Goal: Task Accomplishment & Management: Complete application form

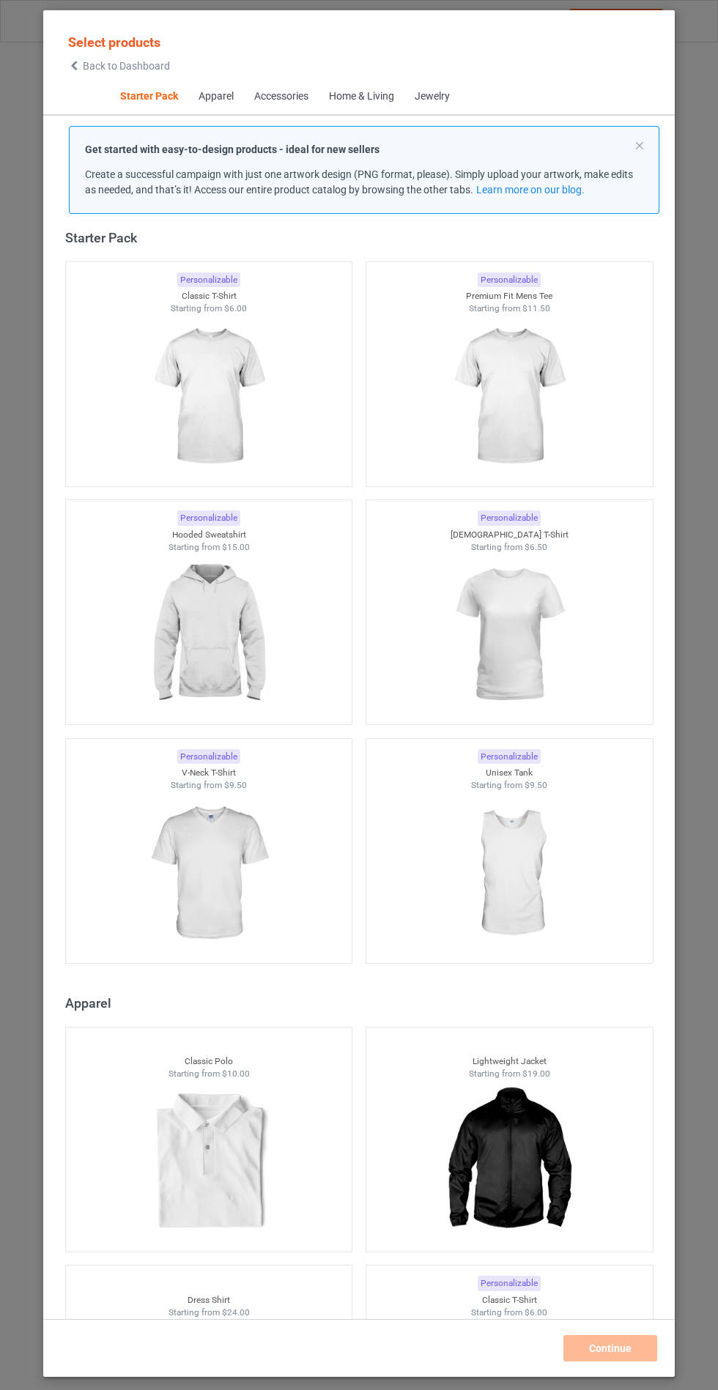
click at [223, 678] on img at bounding box center [208, 635] width 131 height 164
click at [238, 866] on img at bounding box center [208, 874] width 131 height 164
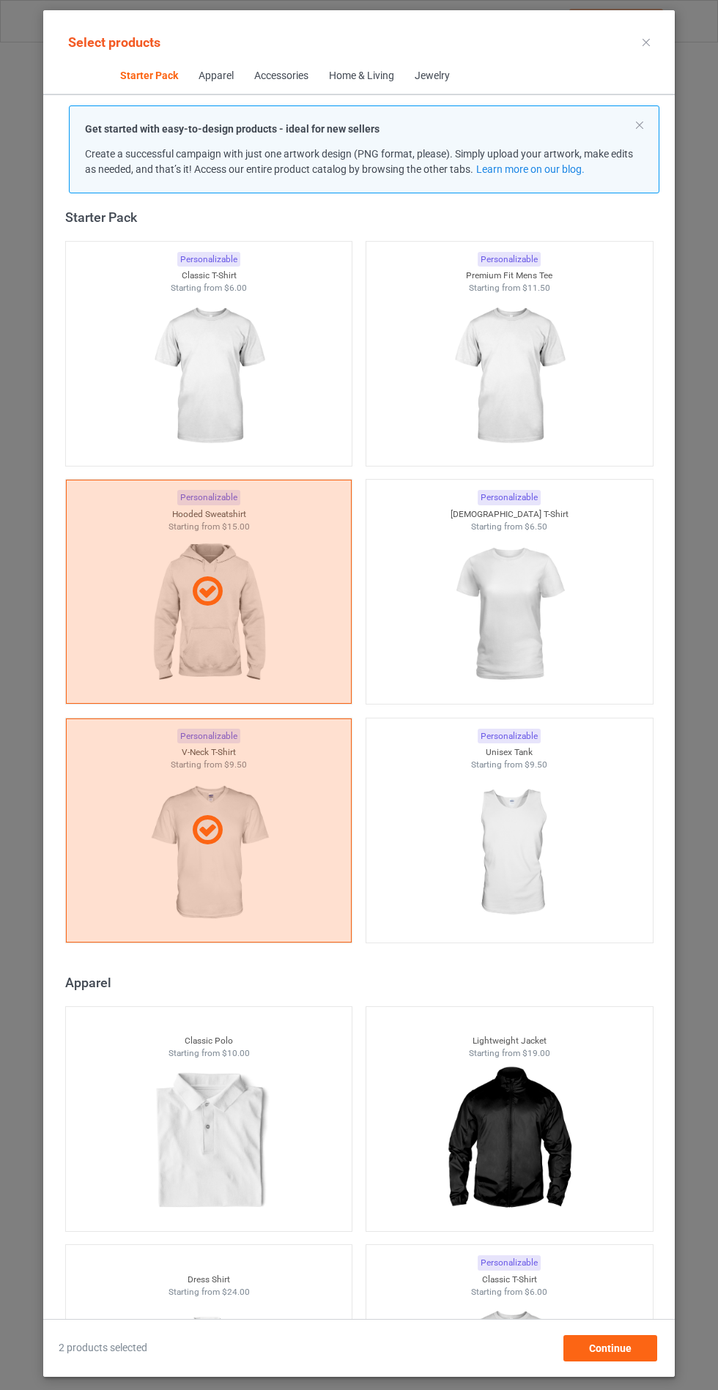
scroll to position [85, 0]
click at [649, 1362] on div "Continue" at bounding box center [610, 1348] width 94 height 26
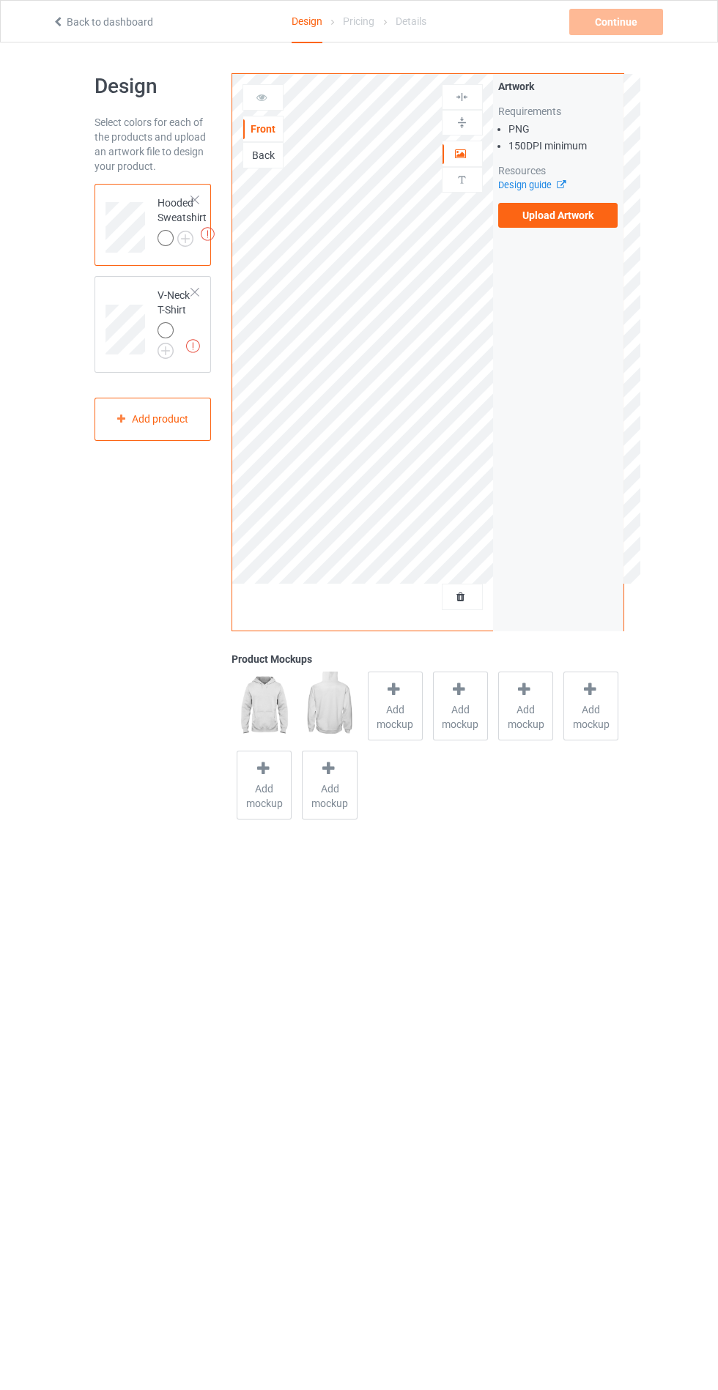
click at [565, 245] on div "Artwork Requirements PNG 150 DPI minimum Resources Design guide Upload Artwork" at bounding box center [558, 352] width 130 height 557
click at [595, 218] on label "Upload Artwork" at bounding box center [558, 215] width 120 height 25
click at [0, 0] on input "Upload Artwork" at bounding box center [0, 0] width 0 height 0
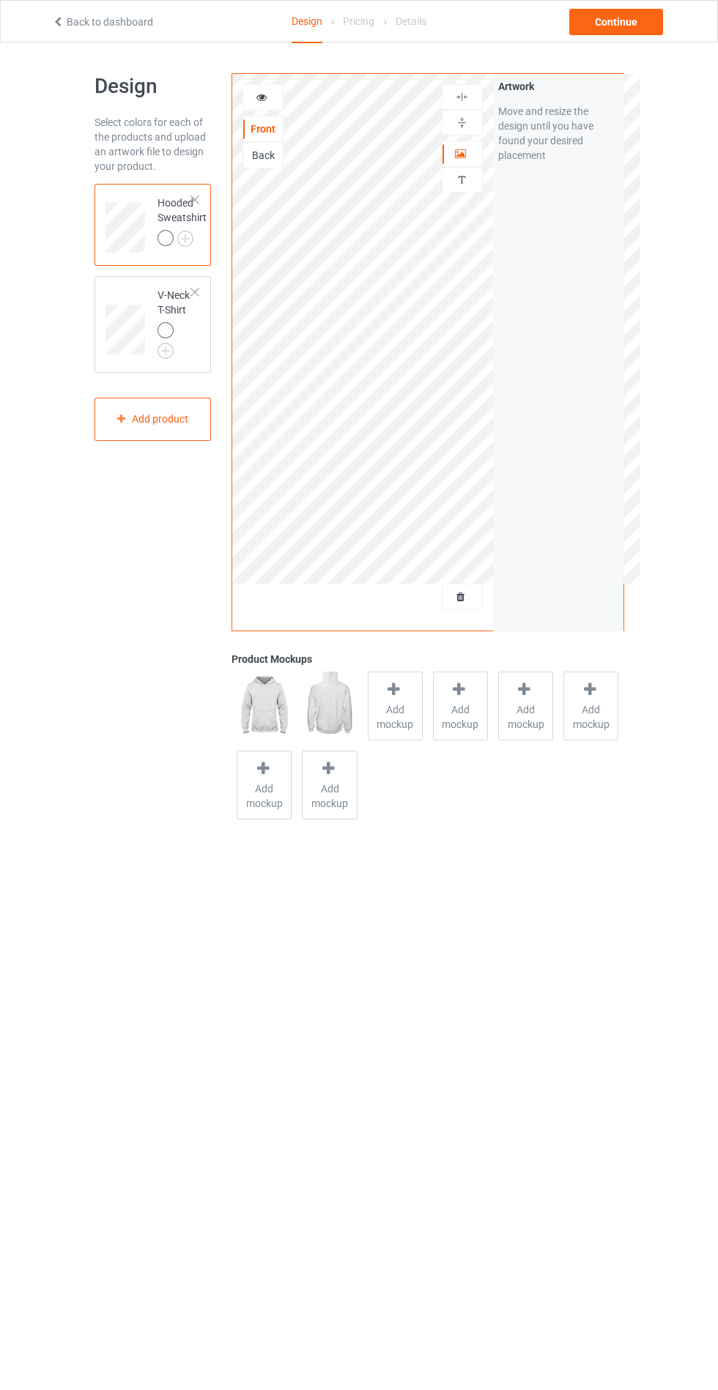
click at [392, 718] on span "Add mockup" at bounding box center [394, 716] width 53 height 29
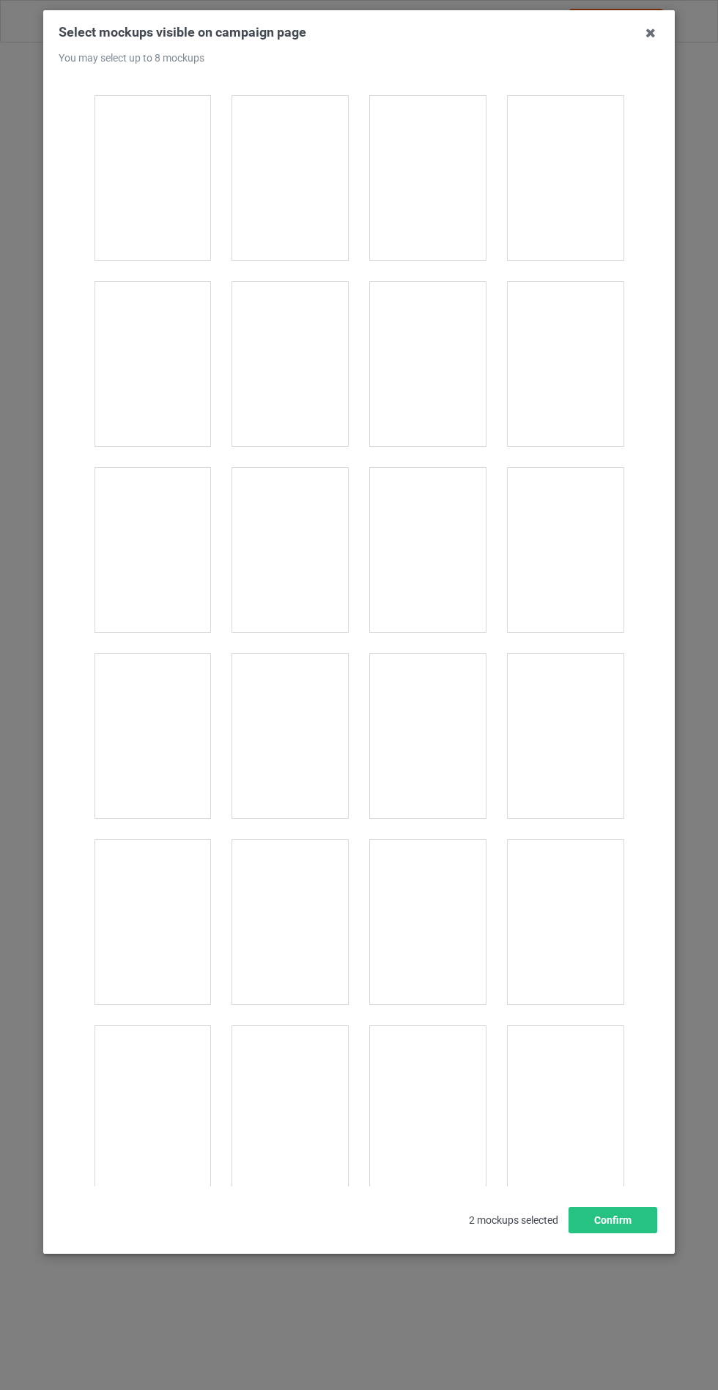
scroll to position [11823, 0]
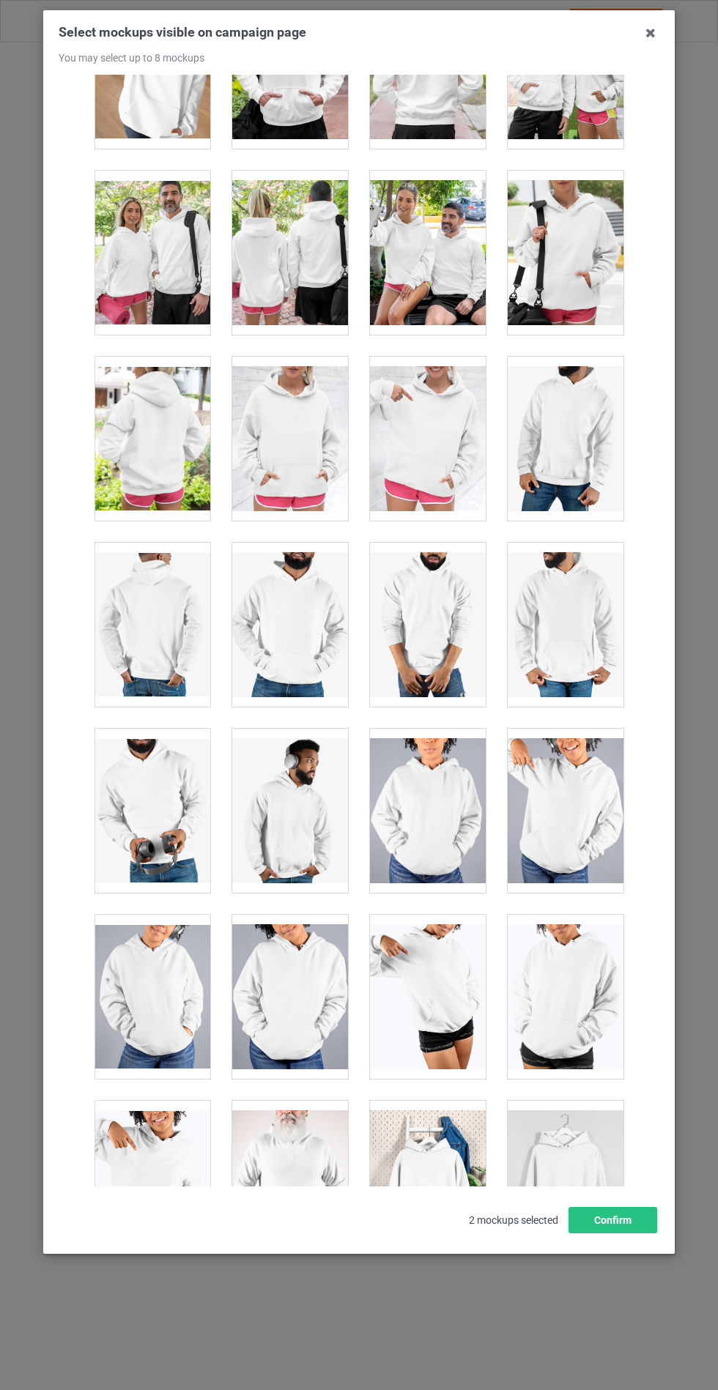
click at [289, 459] on div at bounding box center [290, 439] width 116 height 164
click at [611, 1234] on button "Confirm" at bounding box center [612, 1220] width 89 height 26
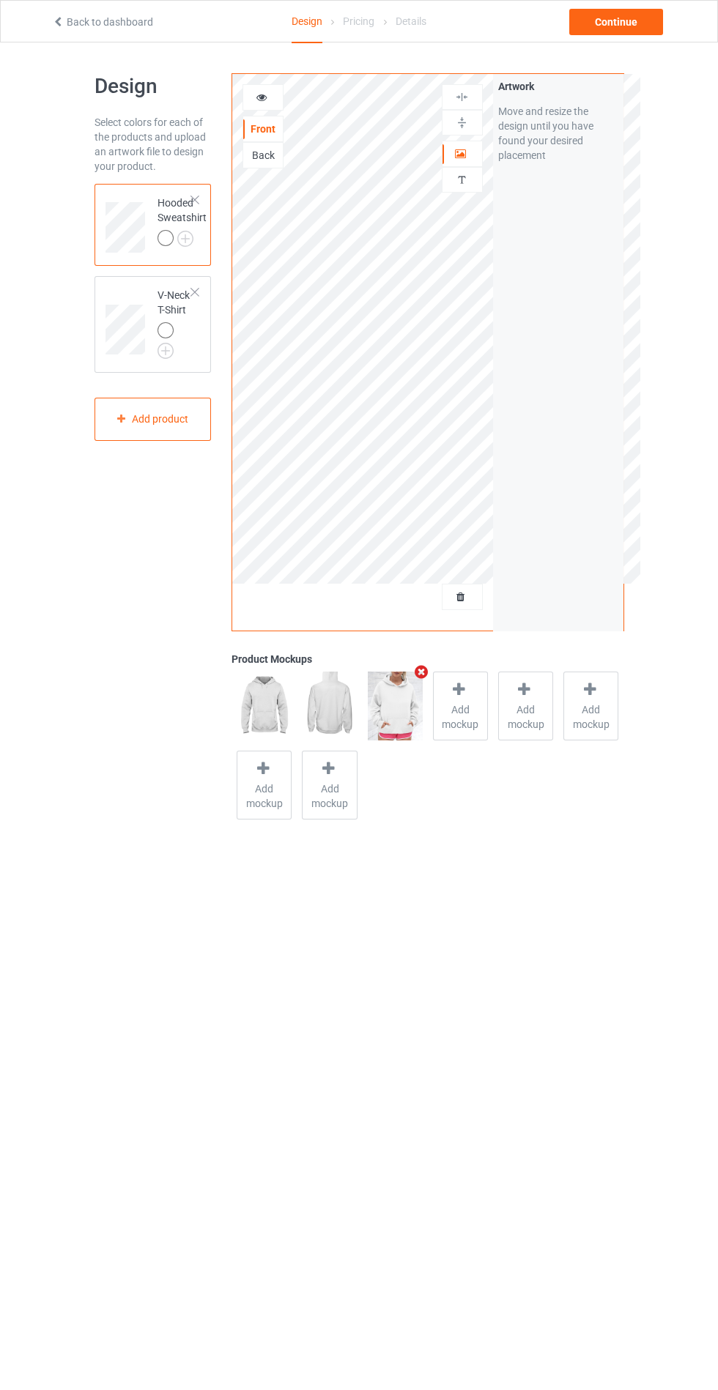
click at [0, 0] on img at bounding box center [0, 0] width 0 height 0
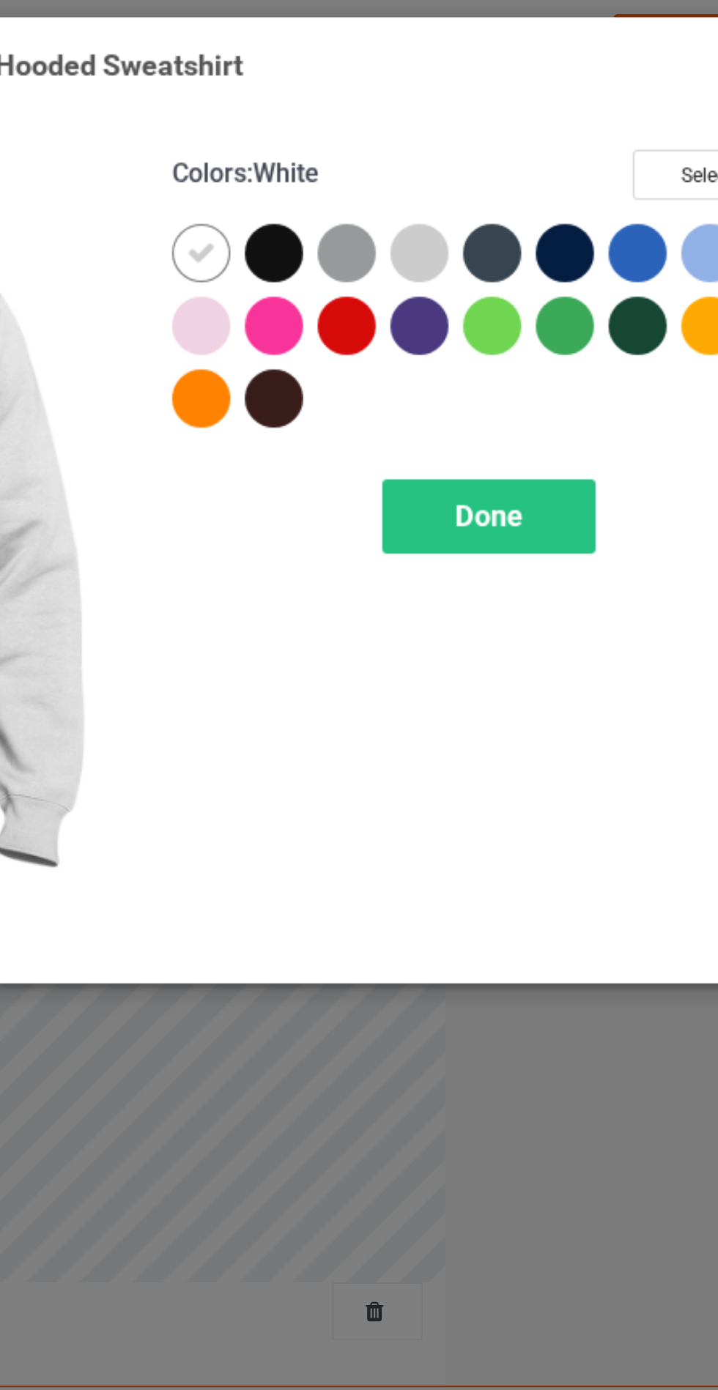
click at [417, 111] on div at bounding box center [415, 117] width 26 height 26
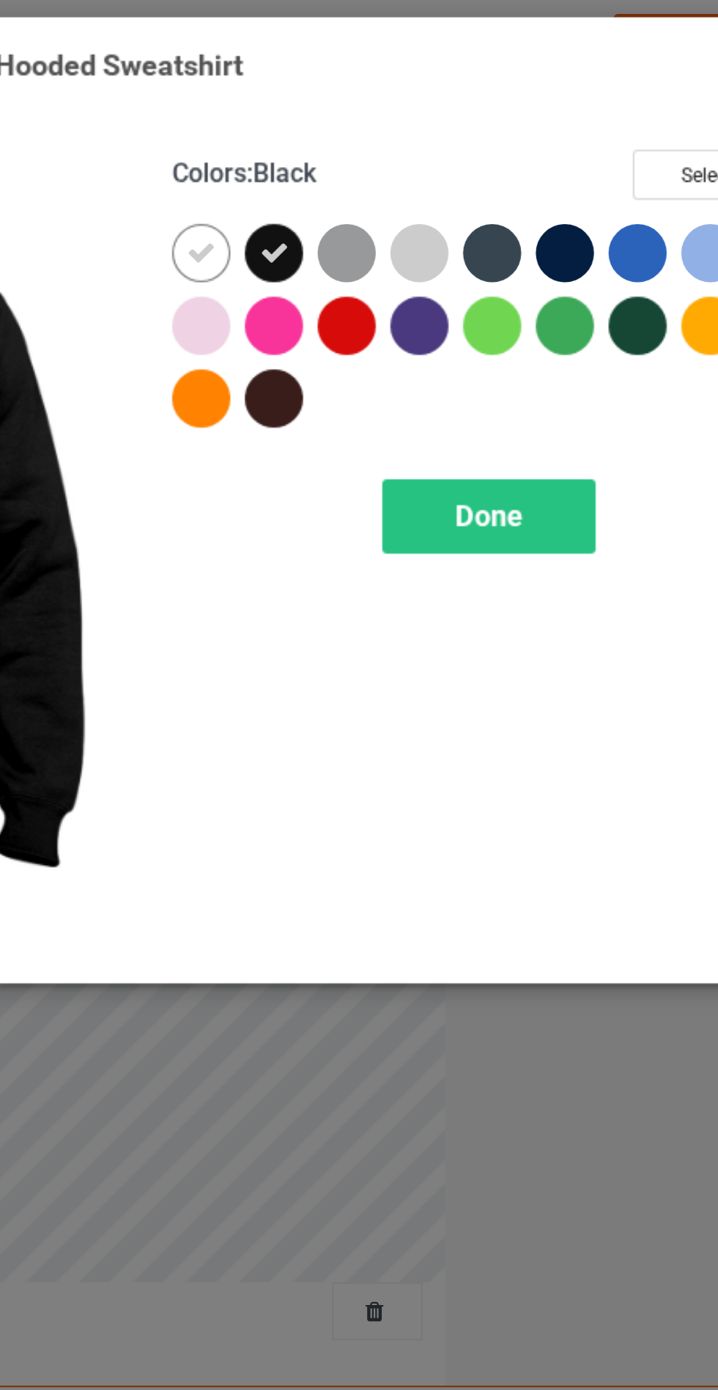
click at [513, 133] on div at bounding box center [517, 120] width 33 height 33
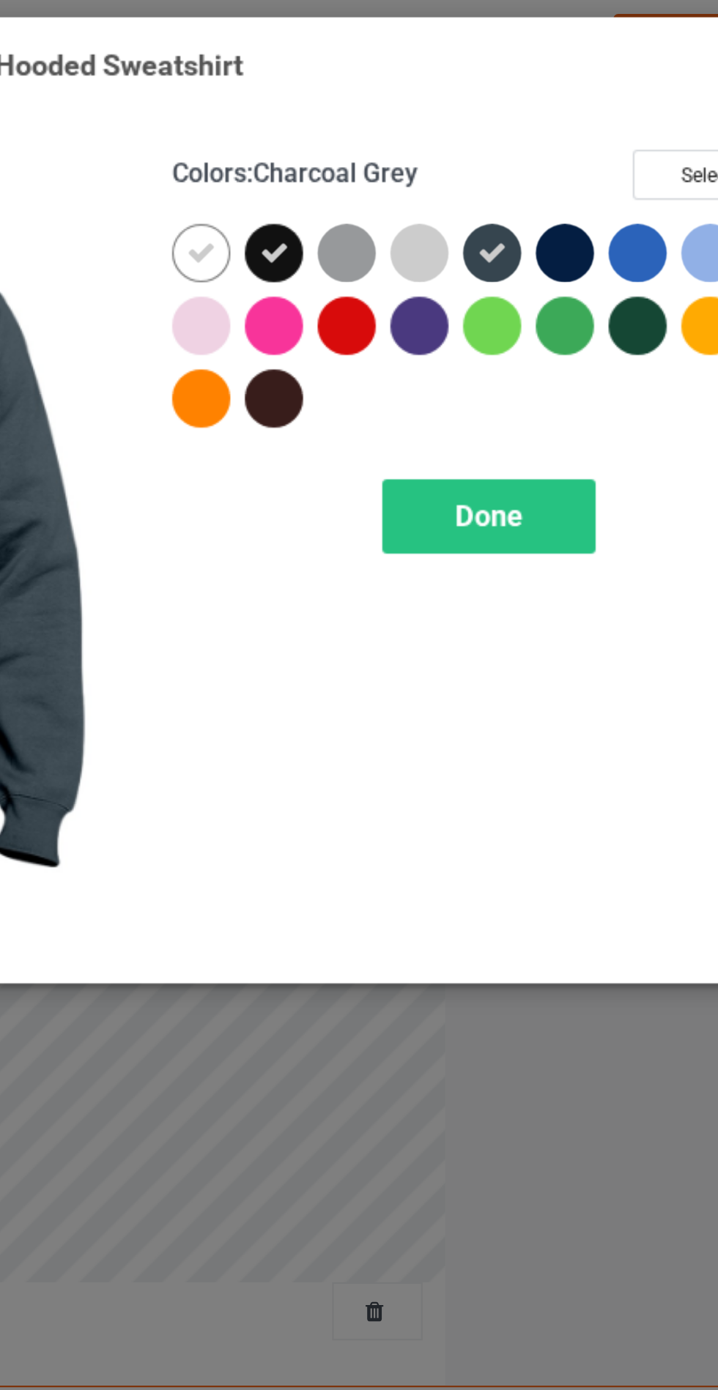
click at [541, 126] on div at bounding box center [547, 117] width 26 height 26
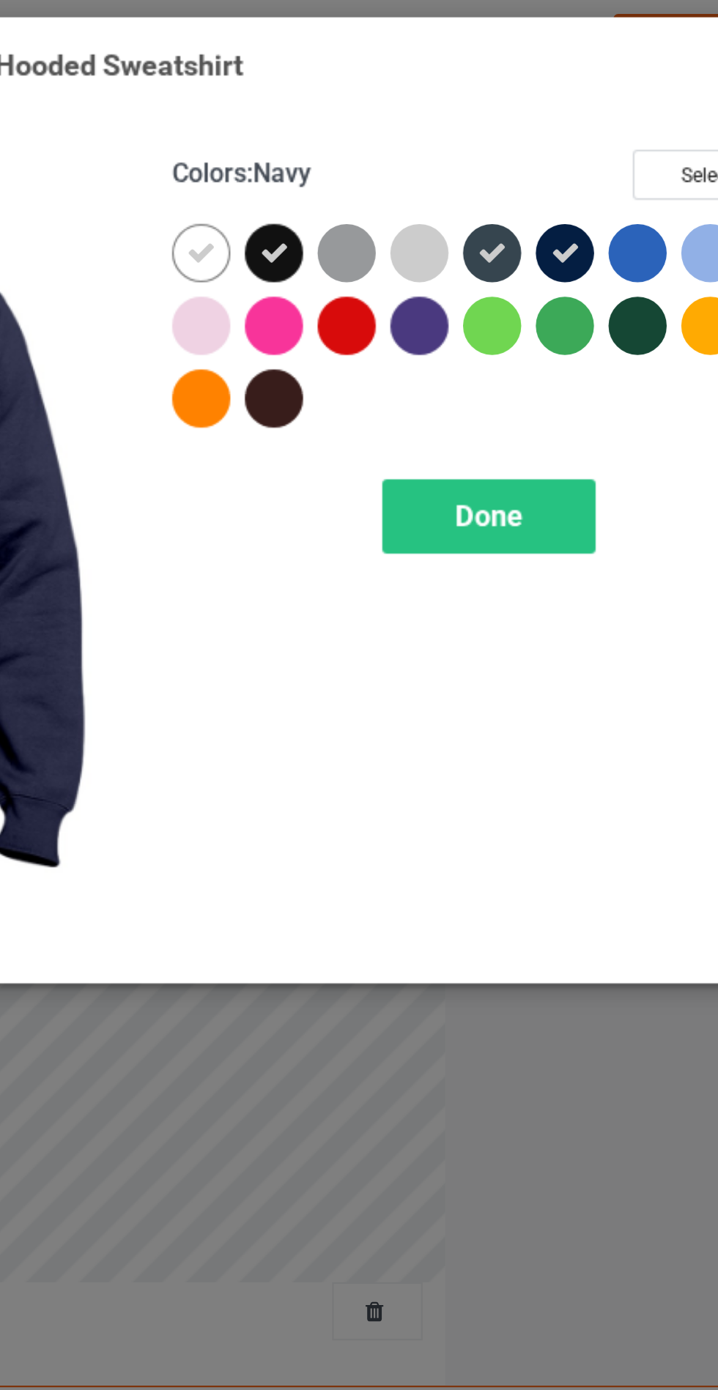
click at [533, 242] on div "Done" at bounding box center [512, 237] width 97 height 34
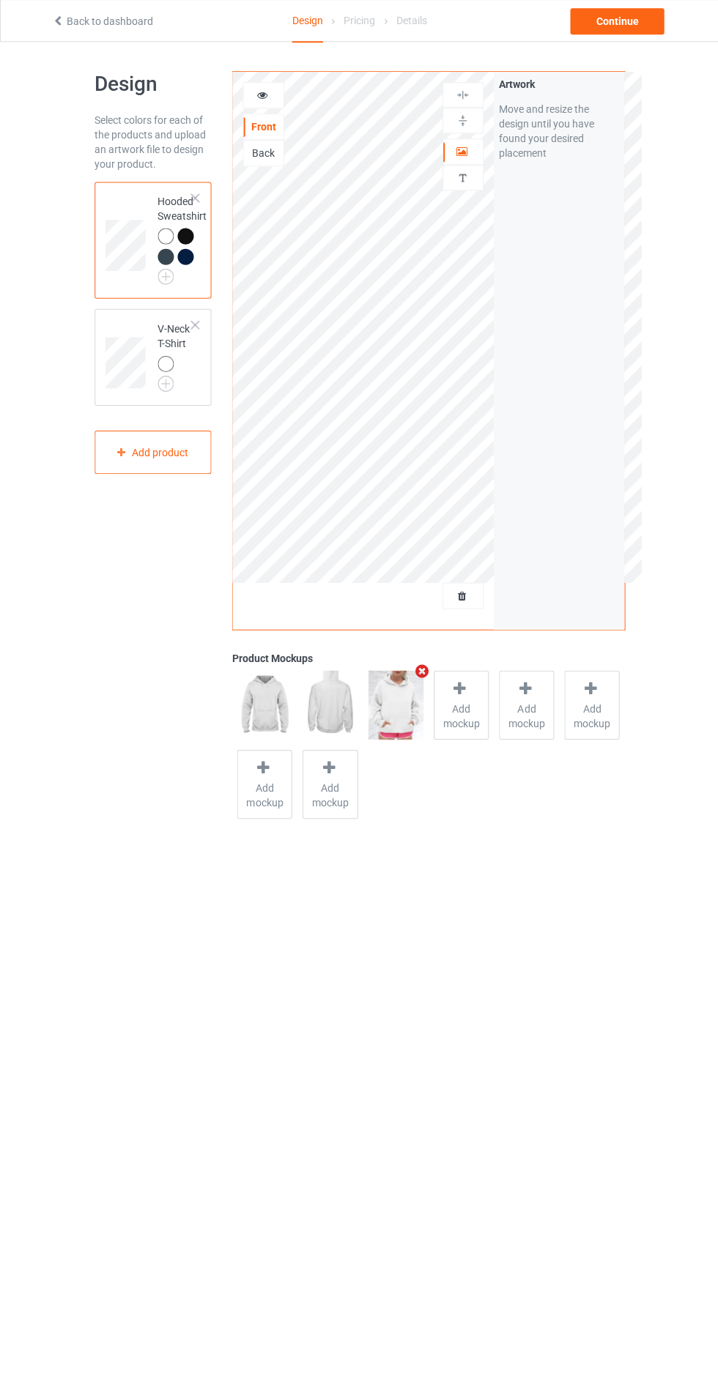
scroll to position [1, 0]
click at [404, 707] on span "Add mockup" at bounding box center [394, 715] width 53 height 29
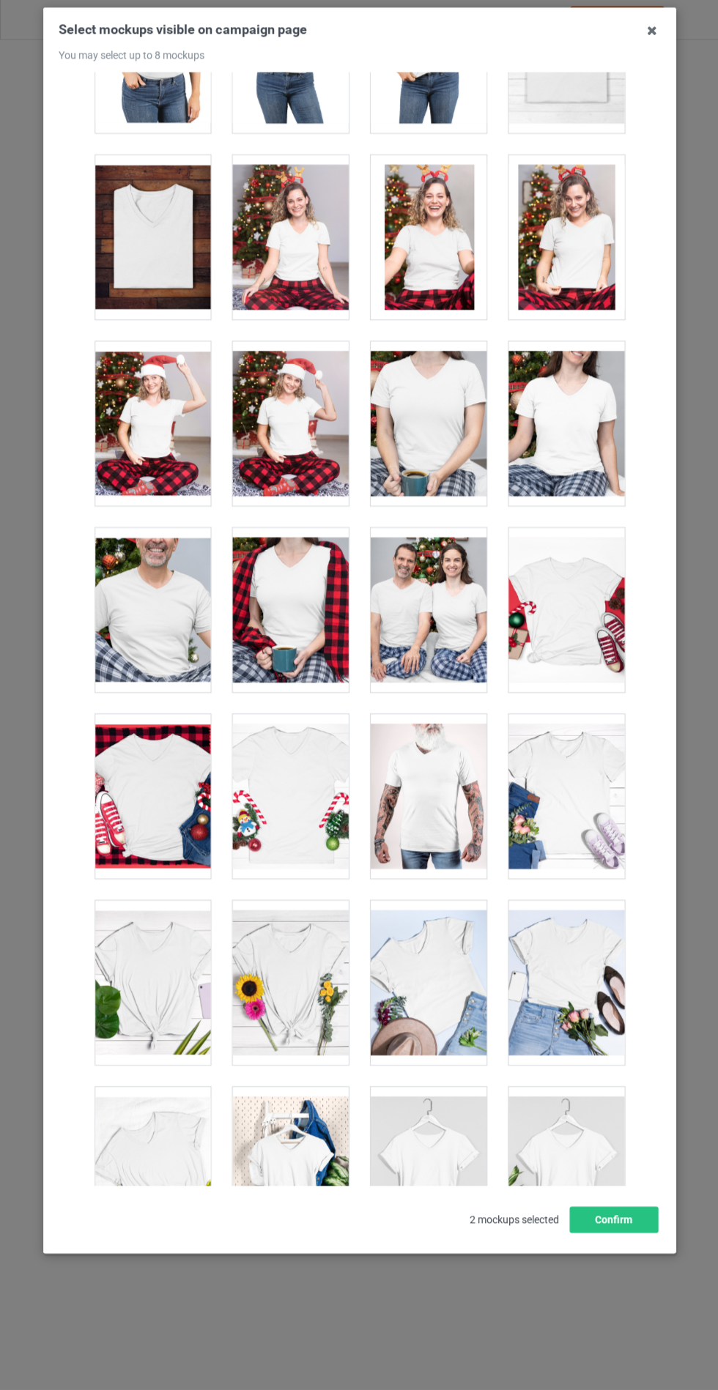
click at [564, 1195] on div at bounding box center [566, 1170] width 116 height 164
click at [287, 980] on div at bounding box center [290, 984] width 116 height 164
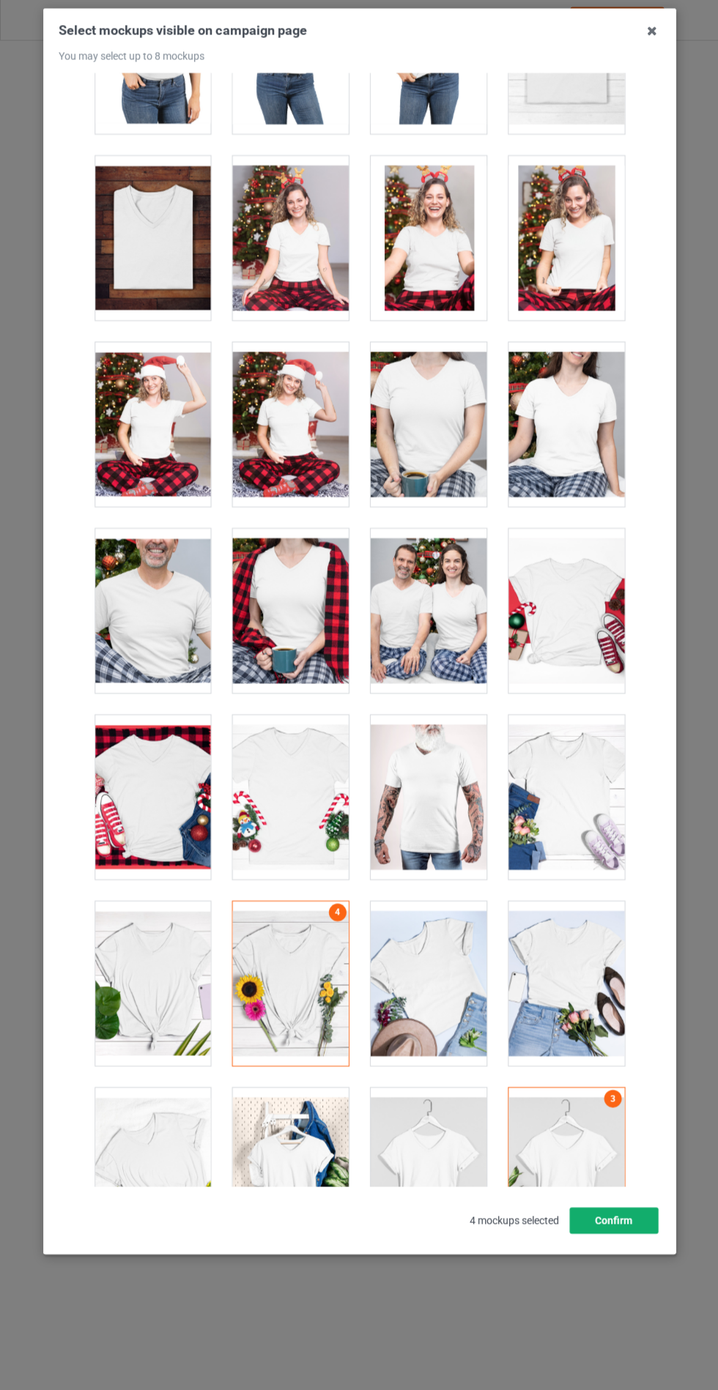
click at [642, 1234] on button "Confirm" at bounding box center [612, 1220] width 89 height 26
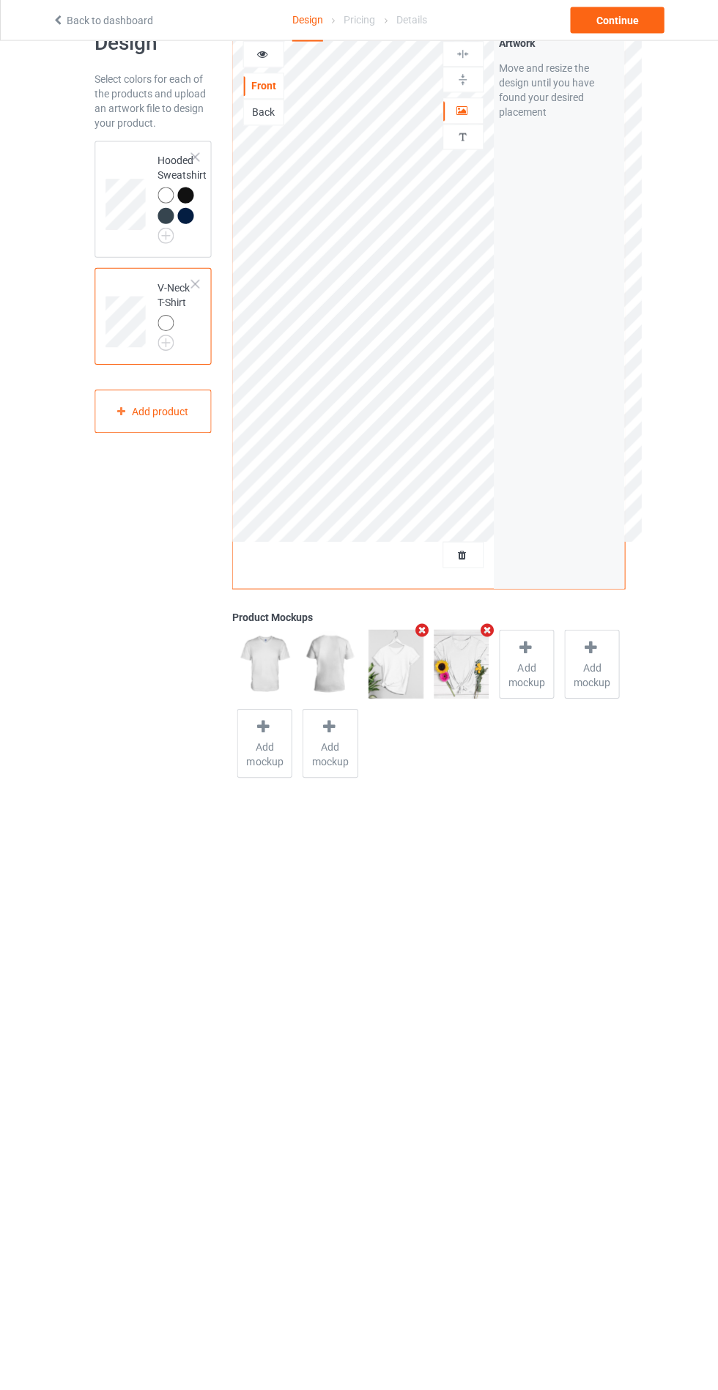
click at [0, 0] on img at bounding box center [0, 0] width 0 height 0
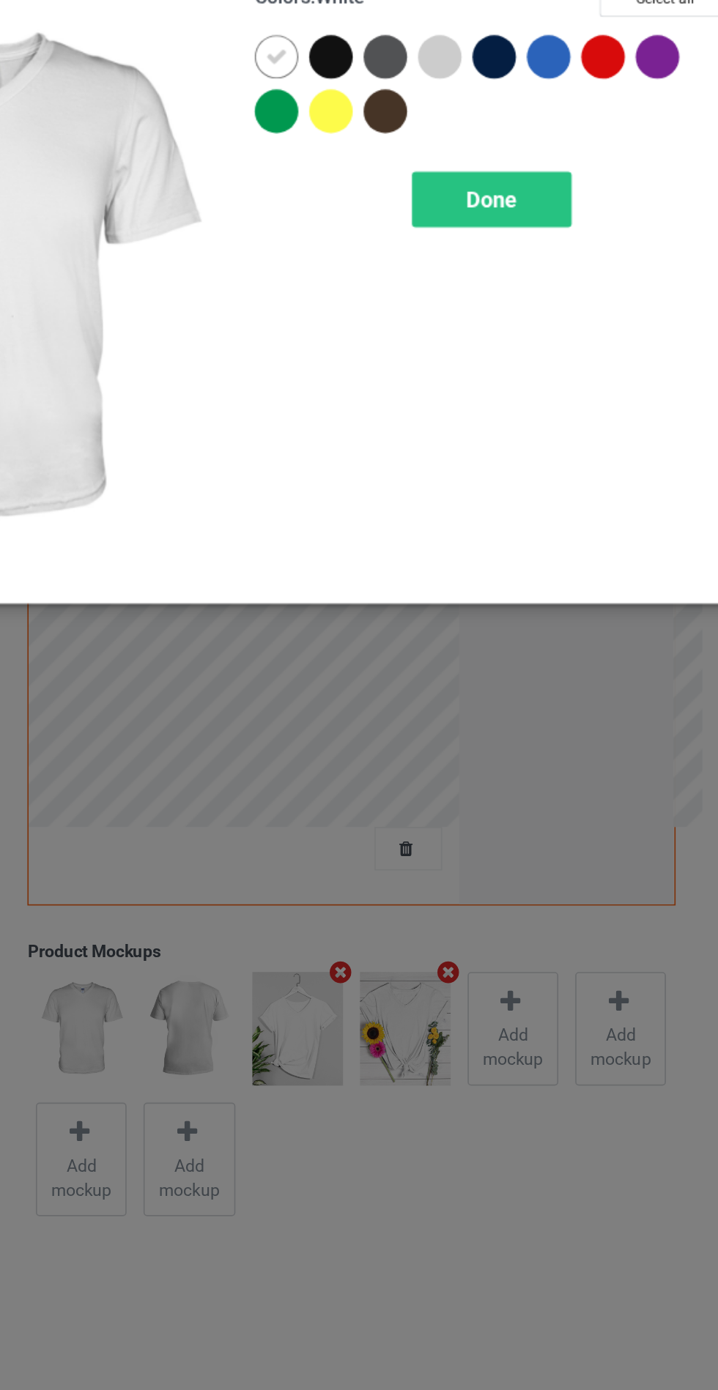
click at [409, 119] on div at bounding box center [415, 117] width 26 height 26
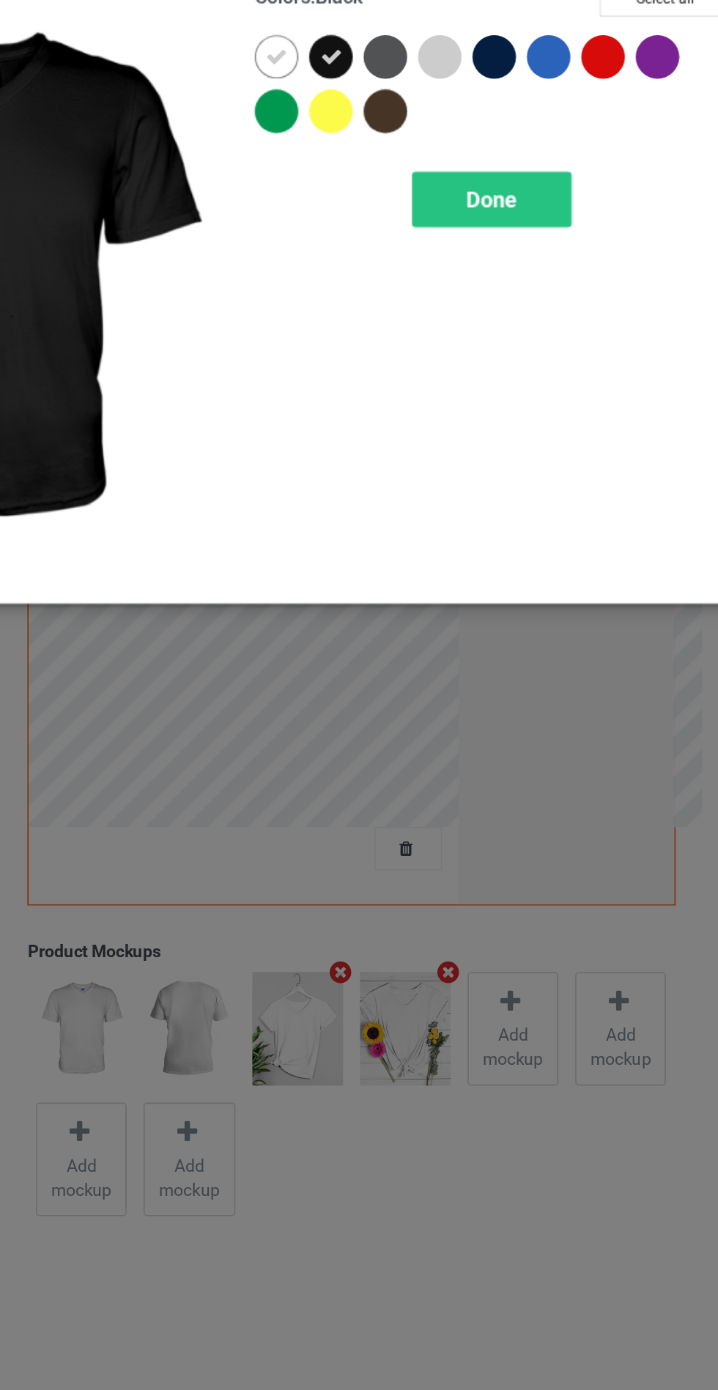
click at [440, 125] on div at bounding box center [448, 117] width 26 height 26
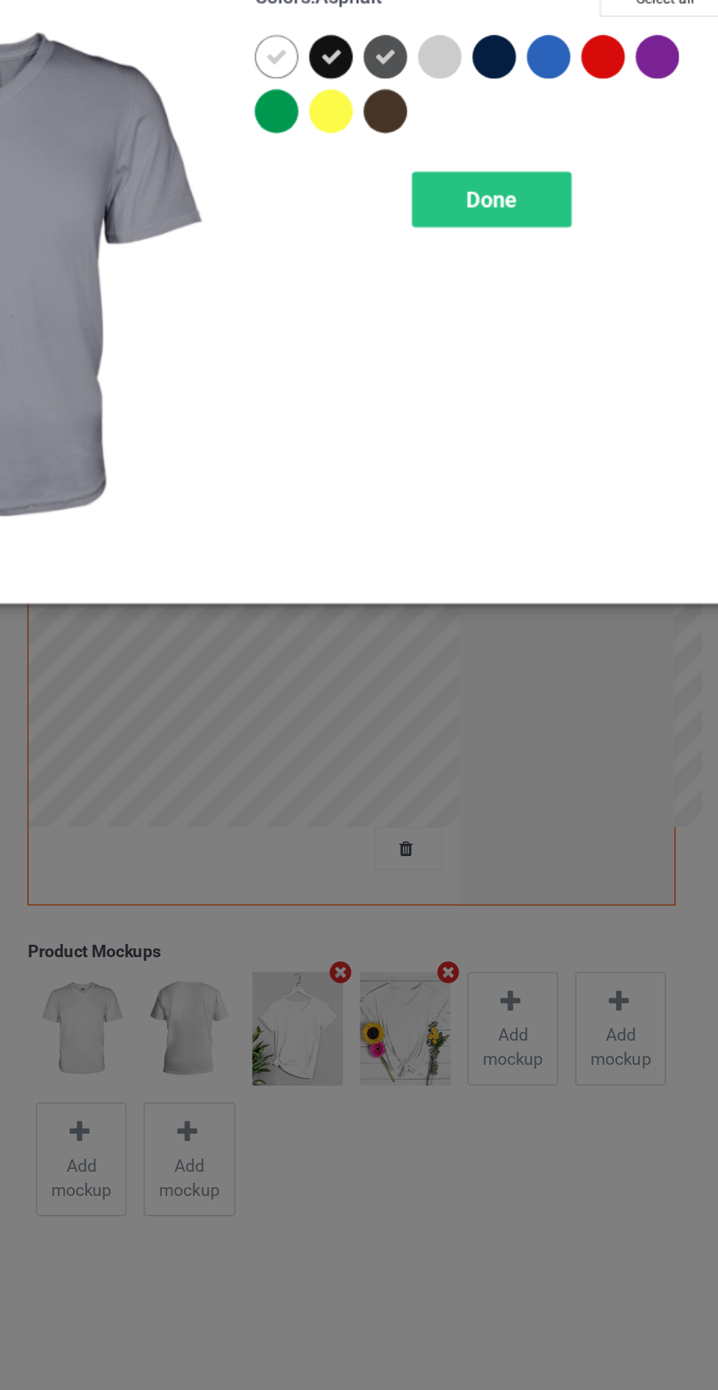
click at [508, 123] on div at bounding box center [514, 117] width 26 height 26
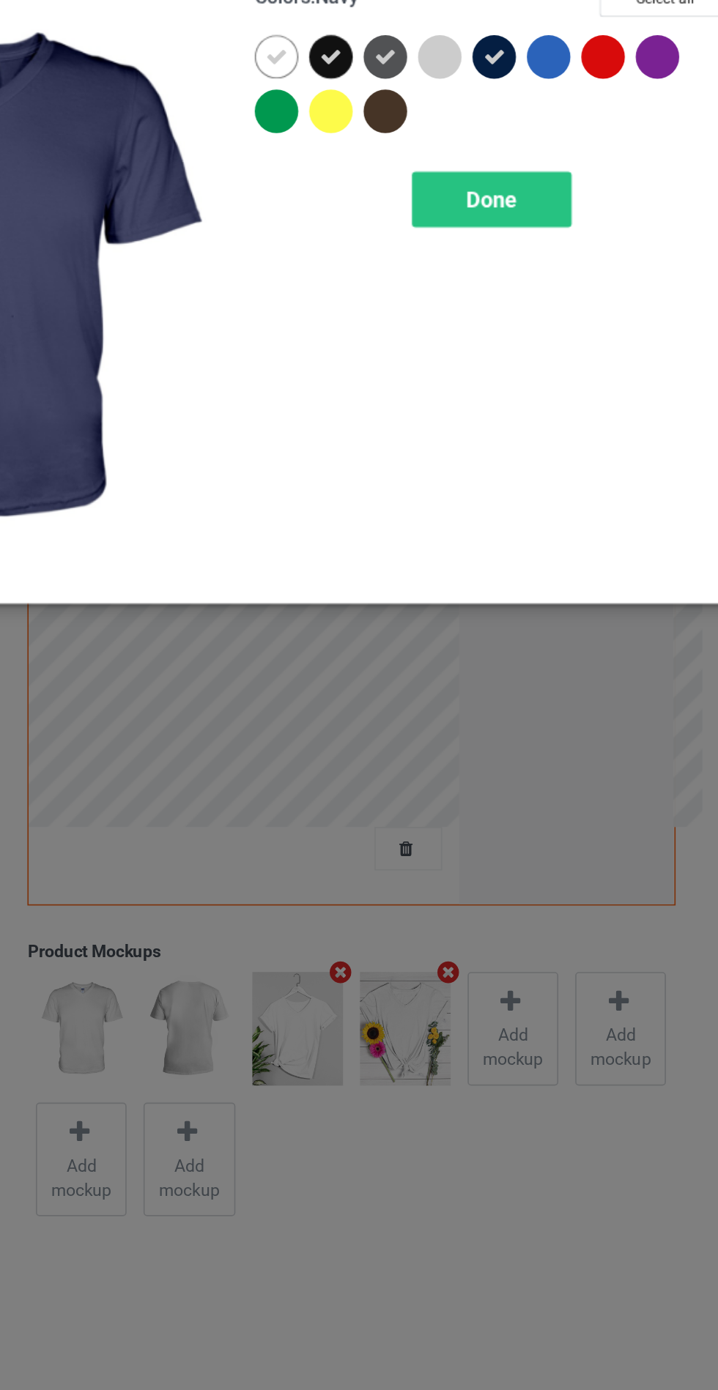
click at [517, 210] on span "Done" at bounding box center [512, 203] width 31 height 15
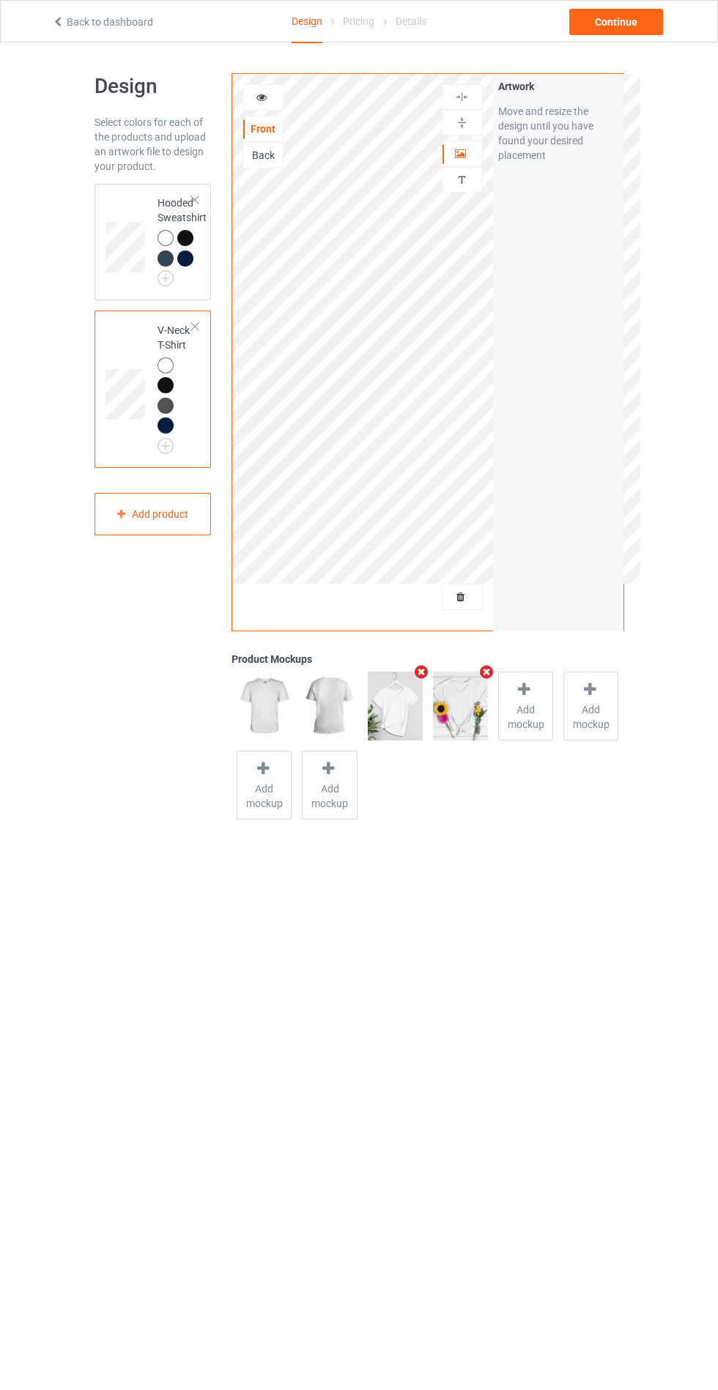
scroll to position [8, 0]
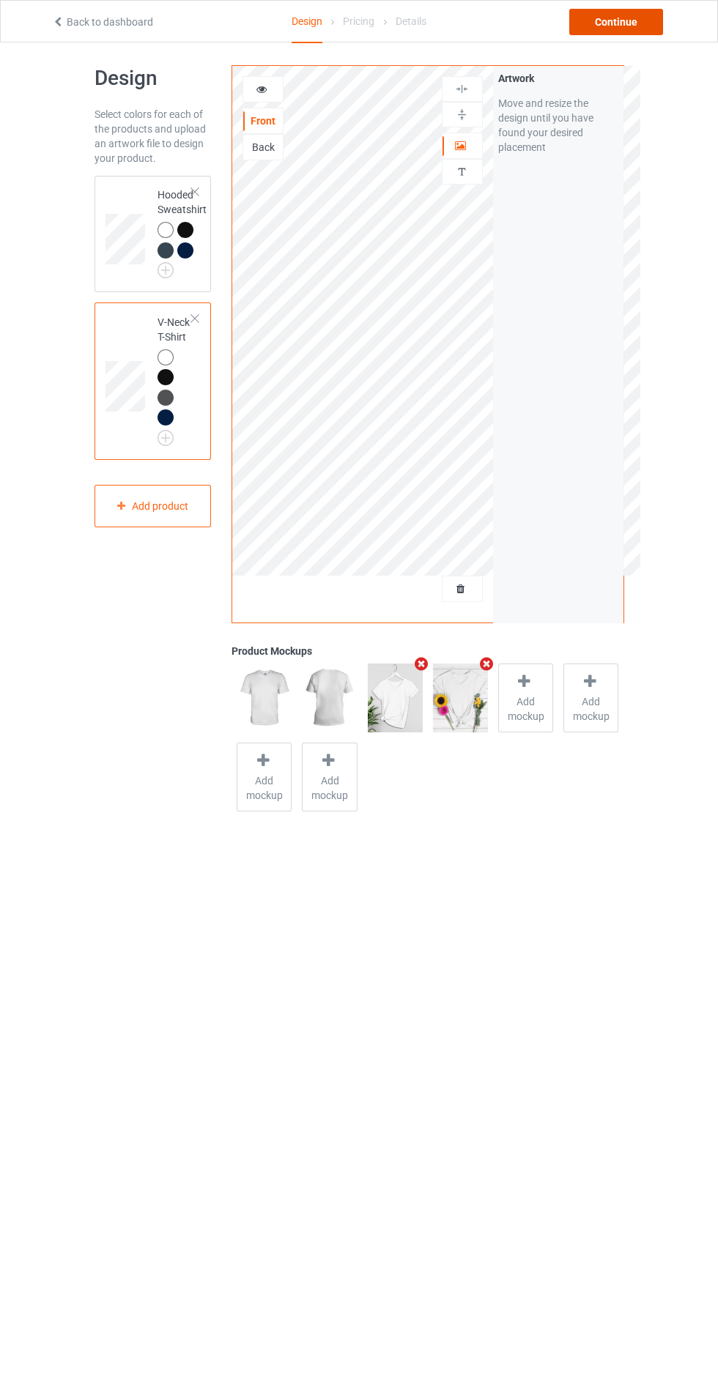
click at [618, 26] on div "Continue" at bounding box center [616, 22] width 94 height 26
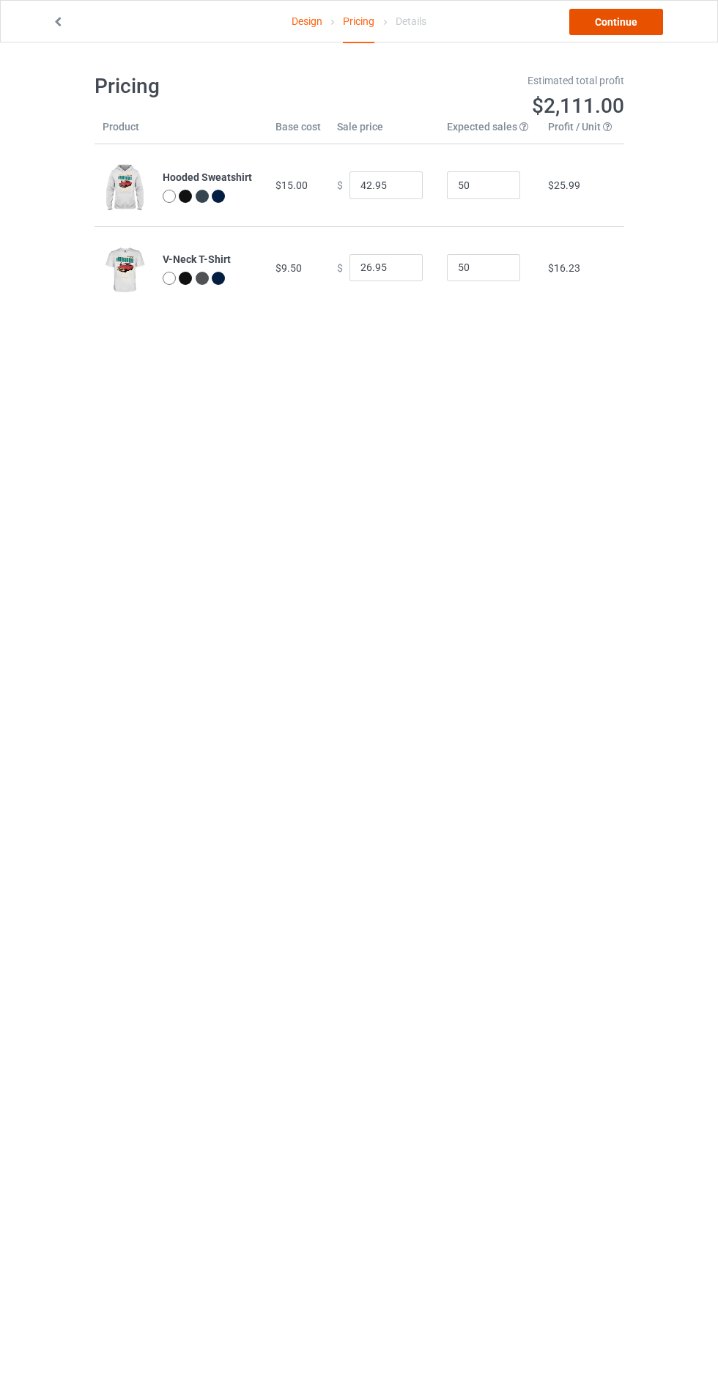
click at [636, 29] on link "Continue" at bounding box center [616, 22] width 94 height 26
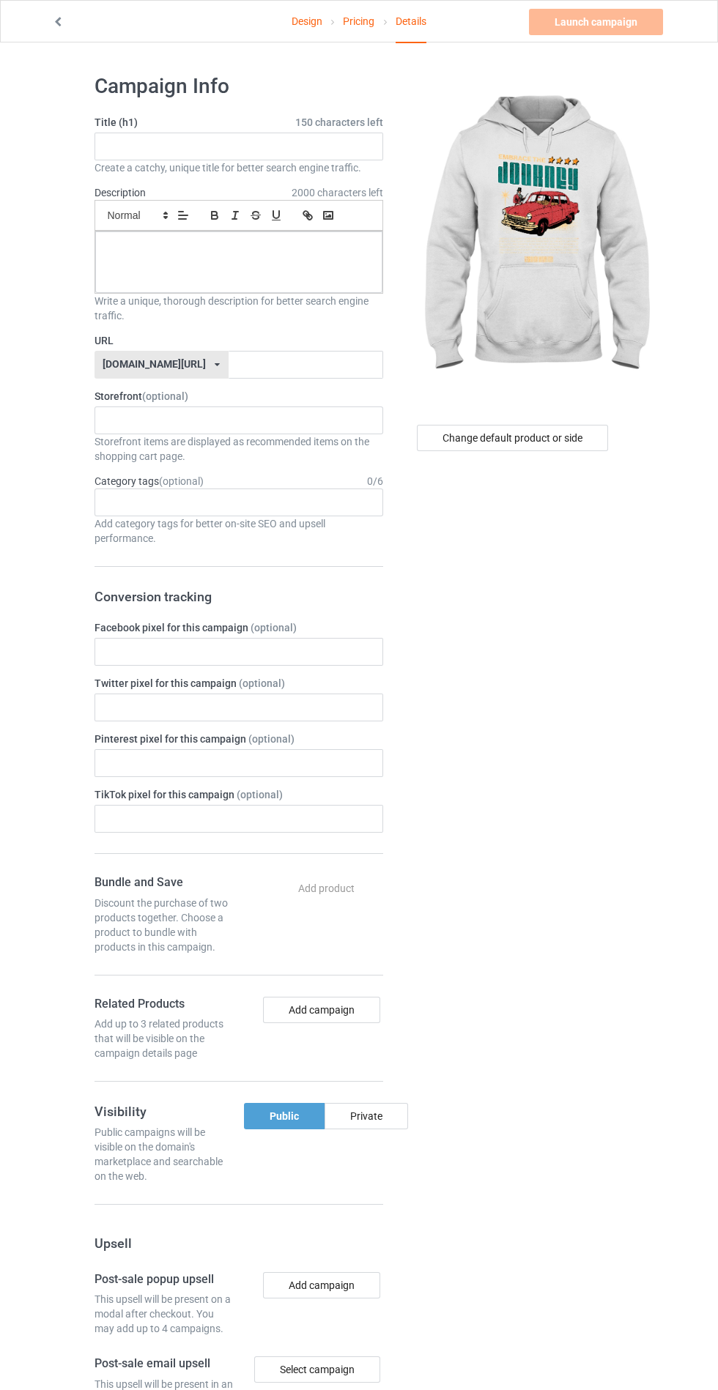
scroll to position [15, 0]
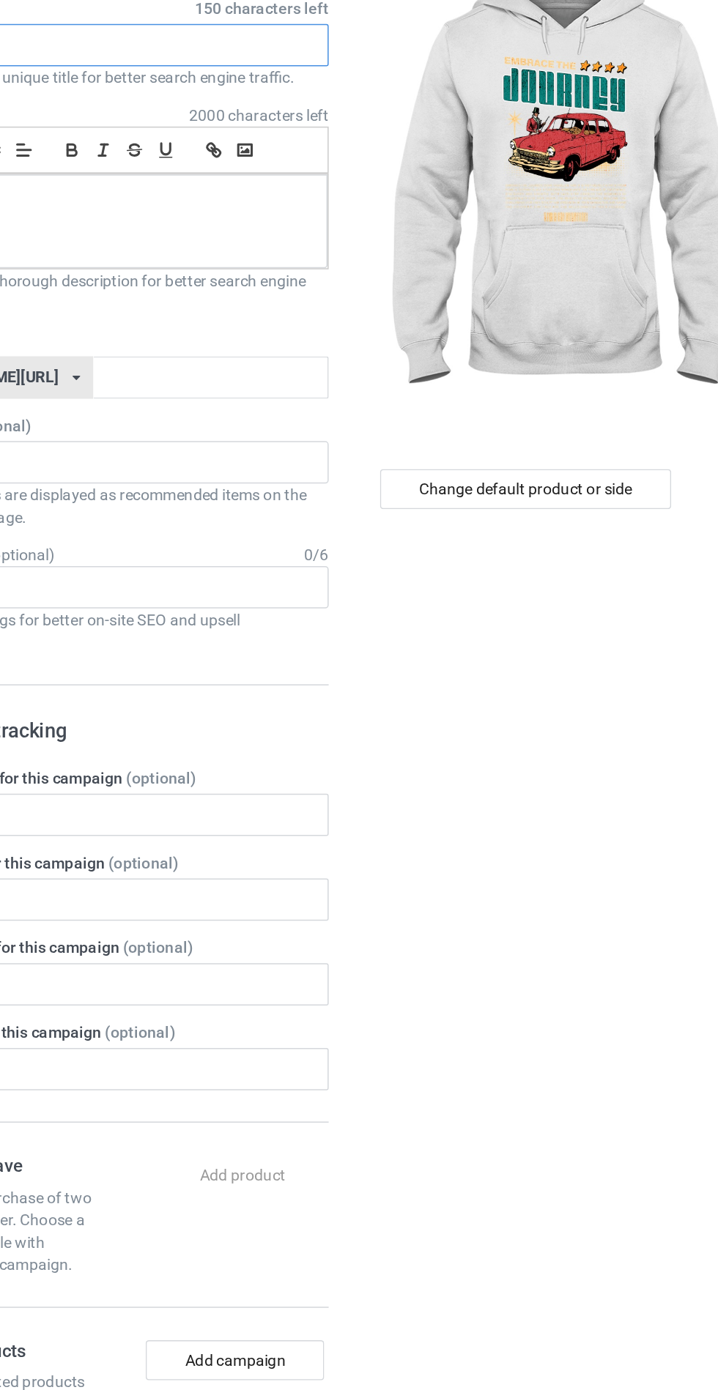
click at [357, 134] on input "text" at bounding box center [238, 131] width 289 height 28
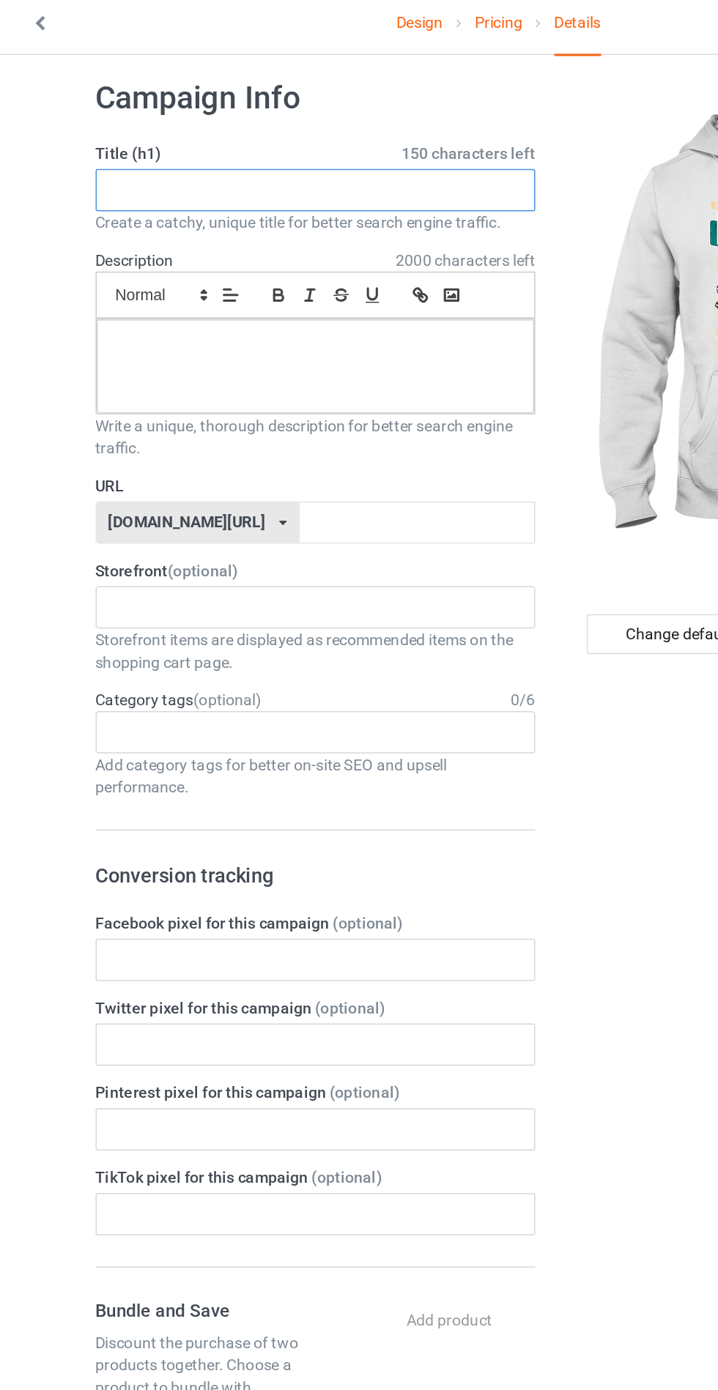
scroll to position [0, 0]
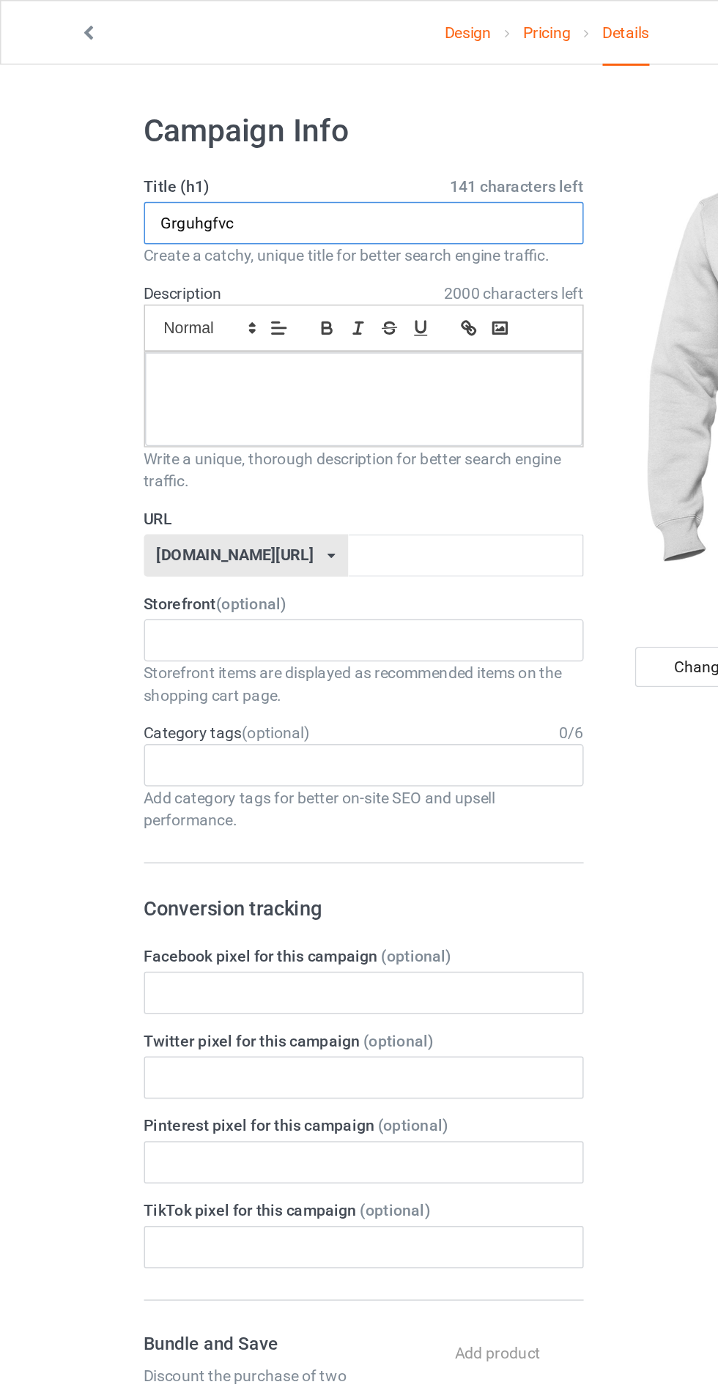
type input "Grguhgfvc"
click at [271, 265] on div at bounding box center [238, 262] width 287 height 62
click at [288, 365] on input "text" at bounding box center [306, 365] width 155 height 28
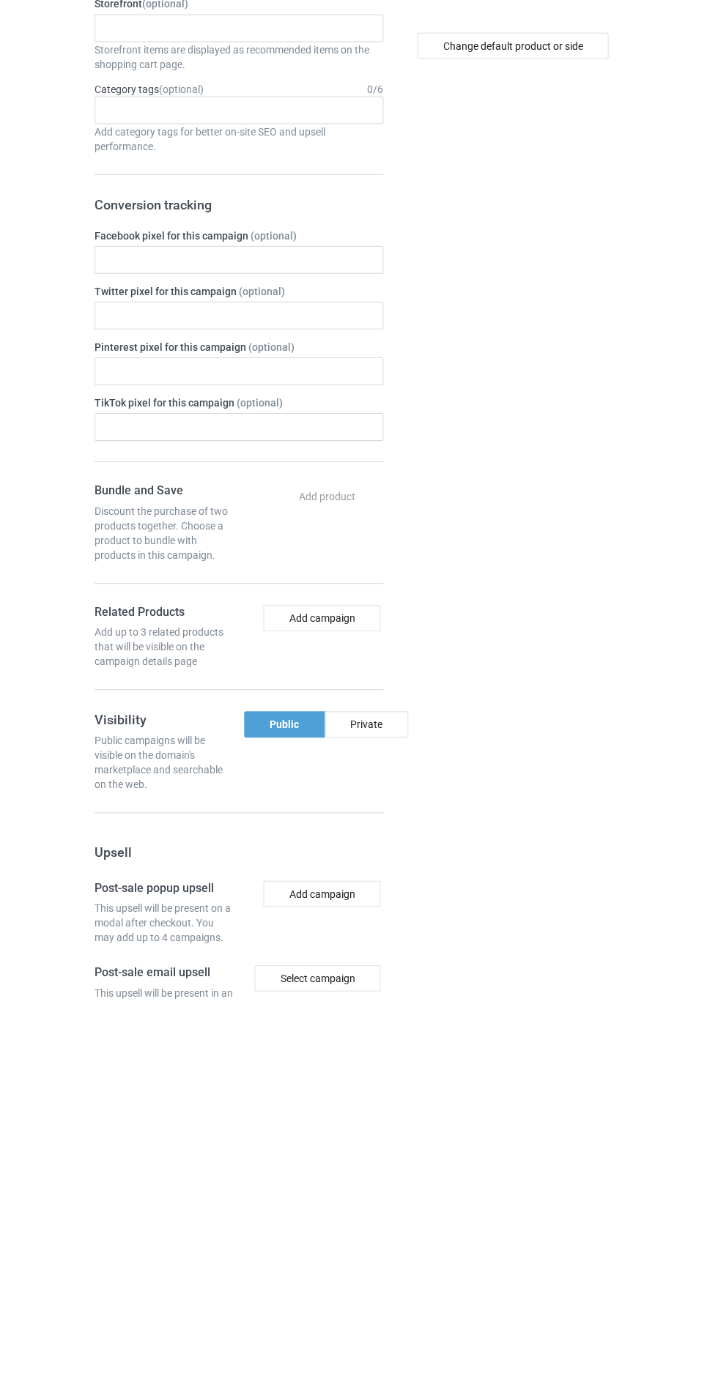
type input "Htghggvhj"
click at [379, 1120] on div "Private" at bounding box center [367, 1116] width 84 height 26
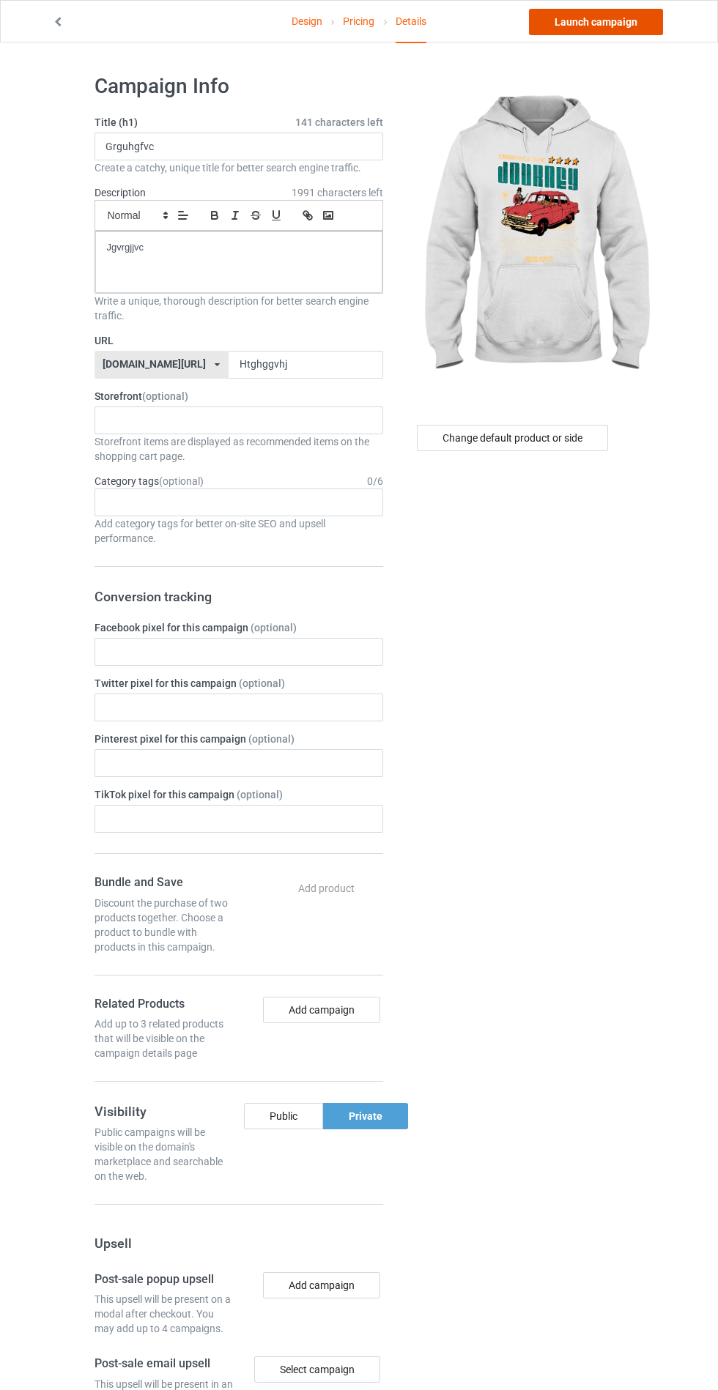
click at [609, 29] on link "Launch campaign" at bounding box center [596, 22] width 134 height 26
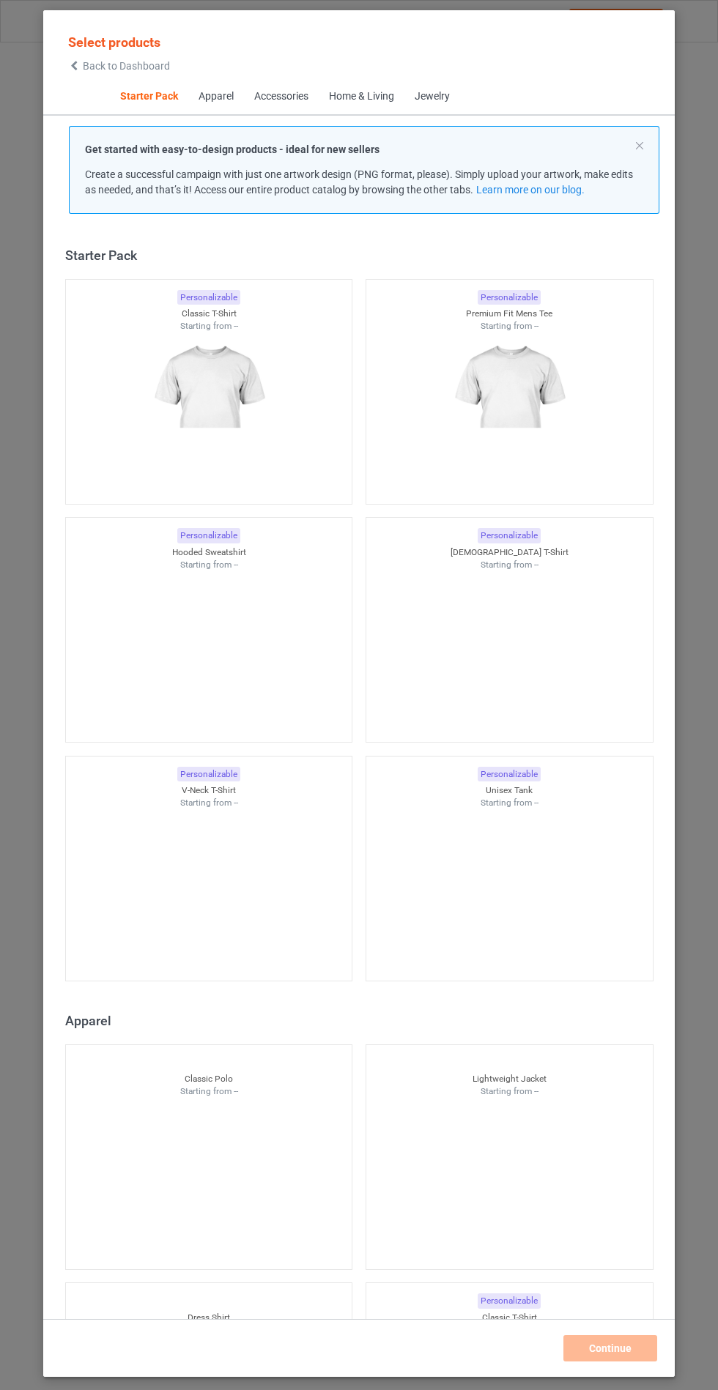
scroll to position [18, 0]
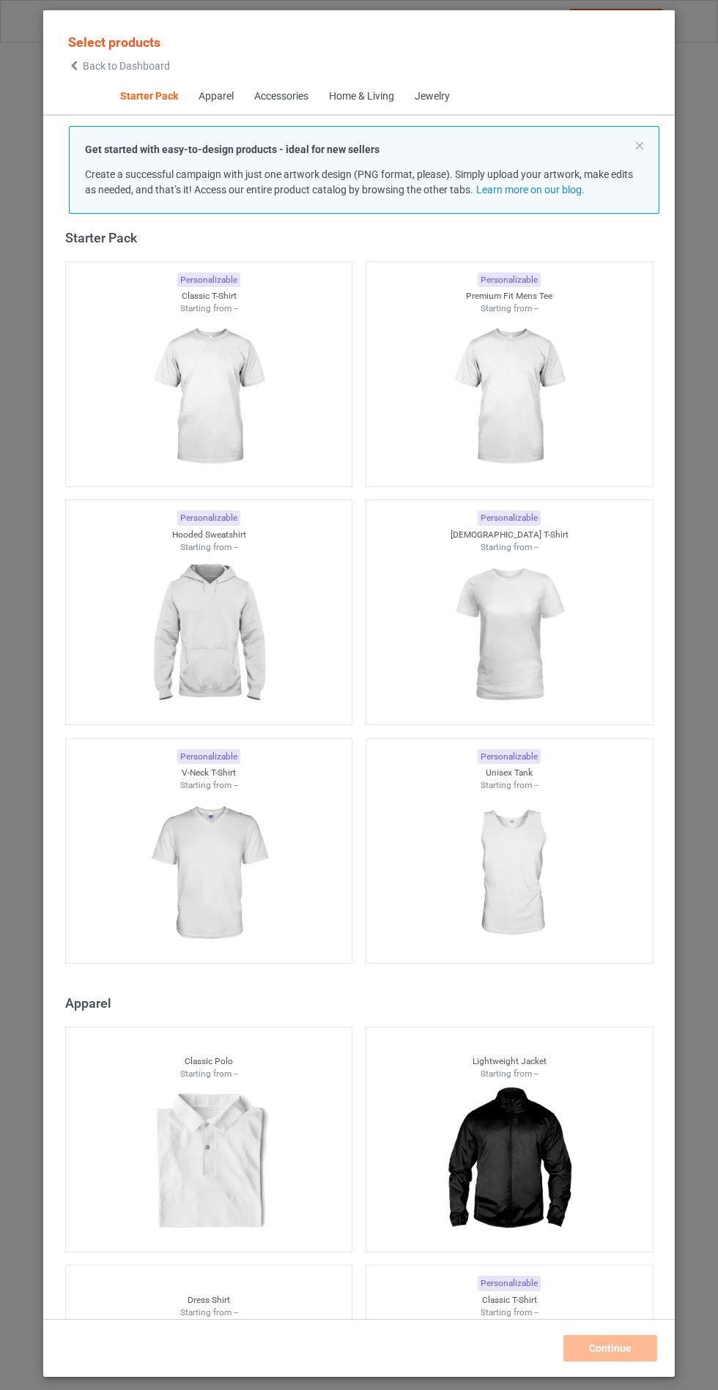
click at [245, 620] on img at bounding box center [208, 635] width 131 height 164
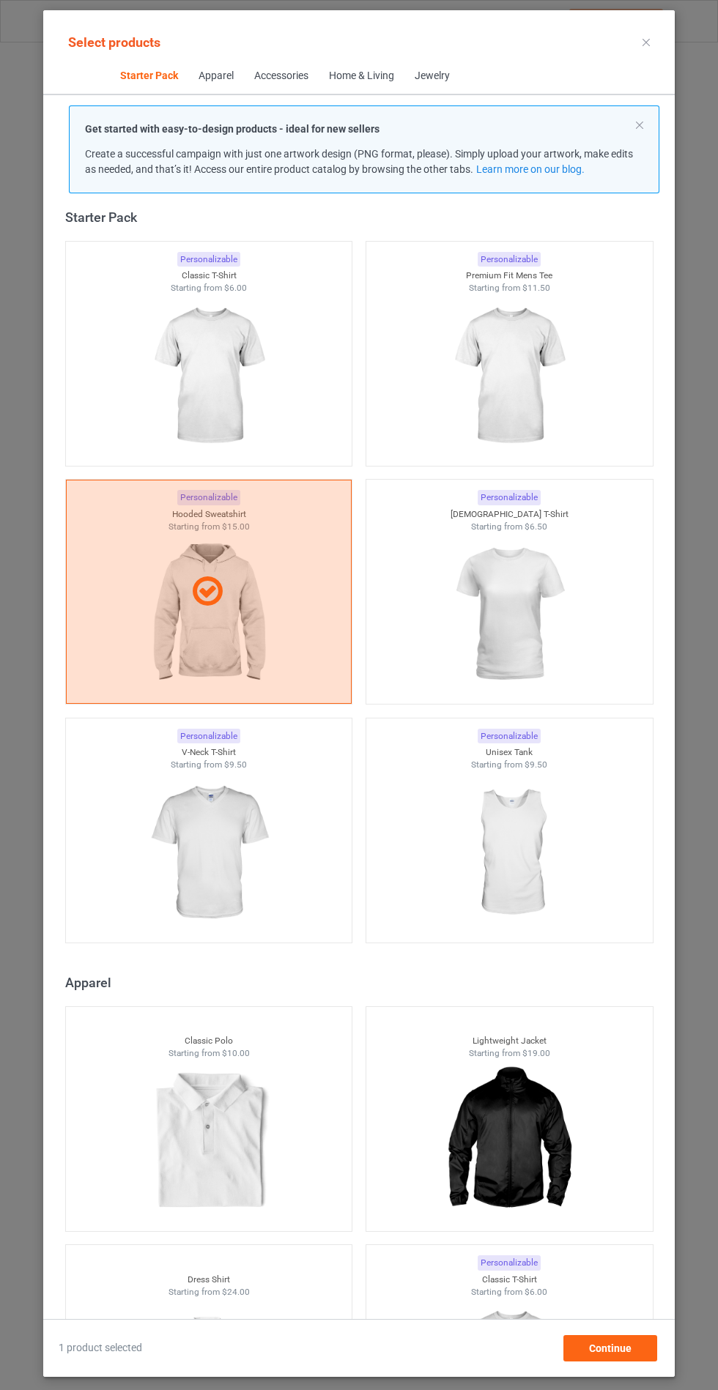
click at [243, 879] on img at bounding box center [208, 853] width 131 height 164
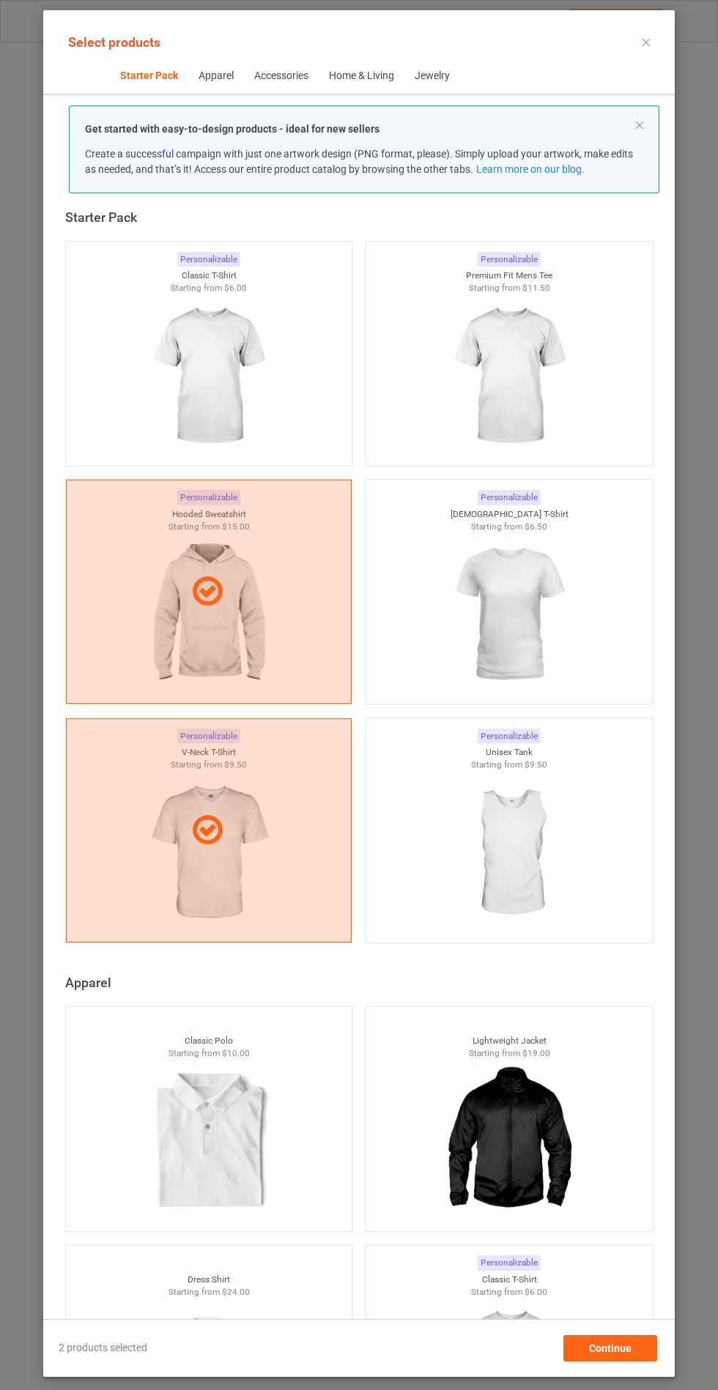
scroll to position [85, 0]
click at [617, 1354] on span "Continue" at bounding box center [610, 1349] width 42 height 12
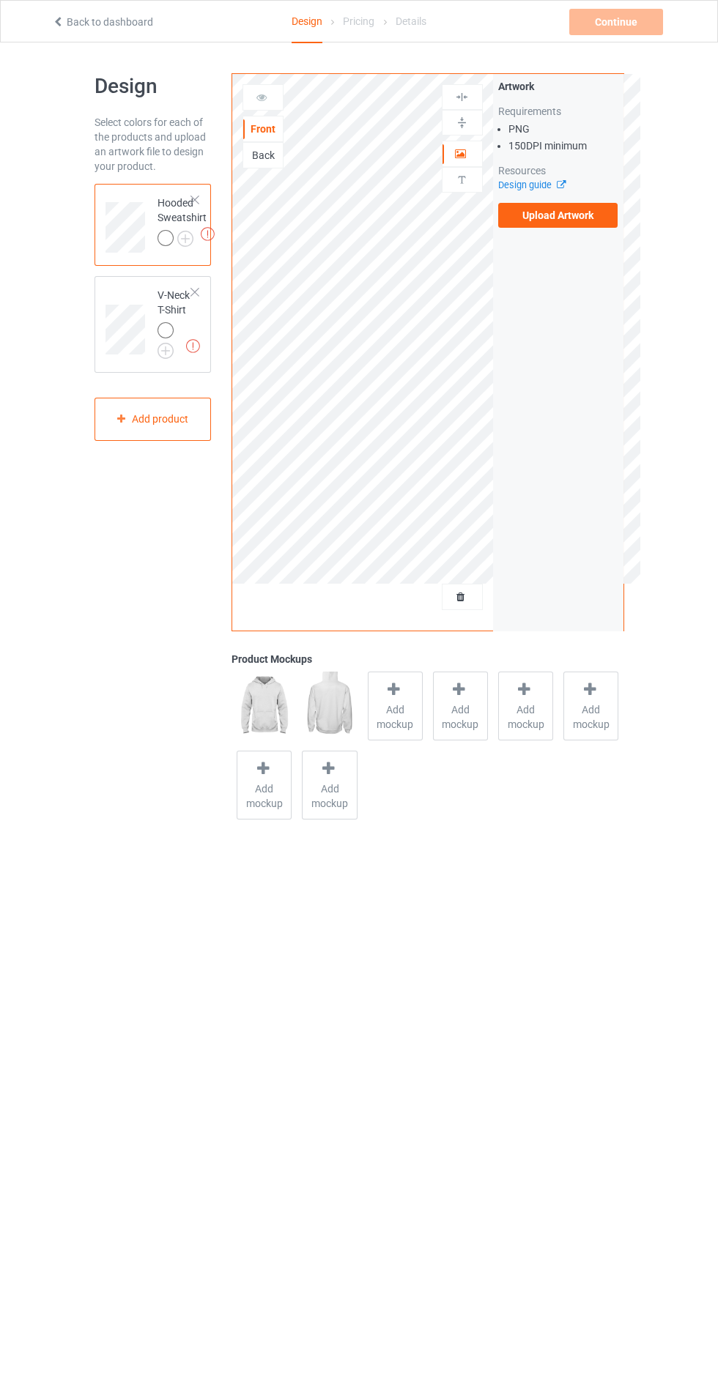
click at [609, 212] on label "Upload Artwork" at bounding box center [558, 215] width 120 height 25
click at [0, 0] on input "Upload Artwork" at bounding box center [0, 0] width 0 height 0
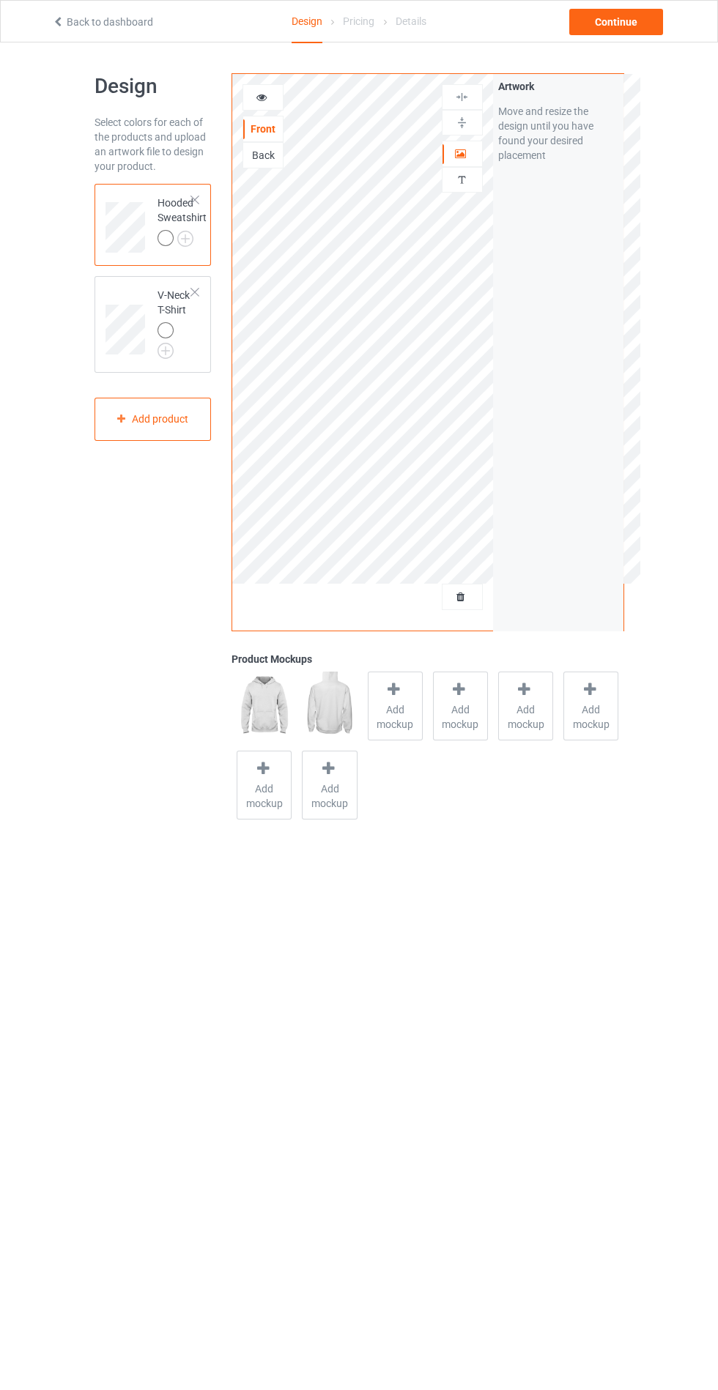
click at [392, 722] on span "Add mockup" at bounding box center [394, 716] width 53 height 29
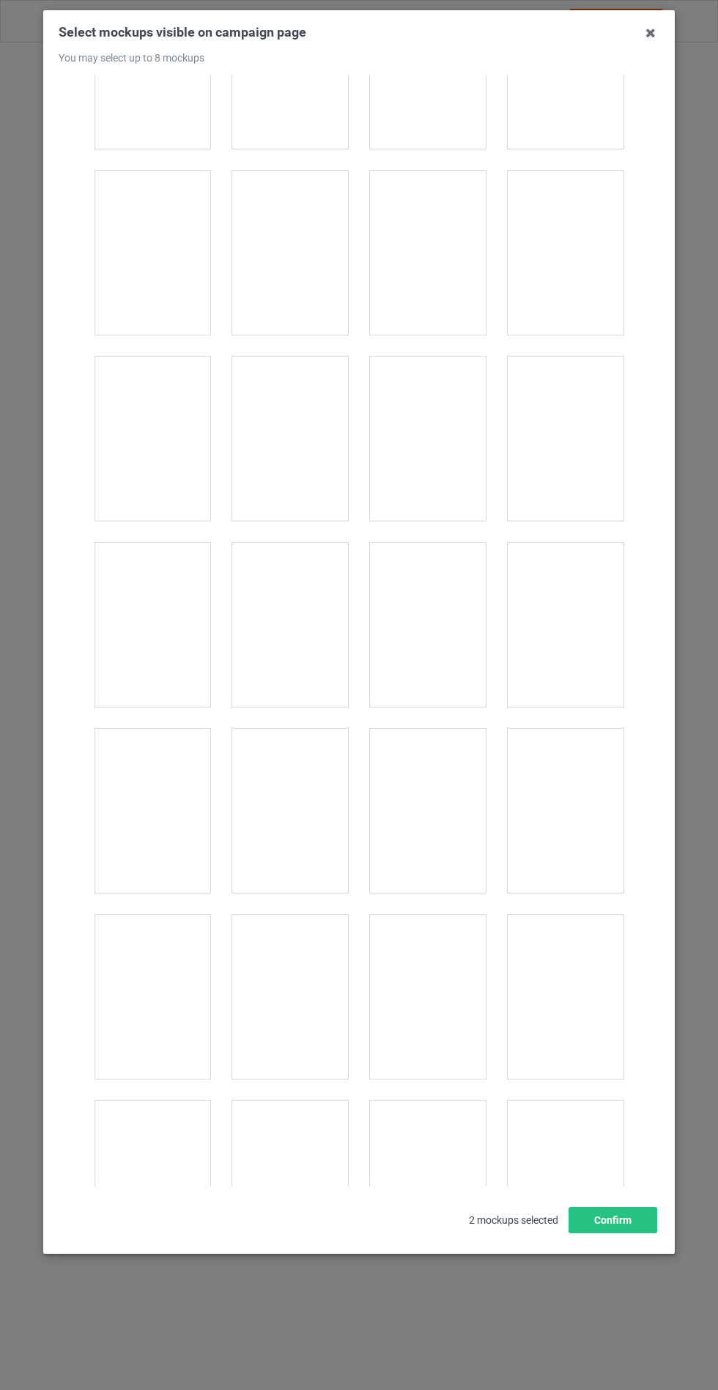
scroll to position [11823, 0]
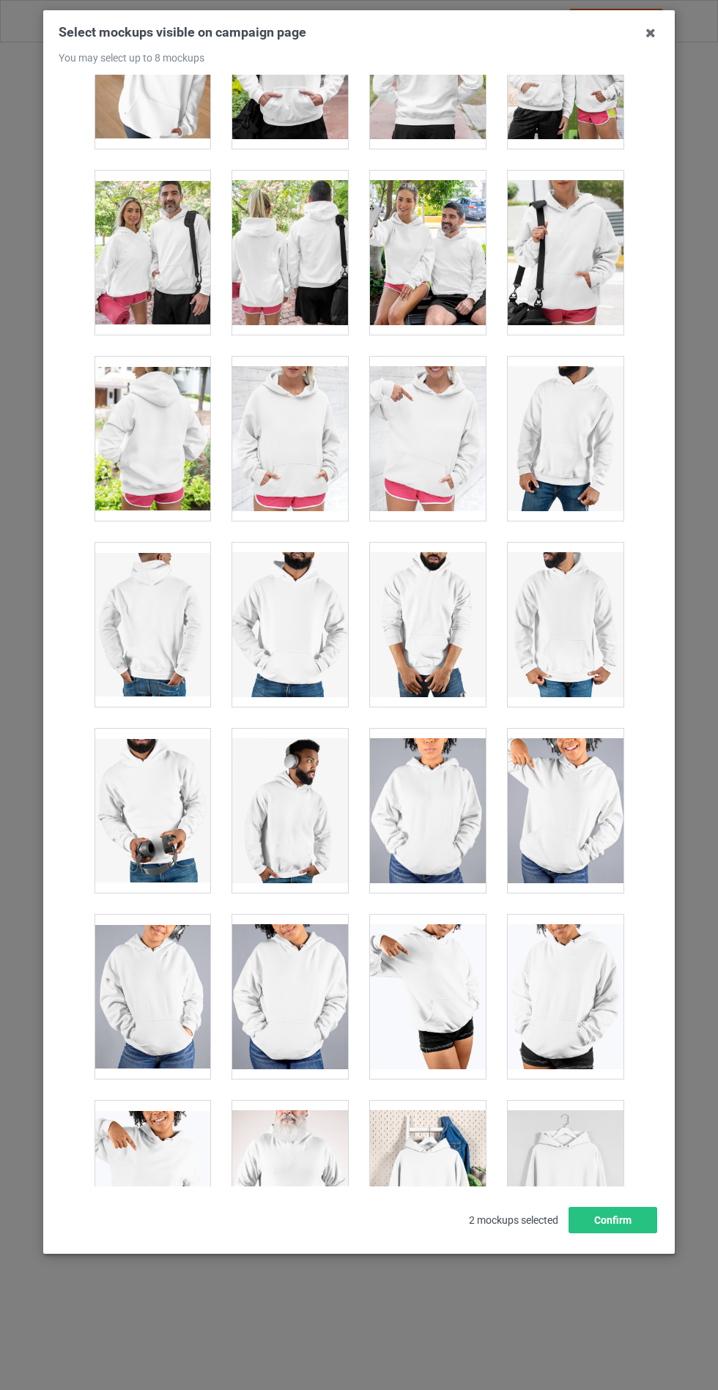
click at [299, 421] on div at bounding box center [290, 439] width 116 height 164
click at [620, 1234] on button "Confirm" at bounding box center [612, 1220] width 89 height 26
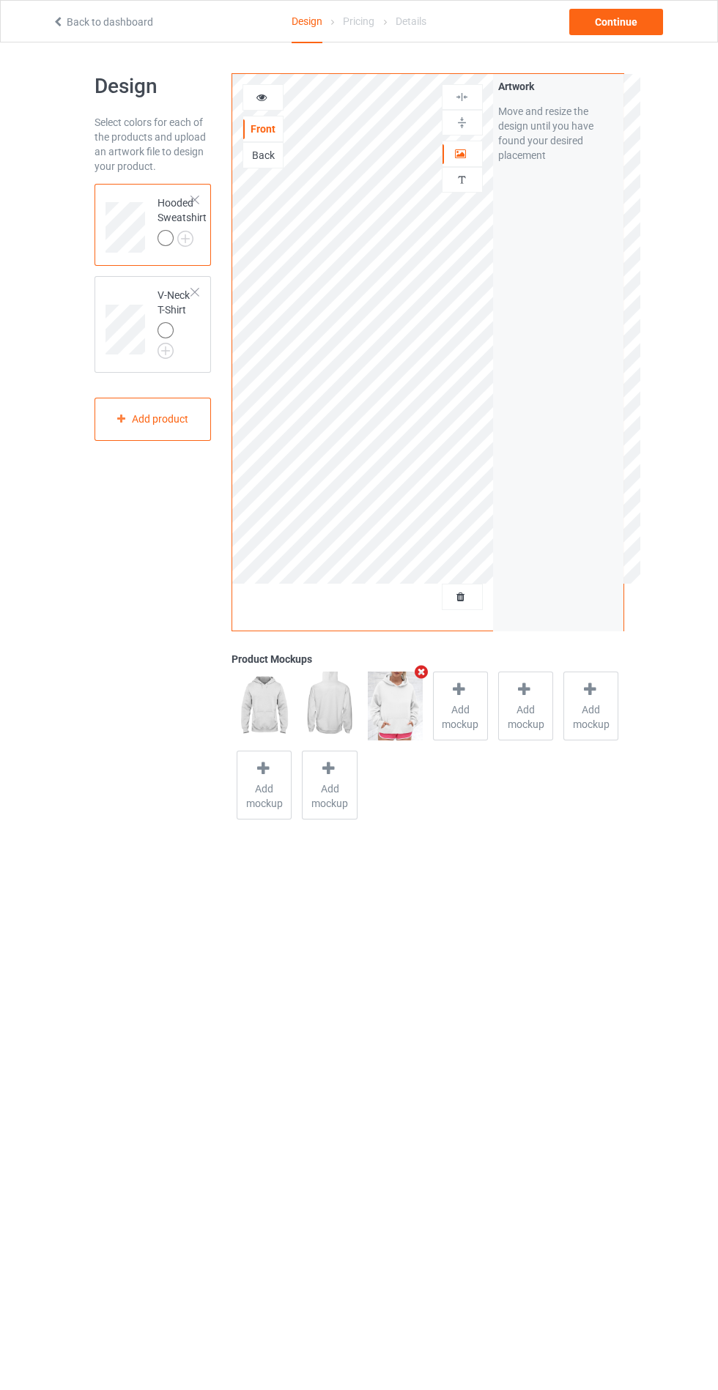
click at [0, 0] on img at bounding box center [0, 0] width 0 height 0
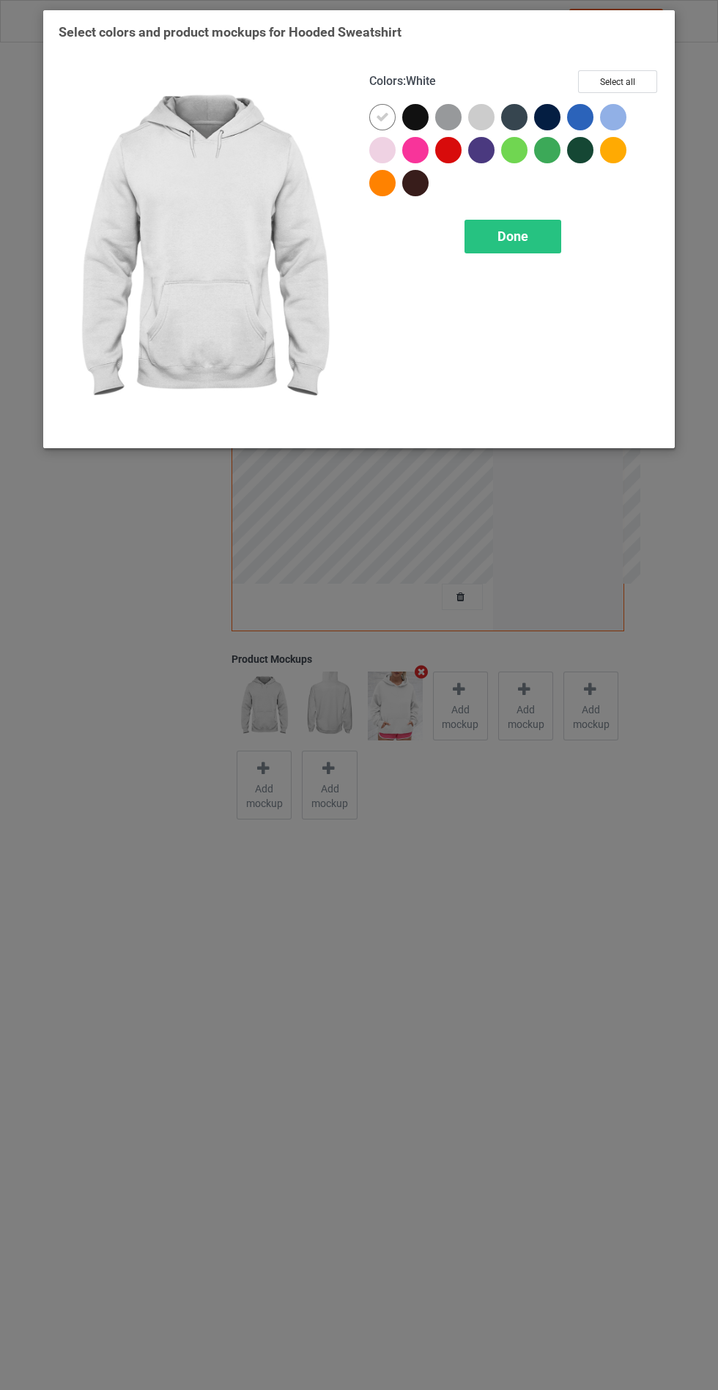
click at [492, 112] on div at bounding box center [481, 117] width 26 height 26
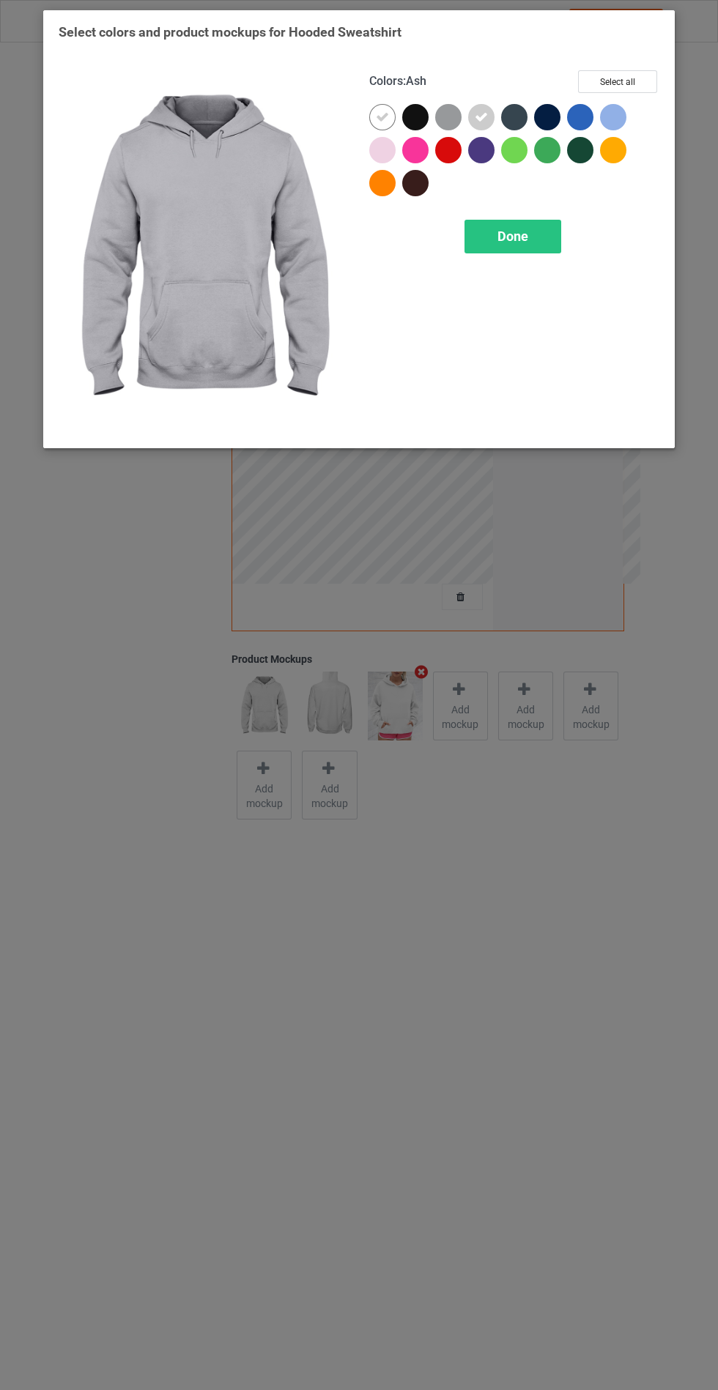
click at [386, 152] on div at bounding box center [382, 150] width 26 height 26
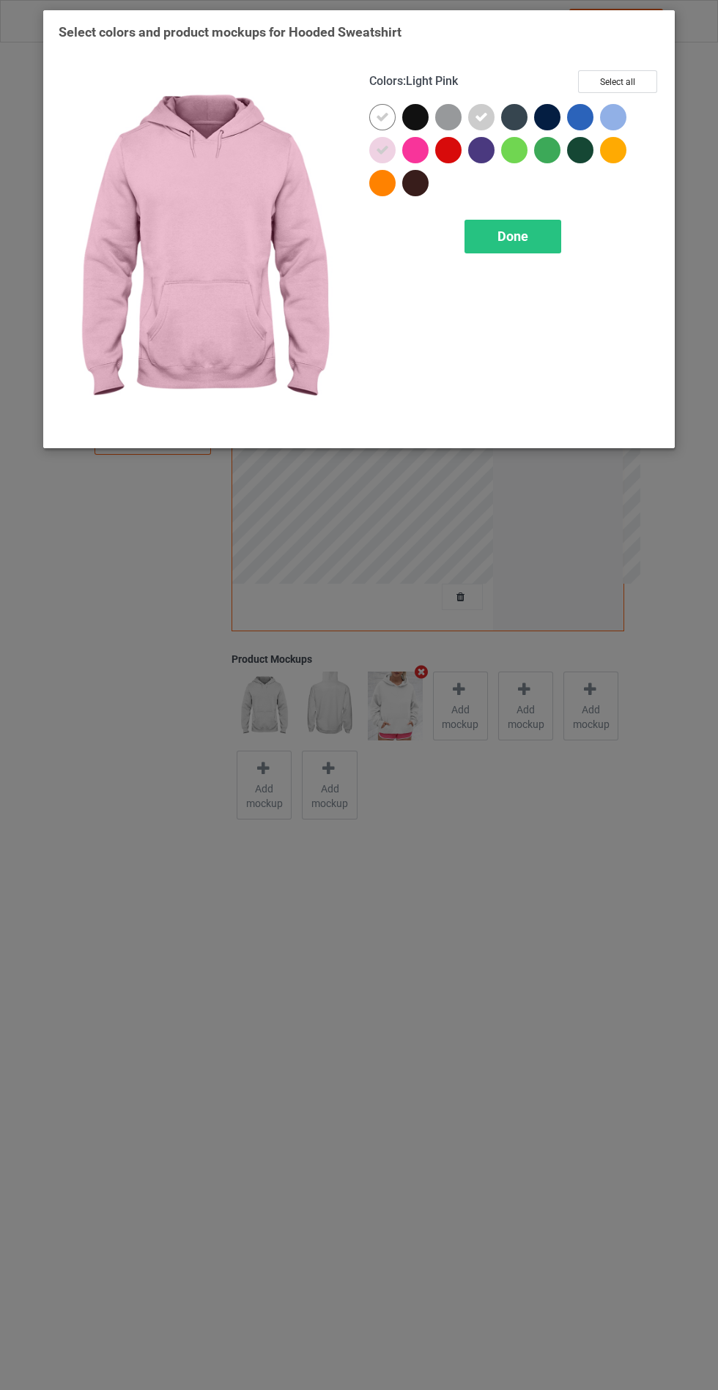
click at [511, 251] on div "Done" at bounding box center [512, 237] width 97 height 34
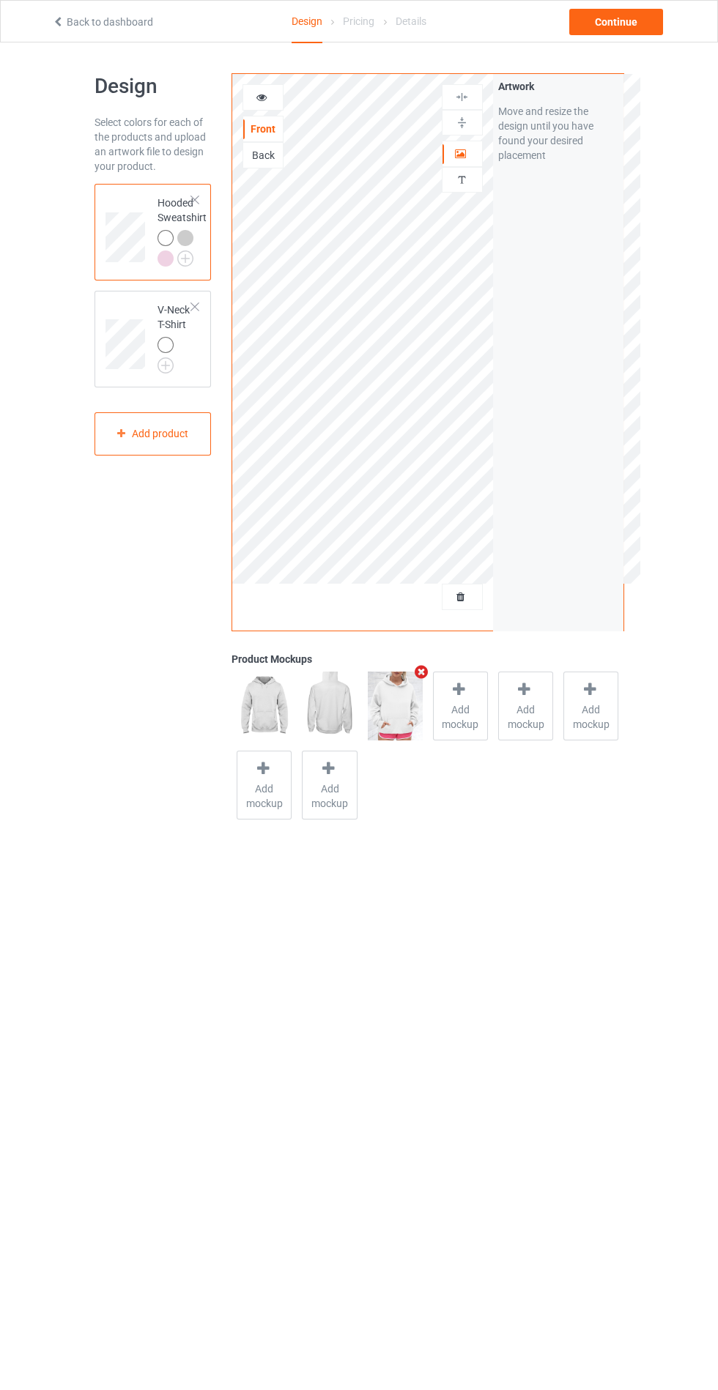
click at [0, 0] on img at bounding box center [0, 0] width 0 height 0
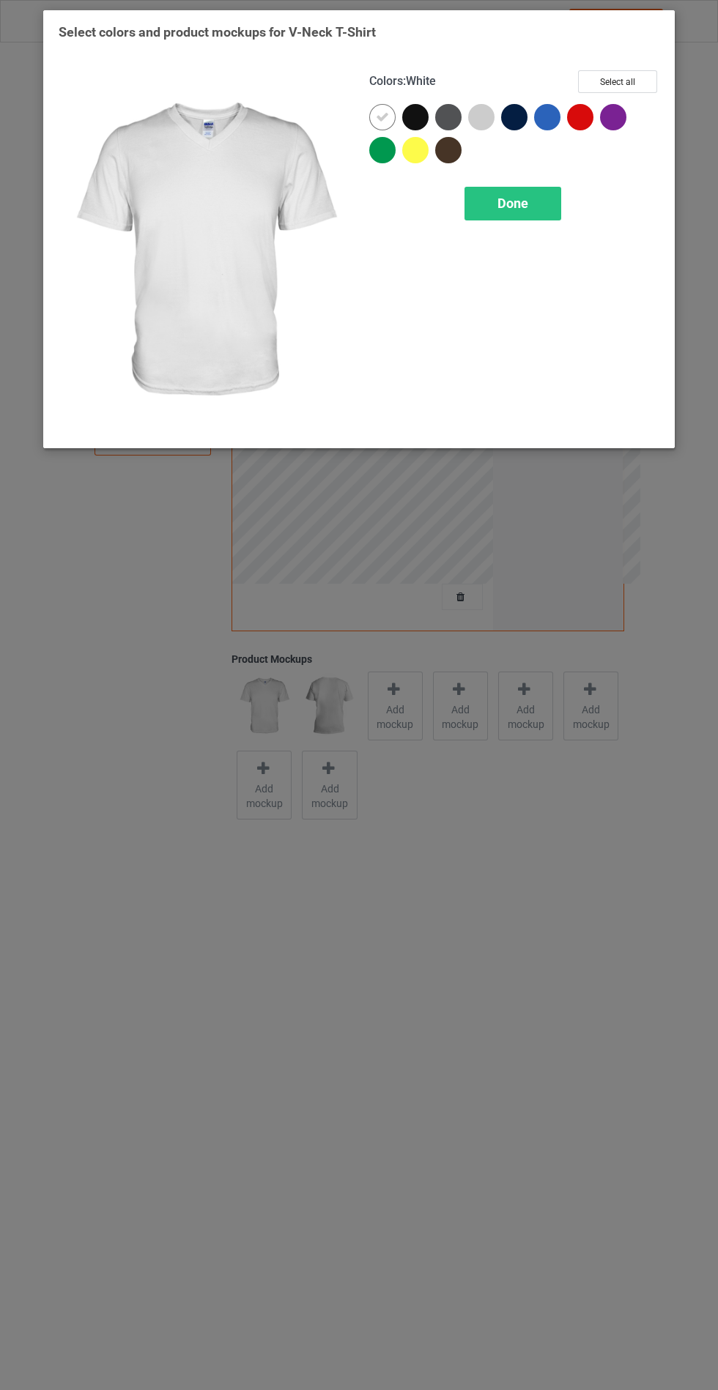
click at [492, 107] on div at bounding box center [484, 120] width 33 height 33
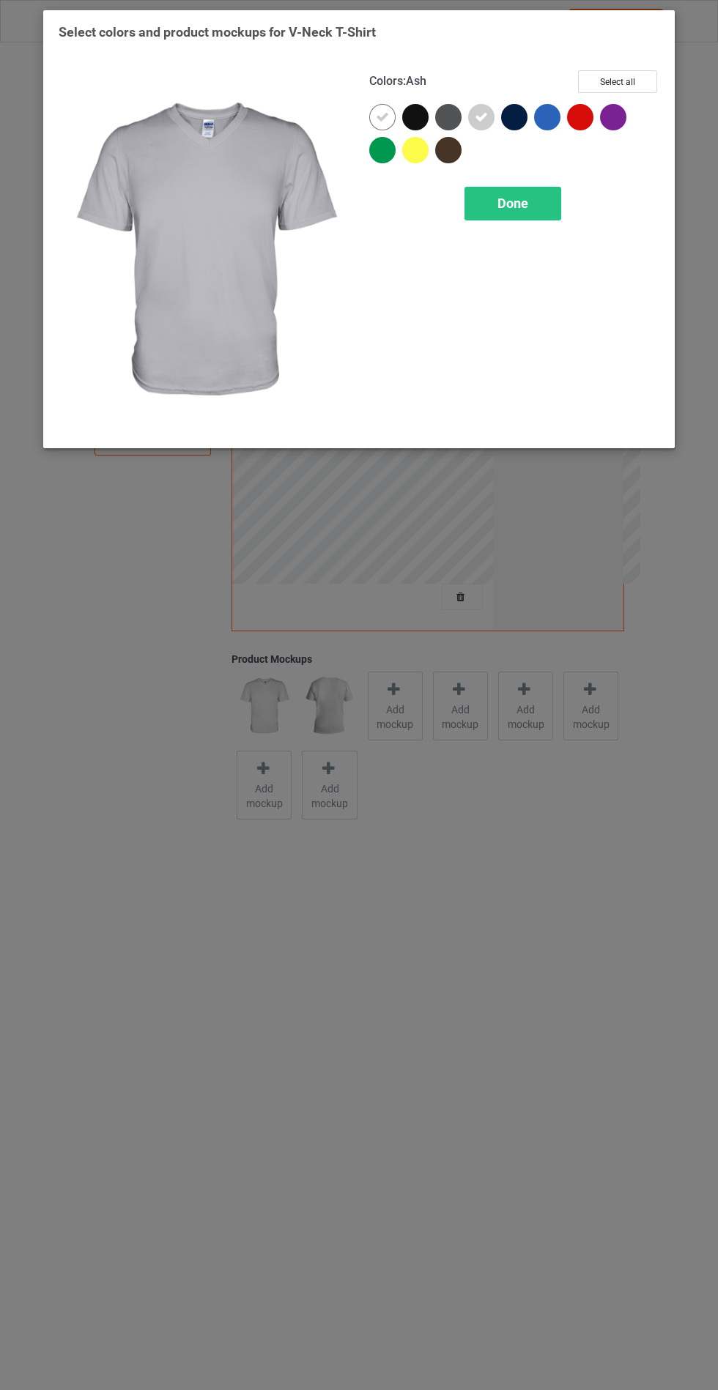
click at [527, 214] on div "Done" at bounding box center [512, 204] width 97 height 34
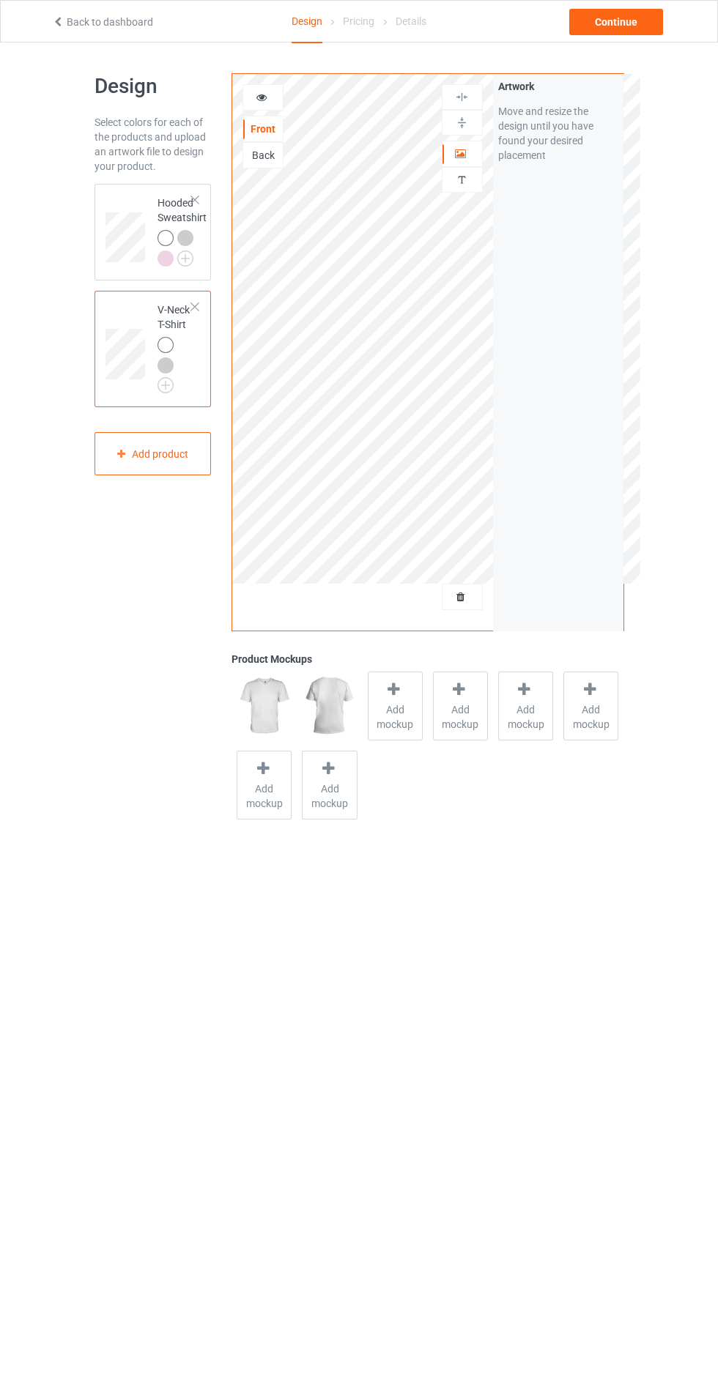
click at [399, 708] on span "Add mockup" at bounding box center [394, 716] width 53 height 29
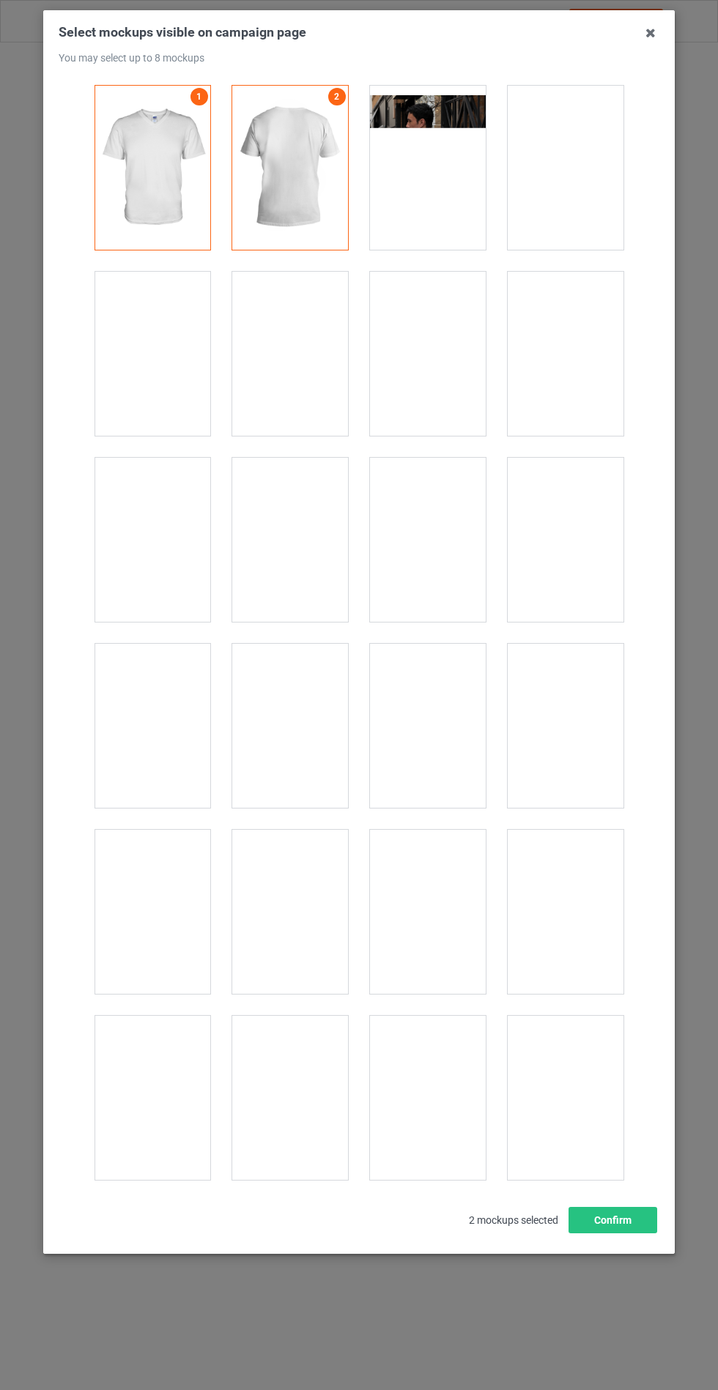
scroll to position [1975, 0]
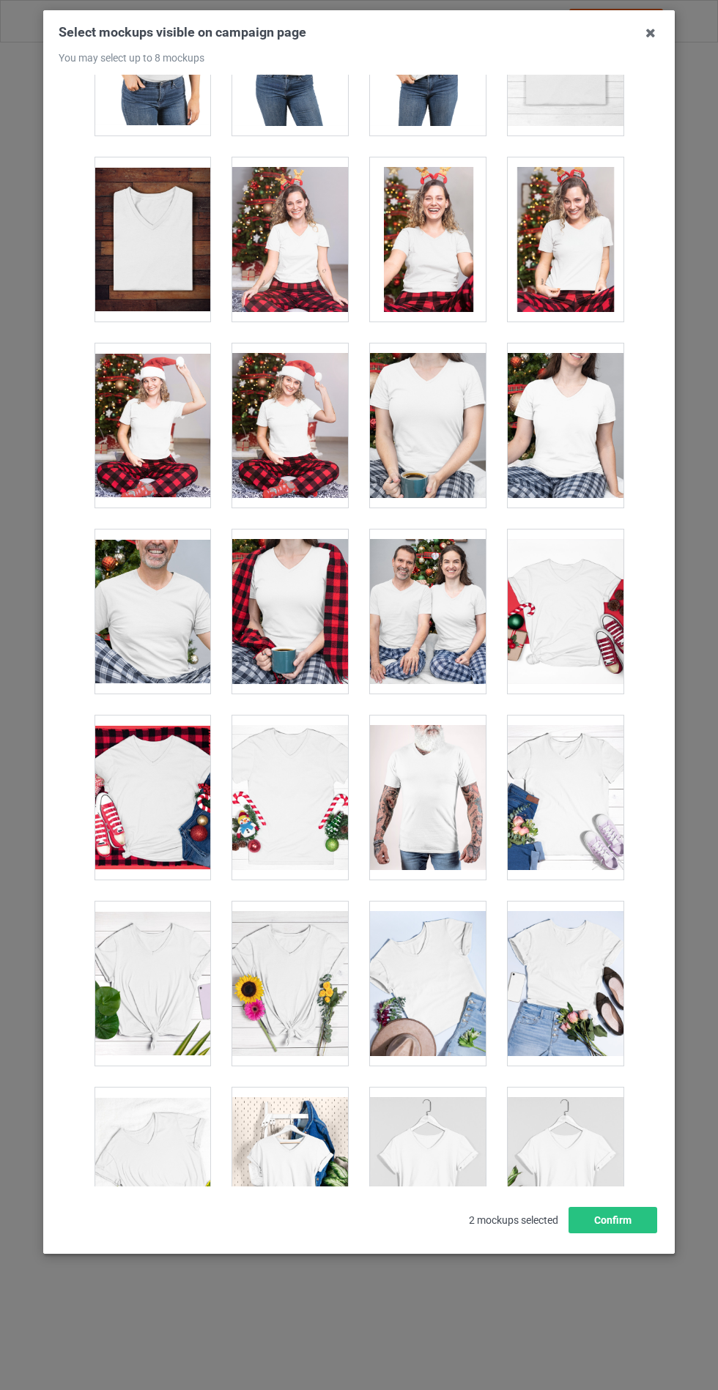
click at [578, 1177] on div at bounding box center [566, 1170] width 116 height 164
click at [593, 831] on div at bounding box center [566, 798] width 116 height 164
click at [324, 965] on div at bounding box center [290, 984] width 116 height 164
click at [305, 968] on div at bounding box center [290, 984] width 116 height 164
click at [305, 1182] on div at bounding box center [290, 1170] width 116 height 164
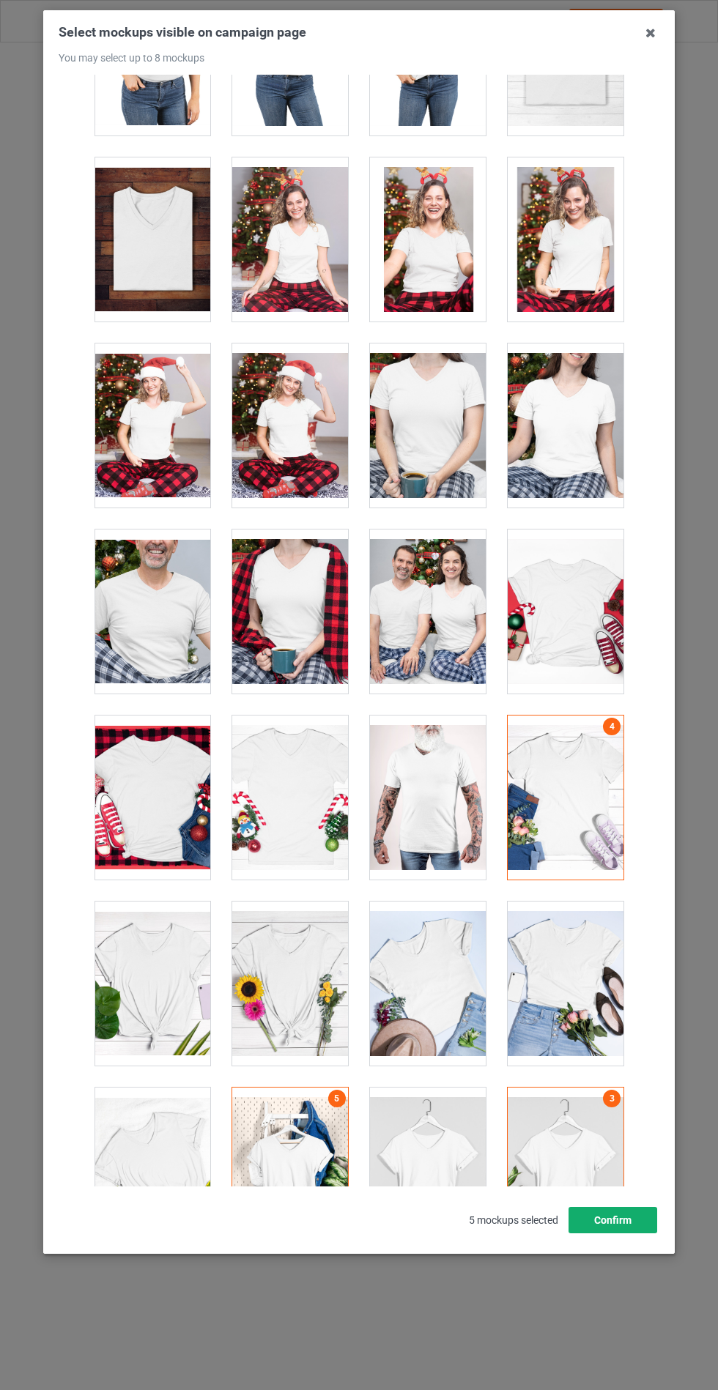
click at [620, 1234] on button "Confirm" at bounding box center [612, 1220] width 89 height 26
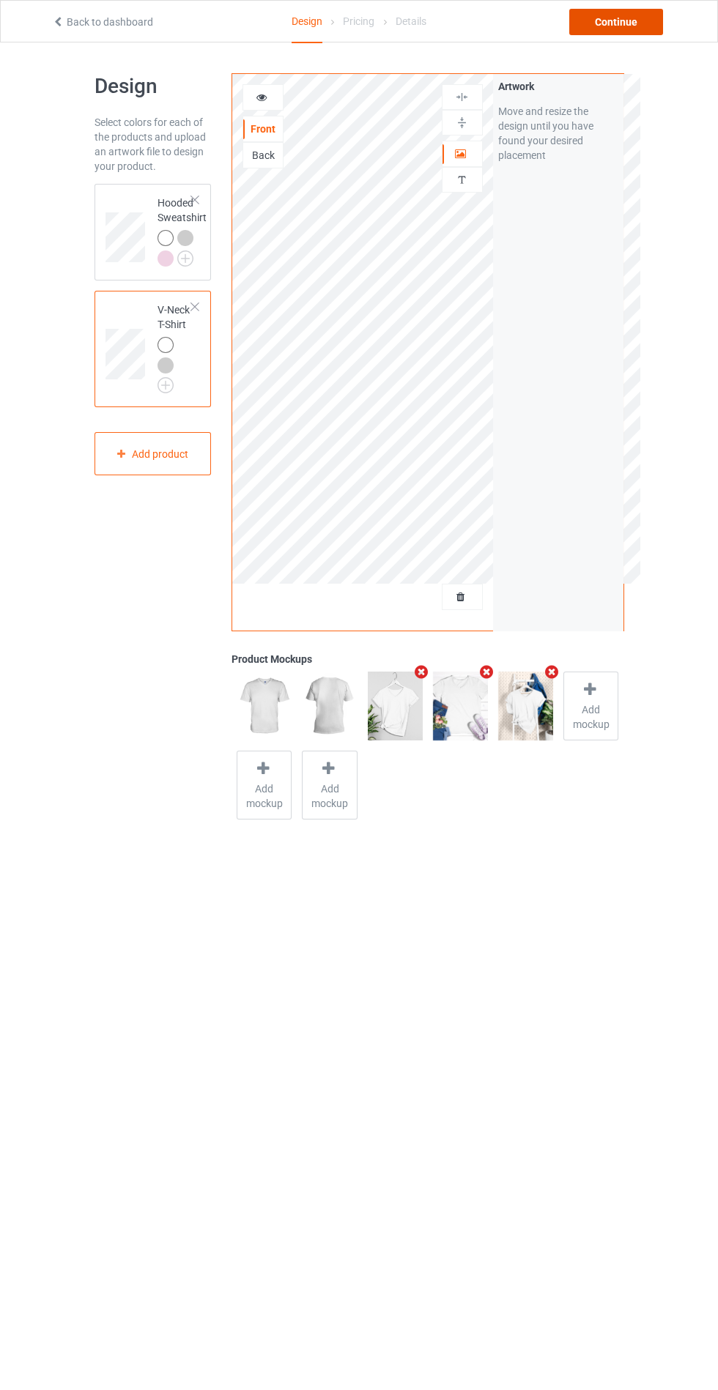
click at [635, 22] on div "Continue" at bounding box center [616, 22] width 94 height 26
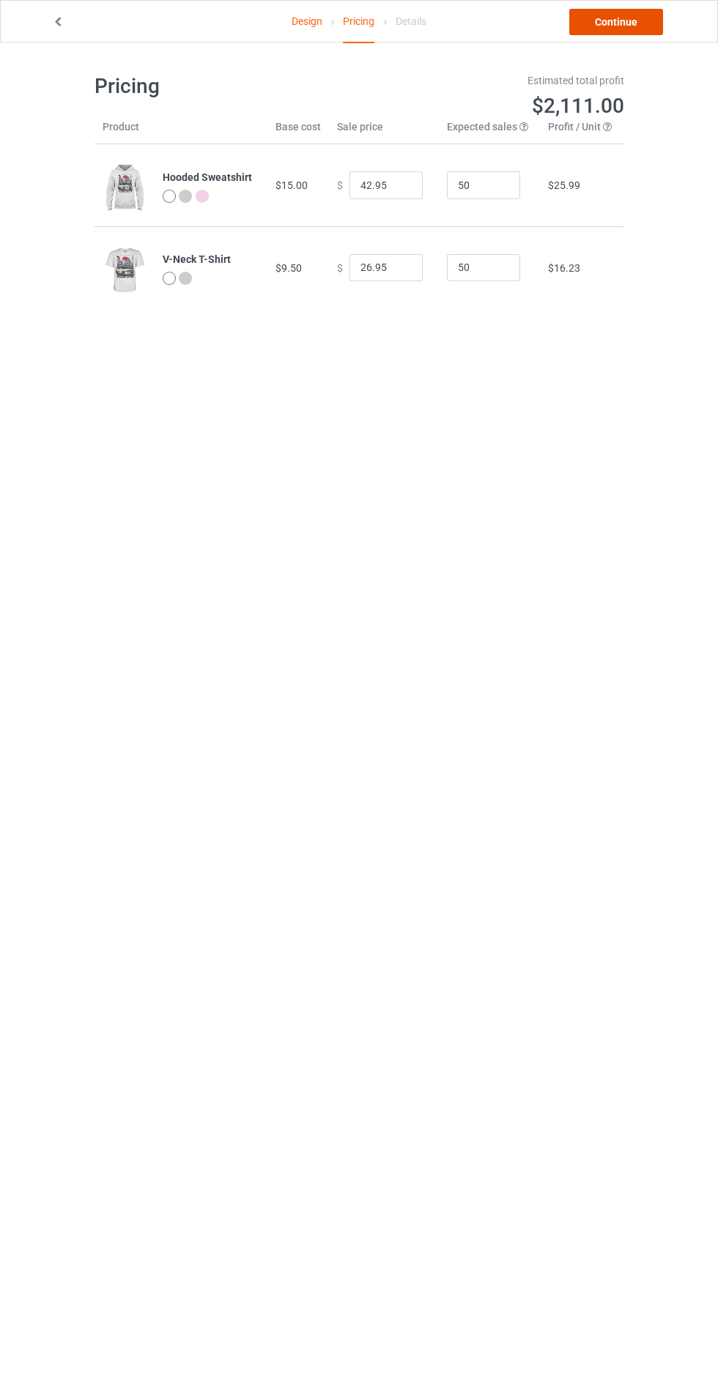
click at [635, 22] on link "Continue" at bounding box center [616, 22] width 94 height 26
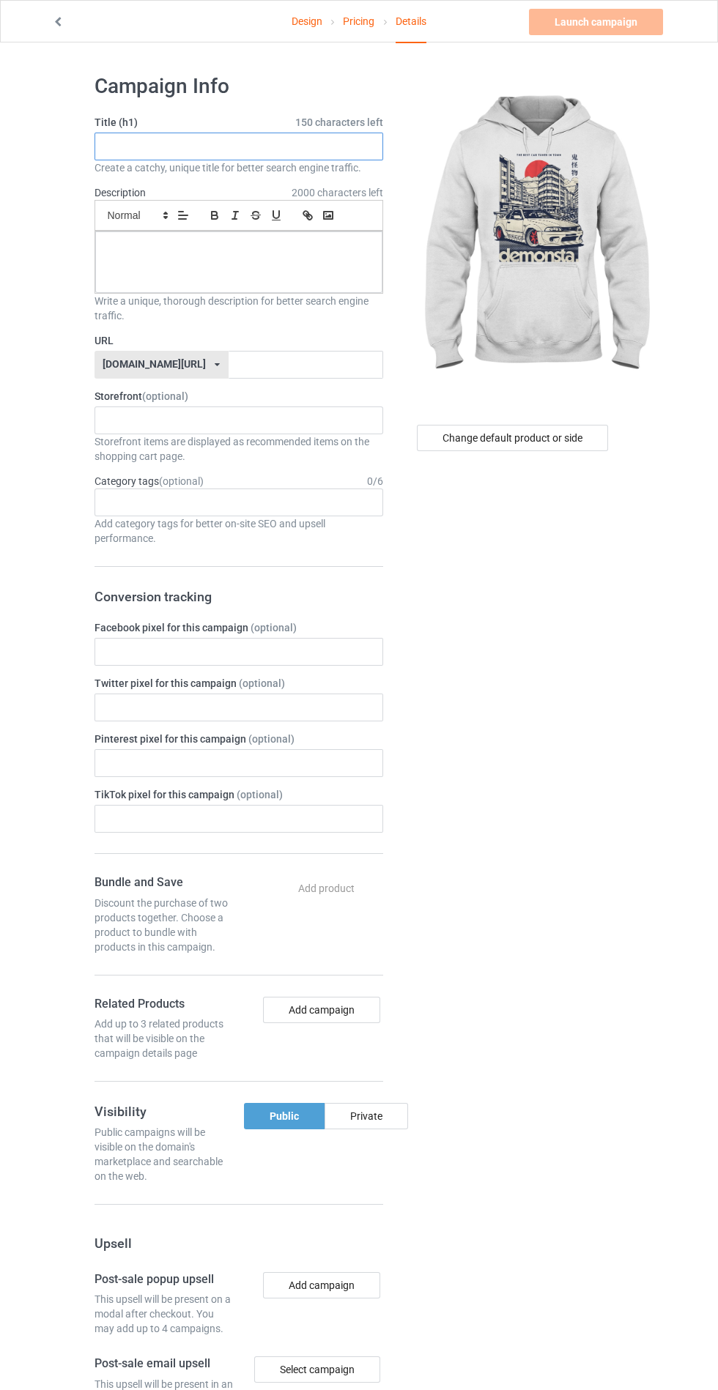
click at [325, 148] on input "text" at bounding box center [238, 147] width 289 height 28
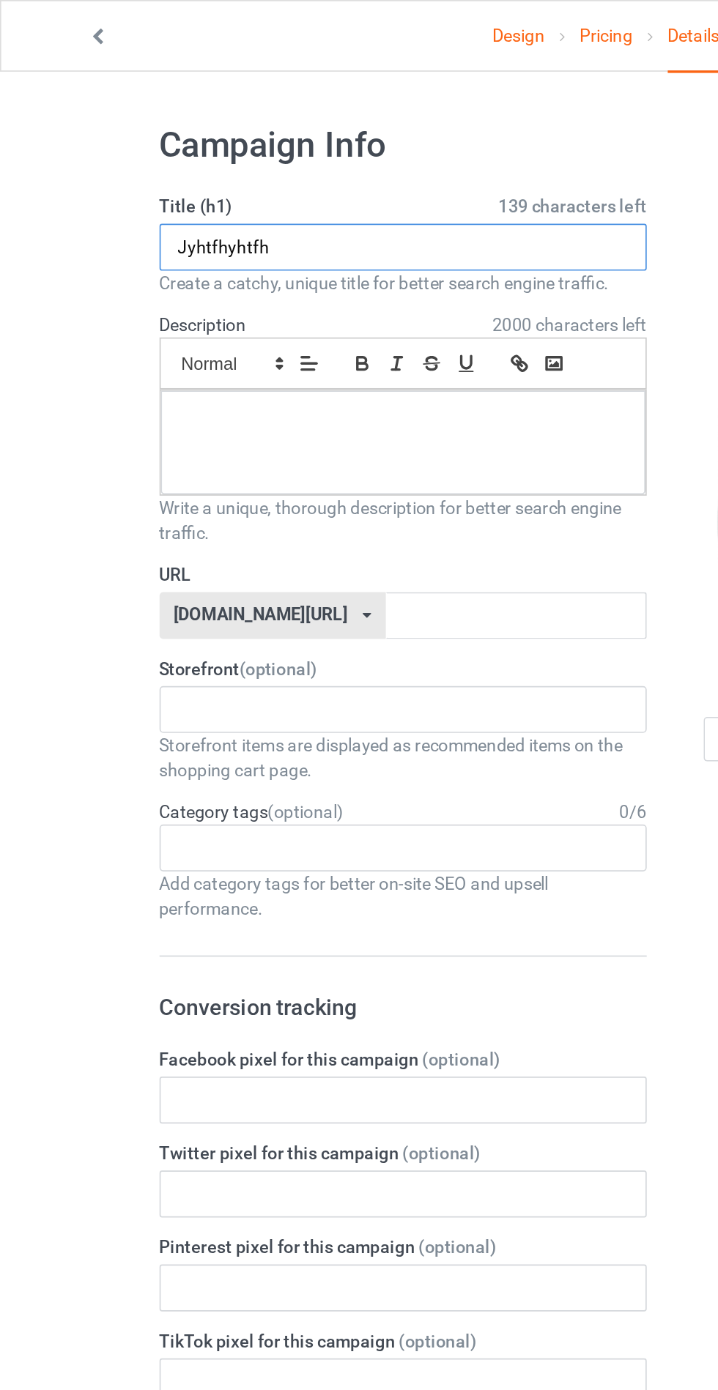
type input "Jyhtfhyhtfh"
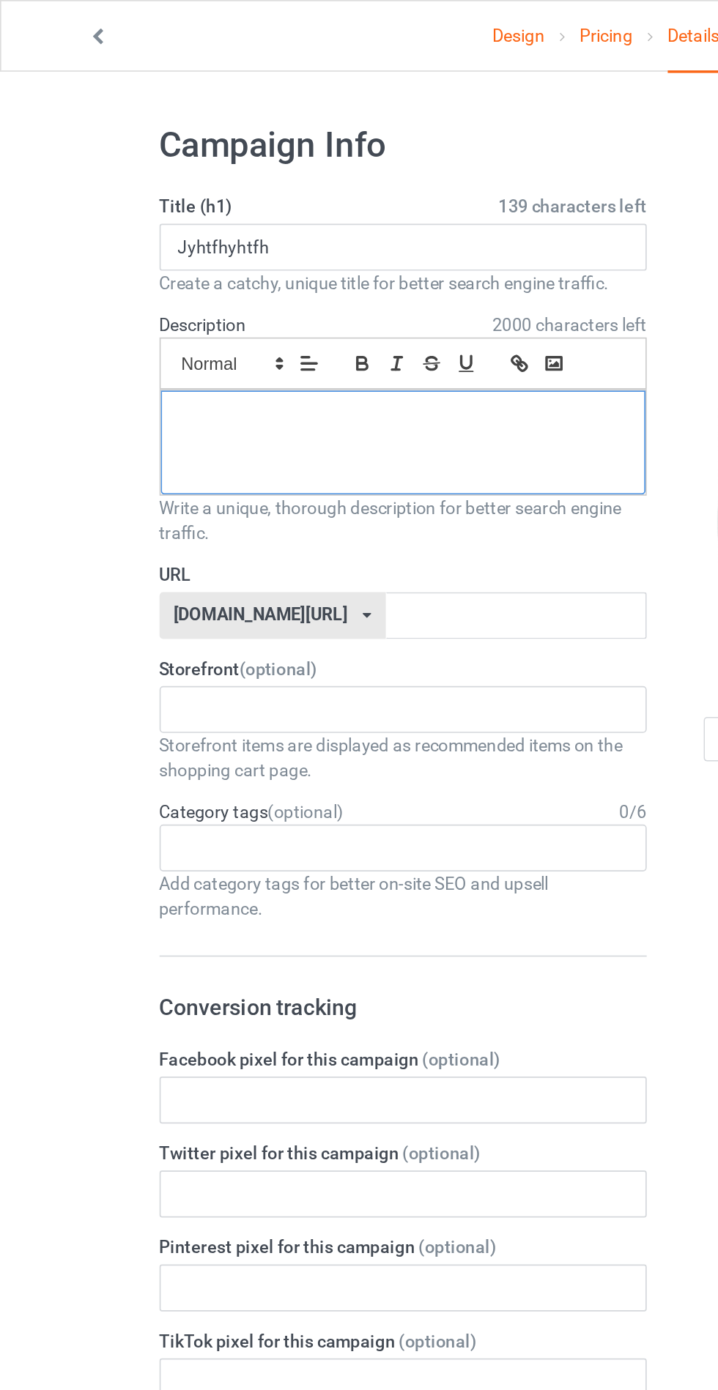
click at [147, 282] on div at bounding box center [238, 262] width 287 height 62
click at [264, 358] on input "text" at bounding box center [306, 365] width 155 height 28
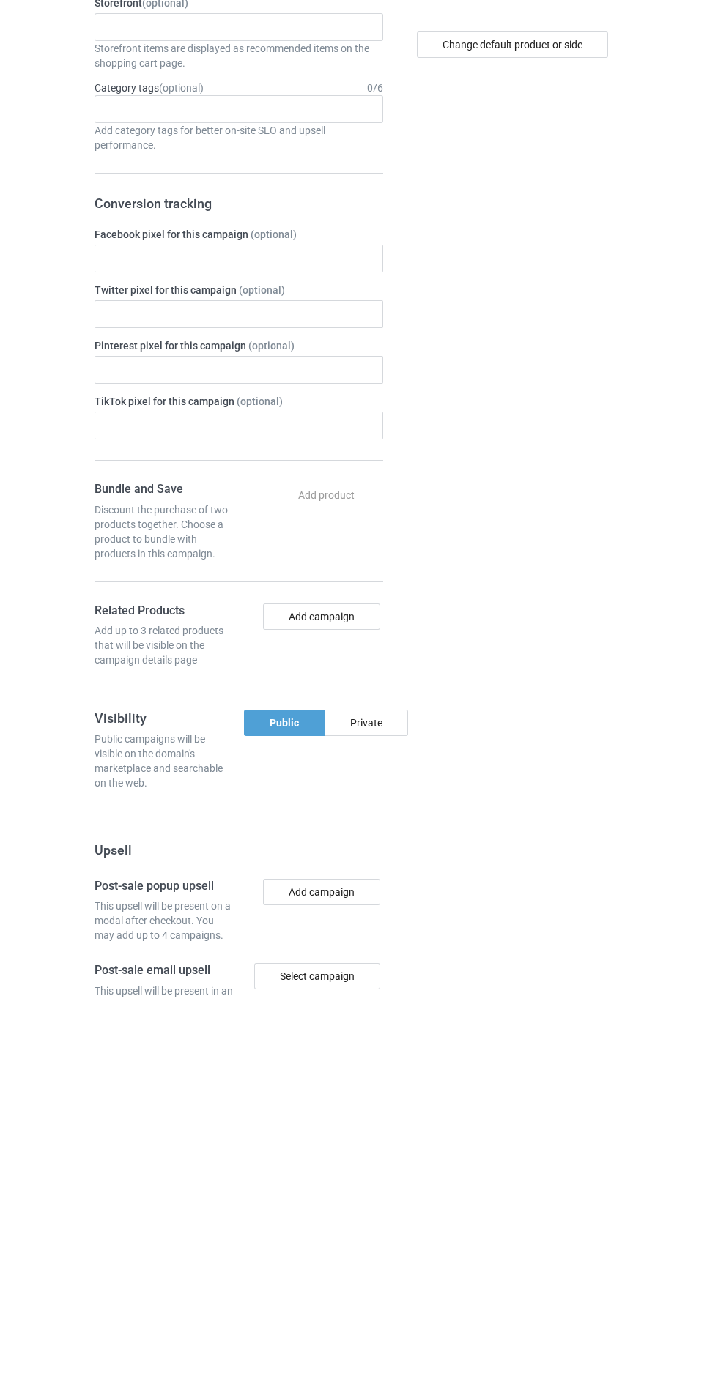
type input "Nugrhugg"
click at [385, 1103] on div "Private" at bounding box center [367, 1116] width 84 height 26
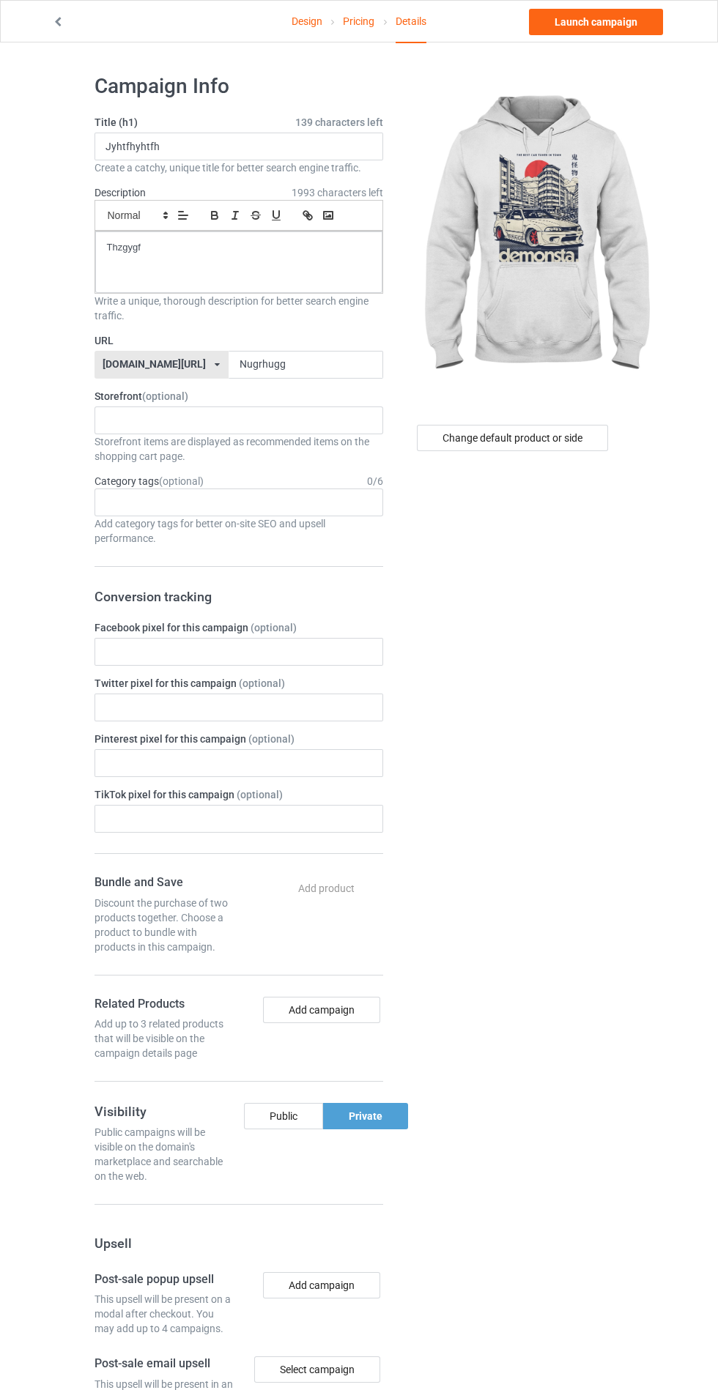
click at [528, 658] on div "Change default product or side" at bounding box center [513, 890] width 241 height 1654
click at [629, 17] on link "Launch campaign" at bounding box center [596, 22] width 134 height 26
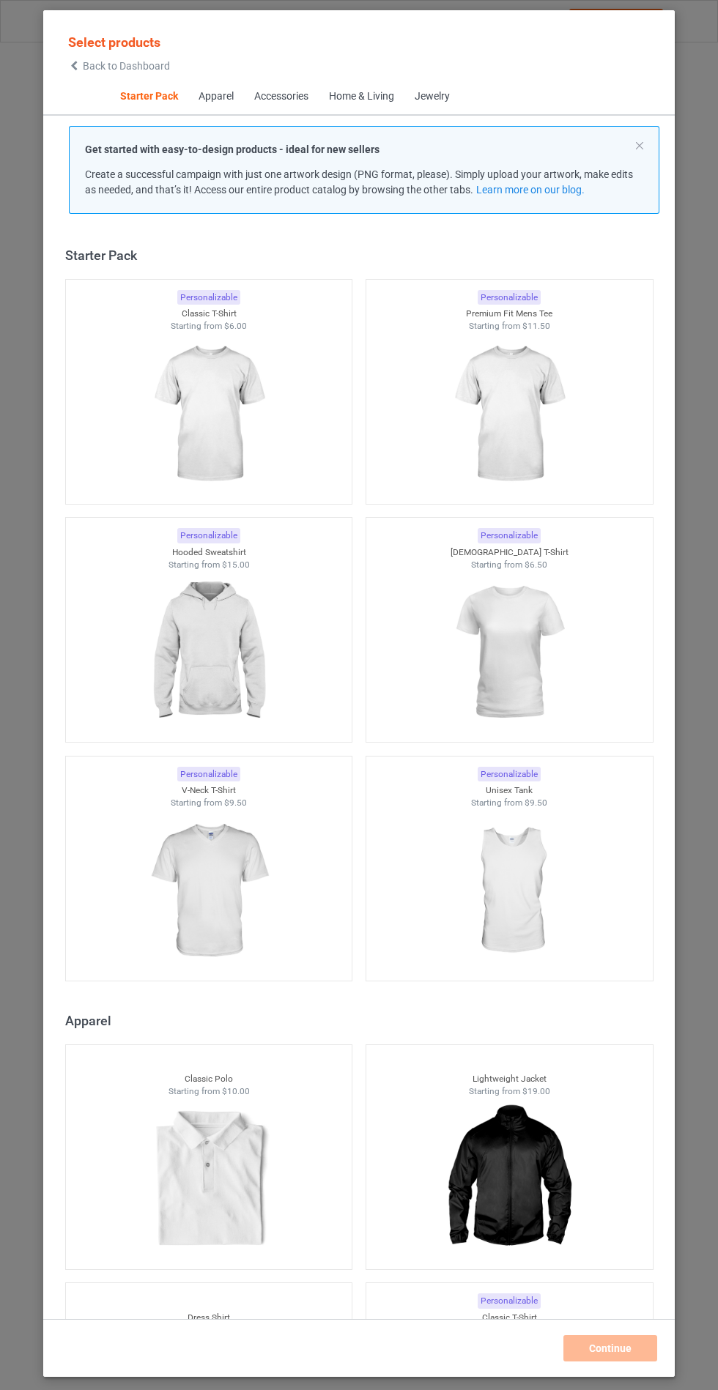
scroll to position [18, 0]
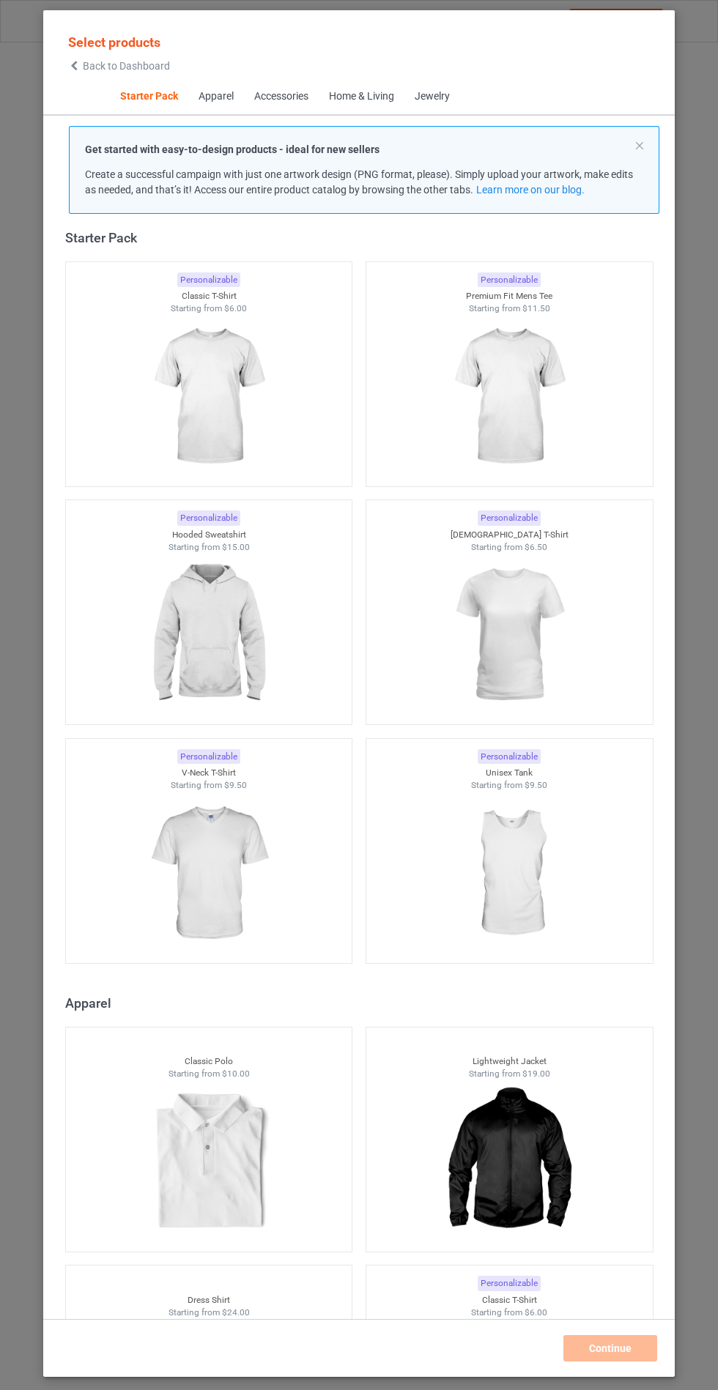
click at [208, 619] on img at bounding box center [208, 635] width 131 height 164
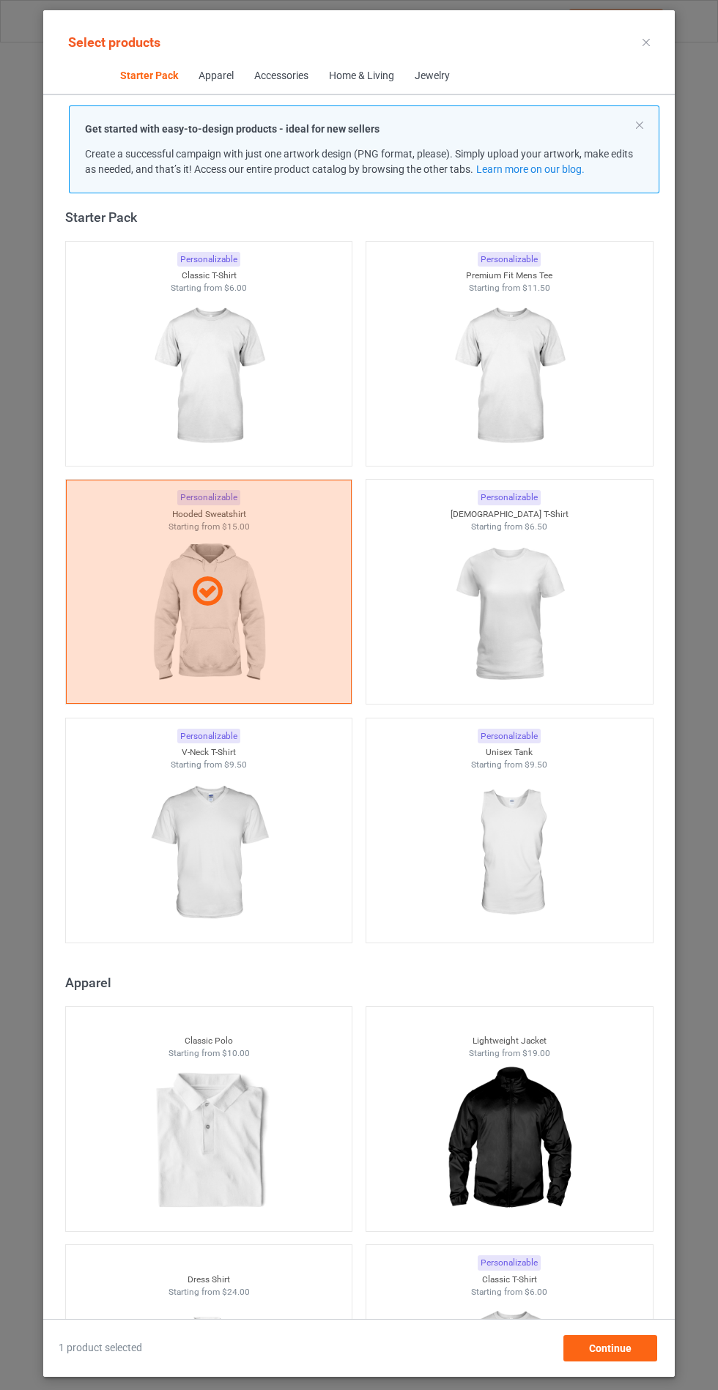
click at [258, 866] on img at bounding box center [208, 853] width 131 height 164
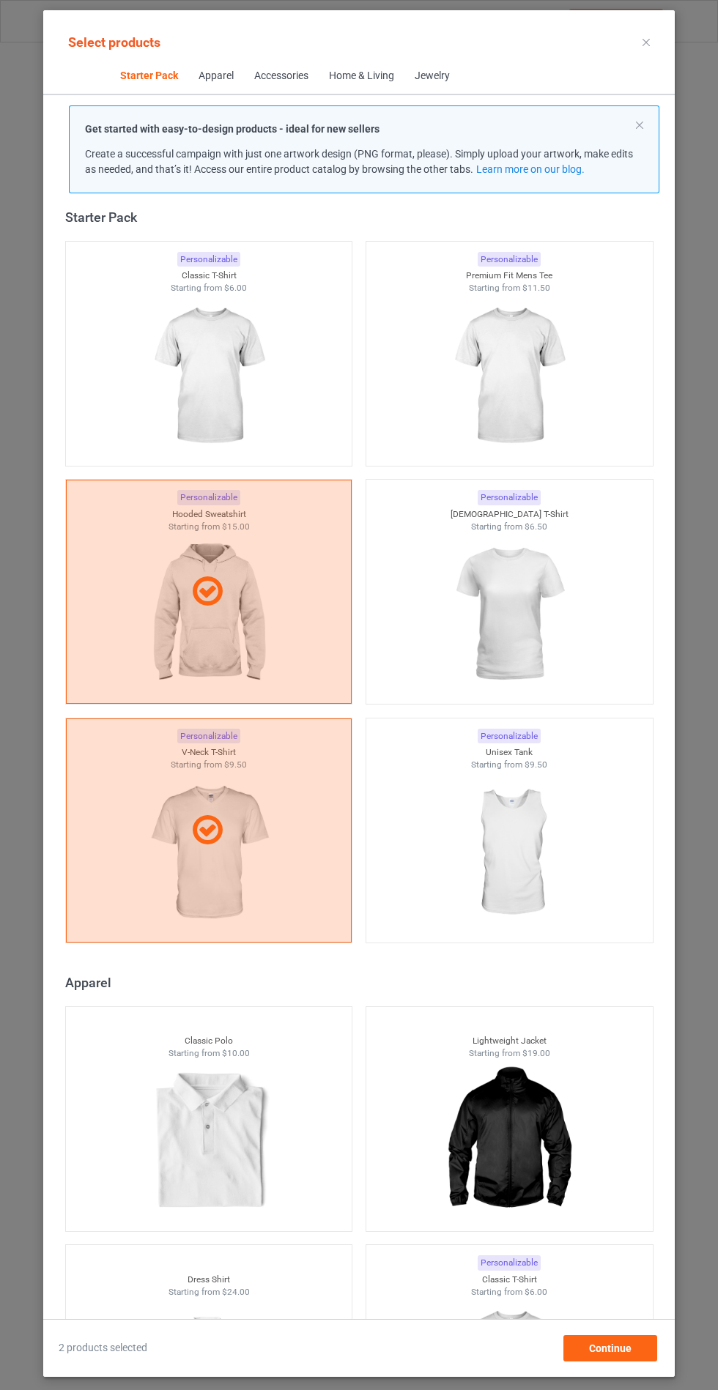
scroll to position [85, 0]
click at [634, 1359] on div "Continue" at bounding box center [610, 1348] width 94 height 26
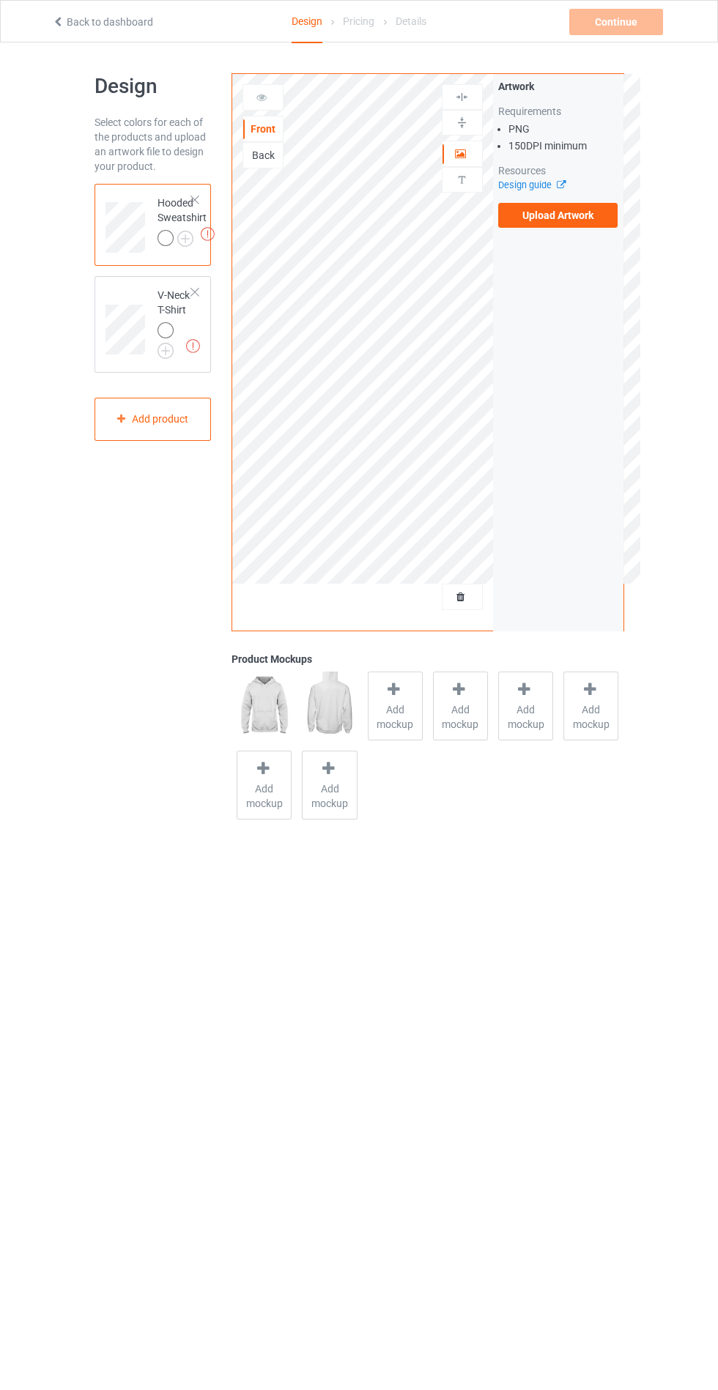
click at [374, 700] on div "Add mockup" at bounding box center [395, 706] width 55 height 69
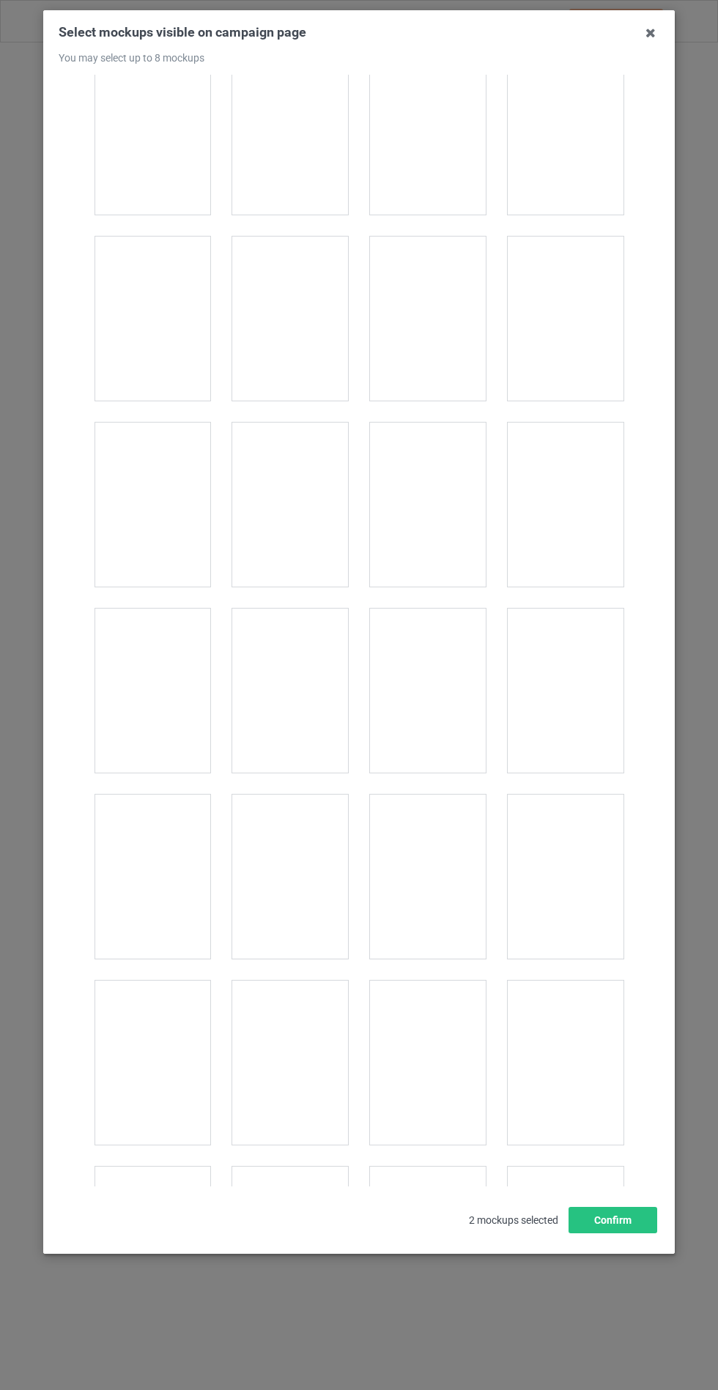
scroll to position [11823, 0]
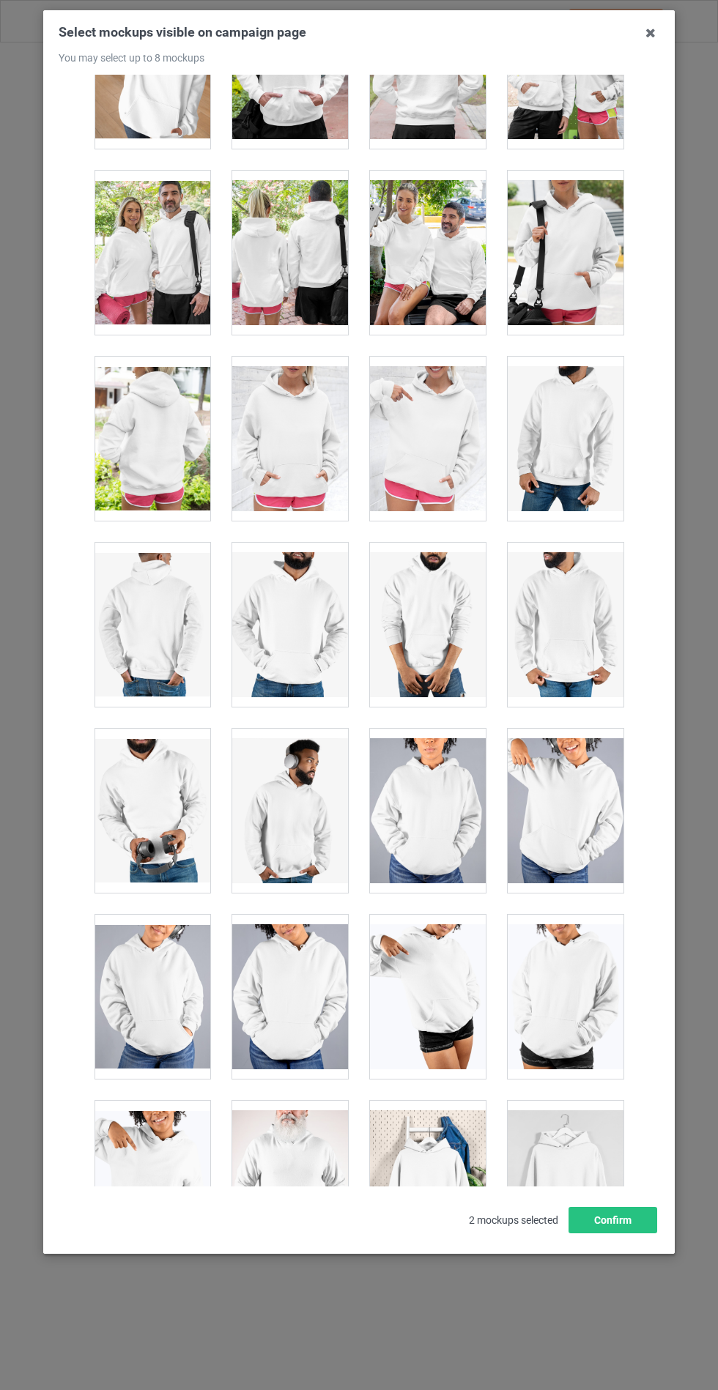
click at [309, 430] on div at bounding box center [290, 439] width 116 height 164
click at [609, 1234] on button "Confirm" at bounding box center [612, 1220] width 89 height 26
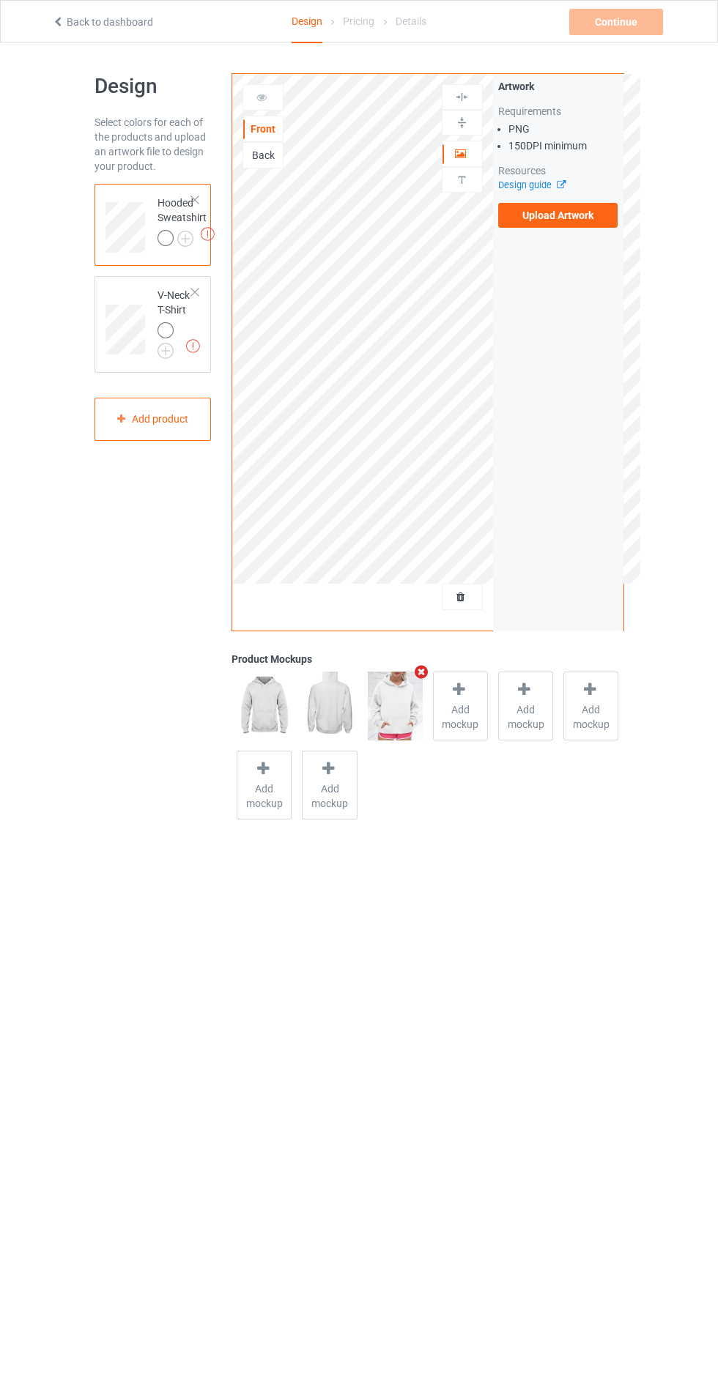
click at [581, 221] on label "Upload Artwork" at bounding box center [558, 215] width 120 height 25
click at [0, 0] on input "Upload Artwork" at bounding box center [0, 0] width 0 height 0
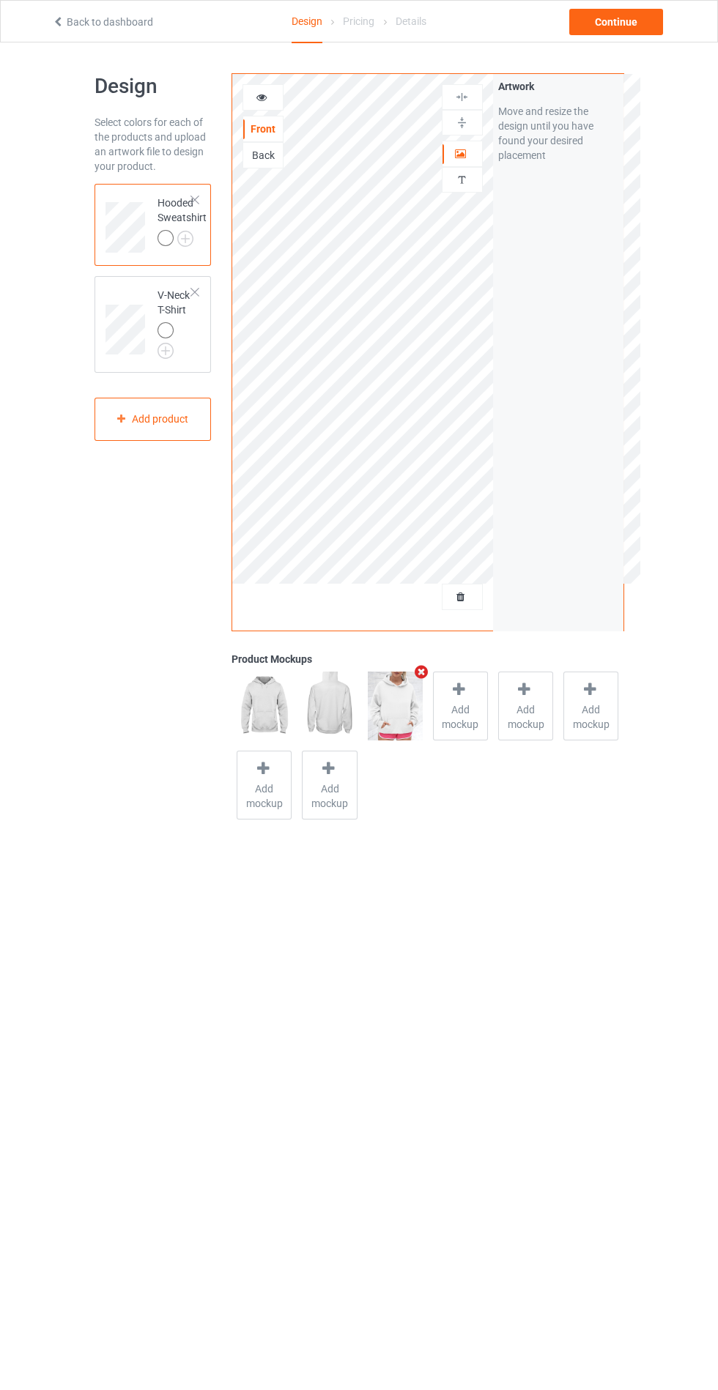
click at [0, 0] on img at bounding box center [0, 0] width 0 height 0
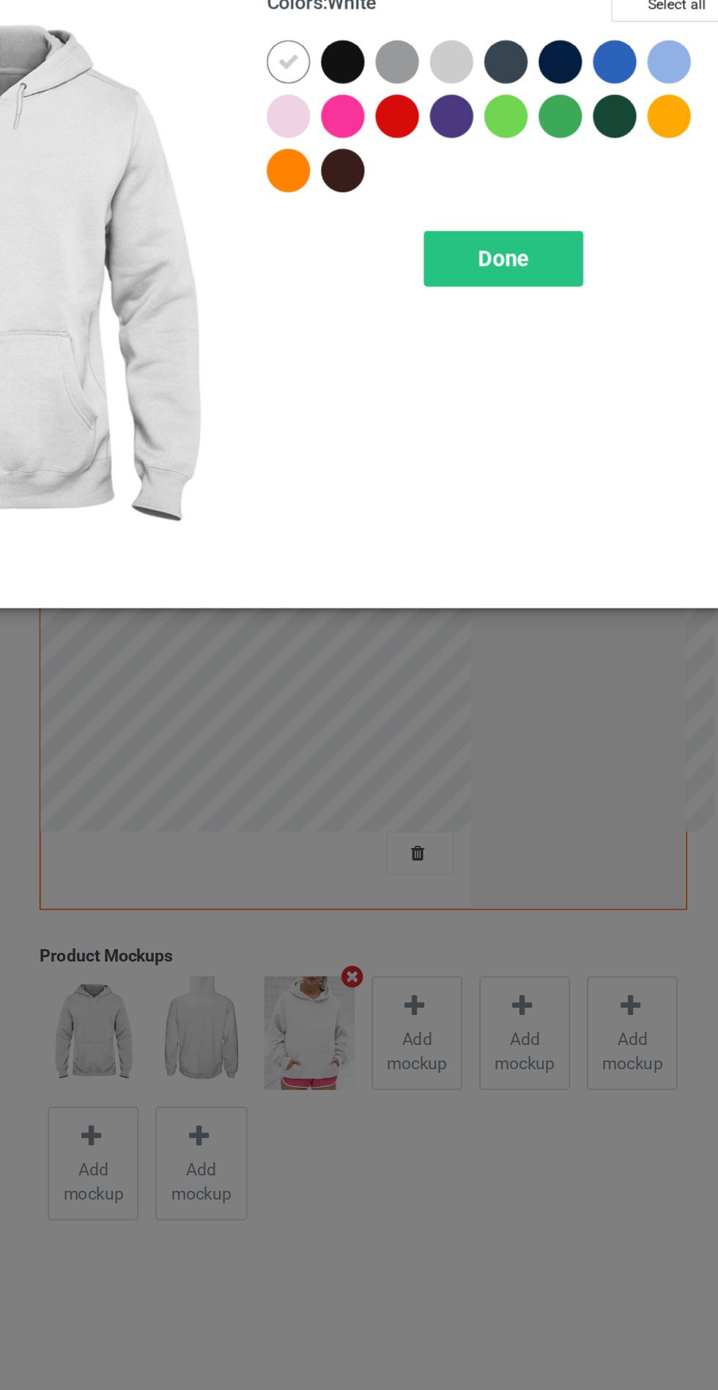
click at [404, 105] on div at bounding box center [418, 120] width 33 height 33
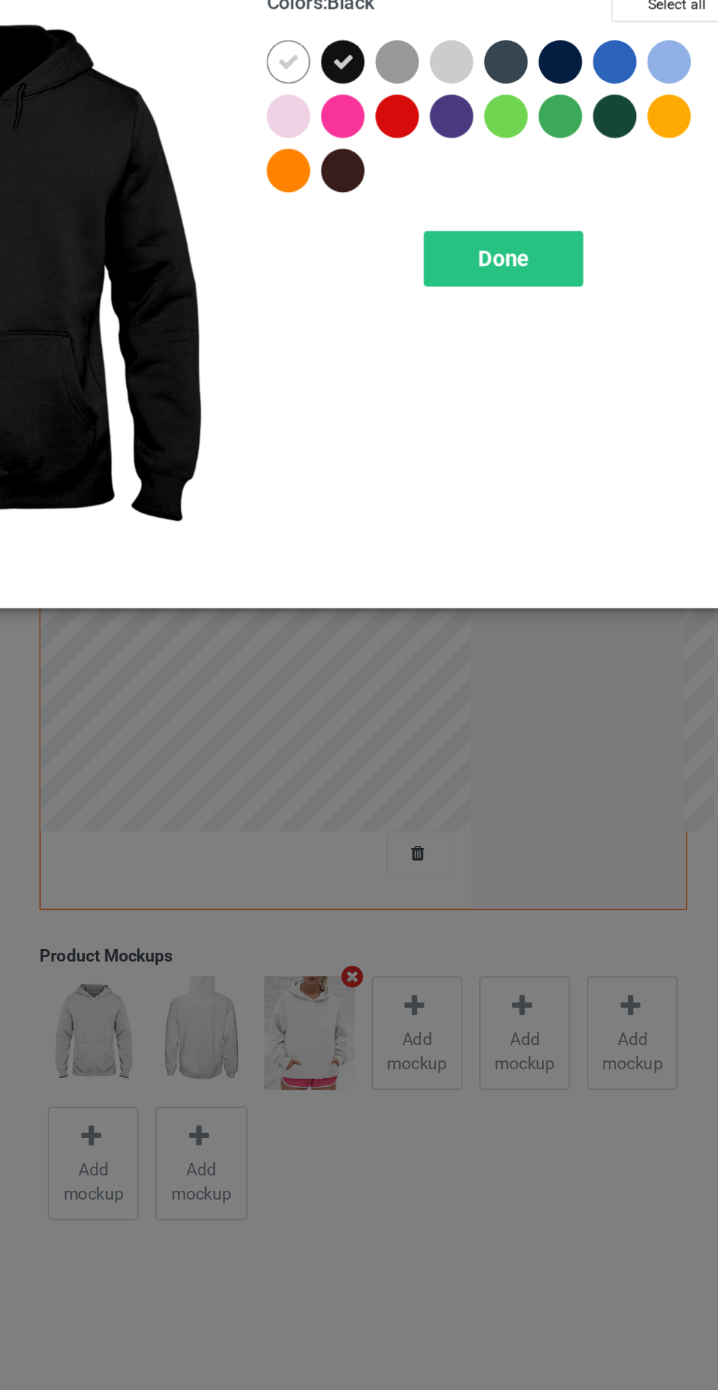
click at [512, 106] on div at bounding box center [514, 117] width 26 height 26
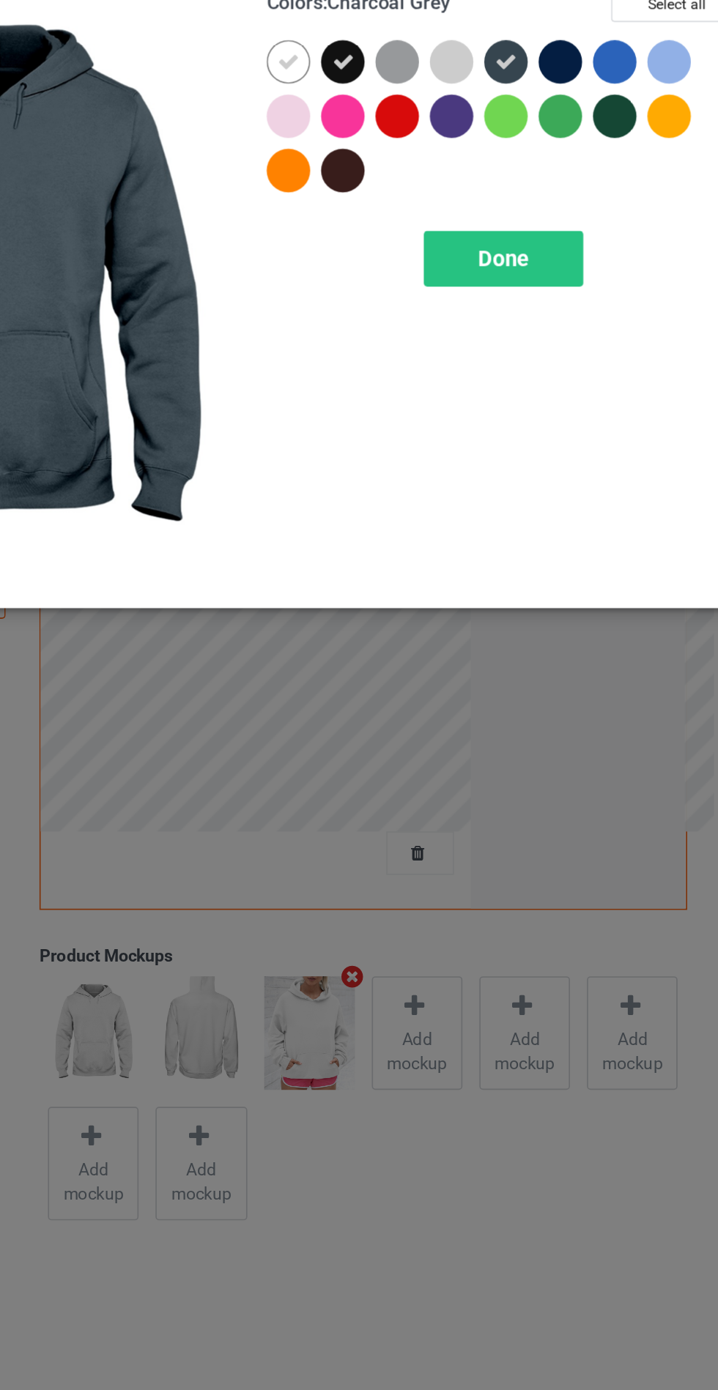
click at [546, 114] on div at bounding box center [547, 117] width 26 height 26
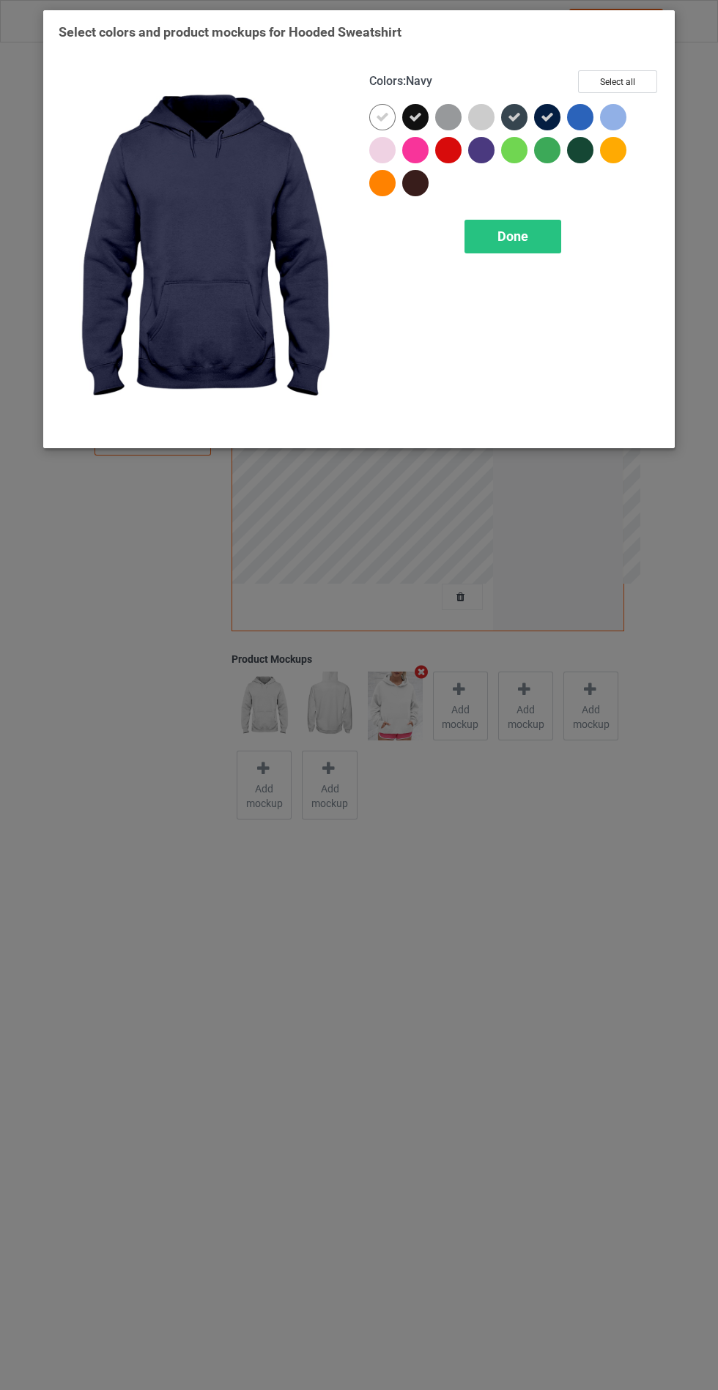
click at [516, 229] on span "Done" at bounding box center [512, 236] width 31 height 15
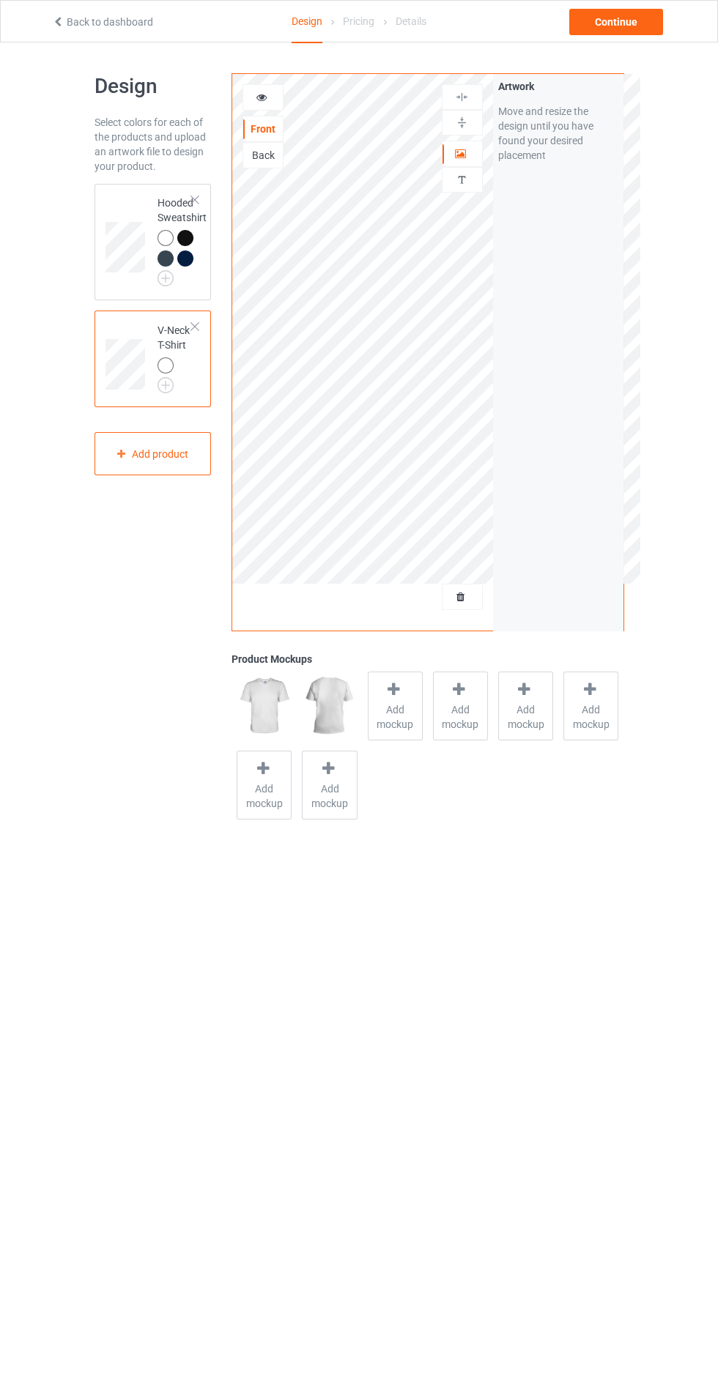
click at [386, 716] on span "Add mockup" at bounding box center [394, 716] width 53 height 29
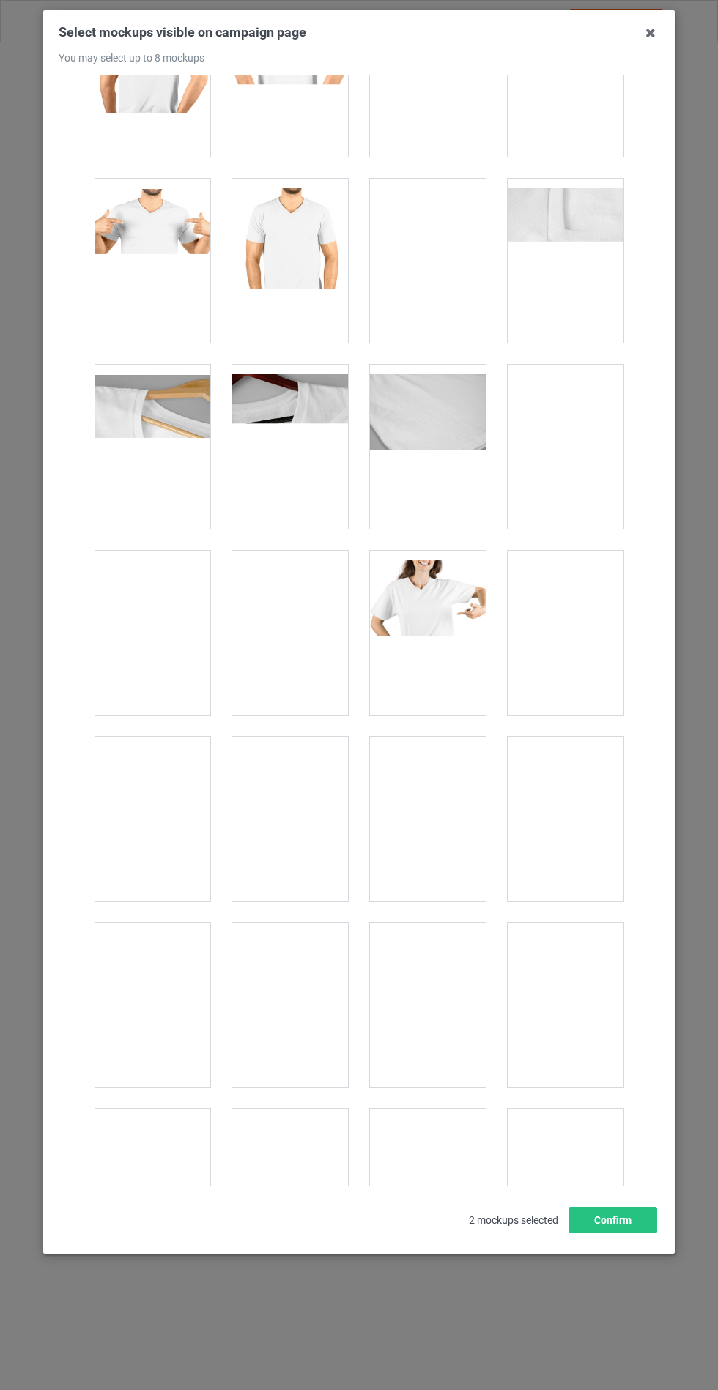
scroll to position [1975, 0]
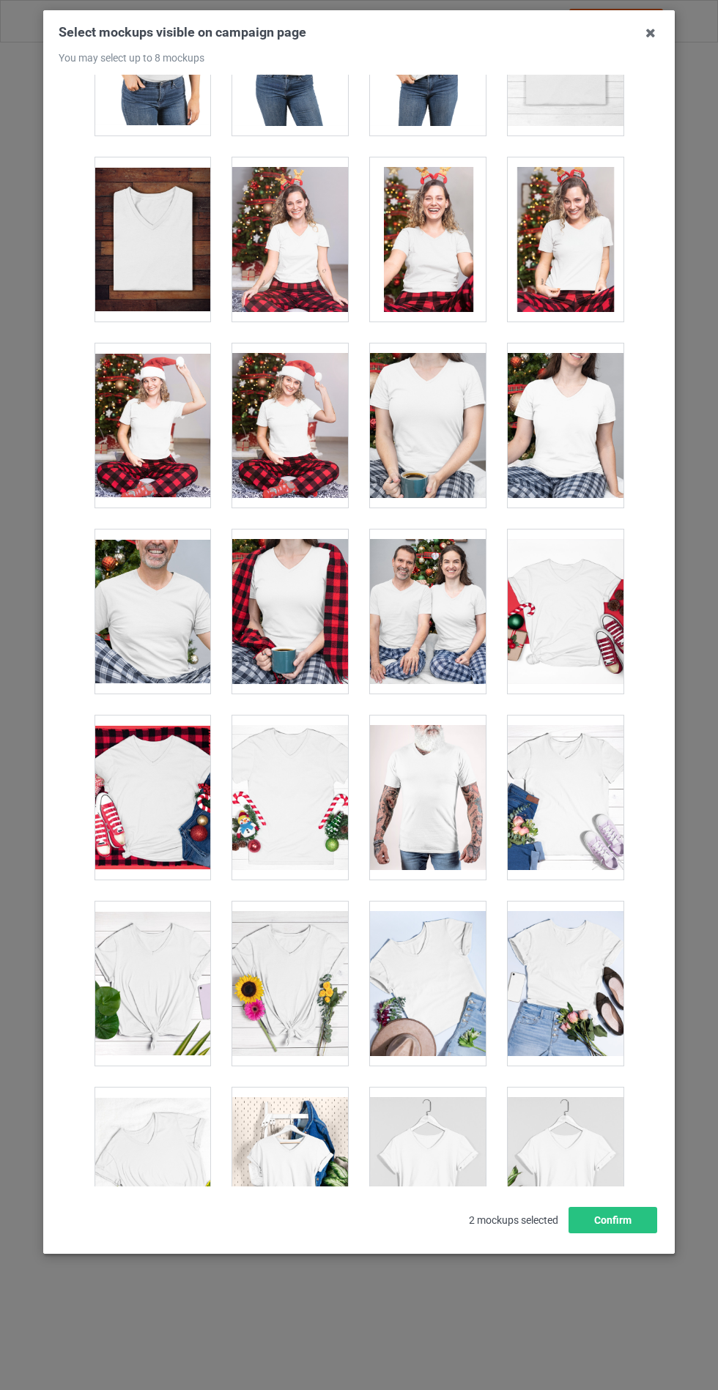
click at [309, 1173] on div at bounding box center [290, 1170] width 116 height 164
click at [583, 1168] on div at bounding box center [566, 1170] width 116 height 164
click at [304, 984] on div at bounding box center [290, 984] width 116 height 164
click at [617, 1234] on button "Confirm" at bounding box center [612, 1220] width 89 height 26
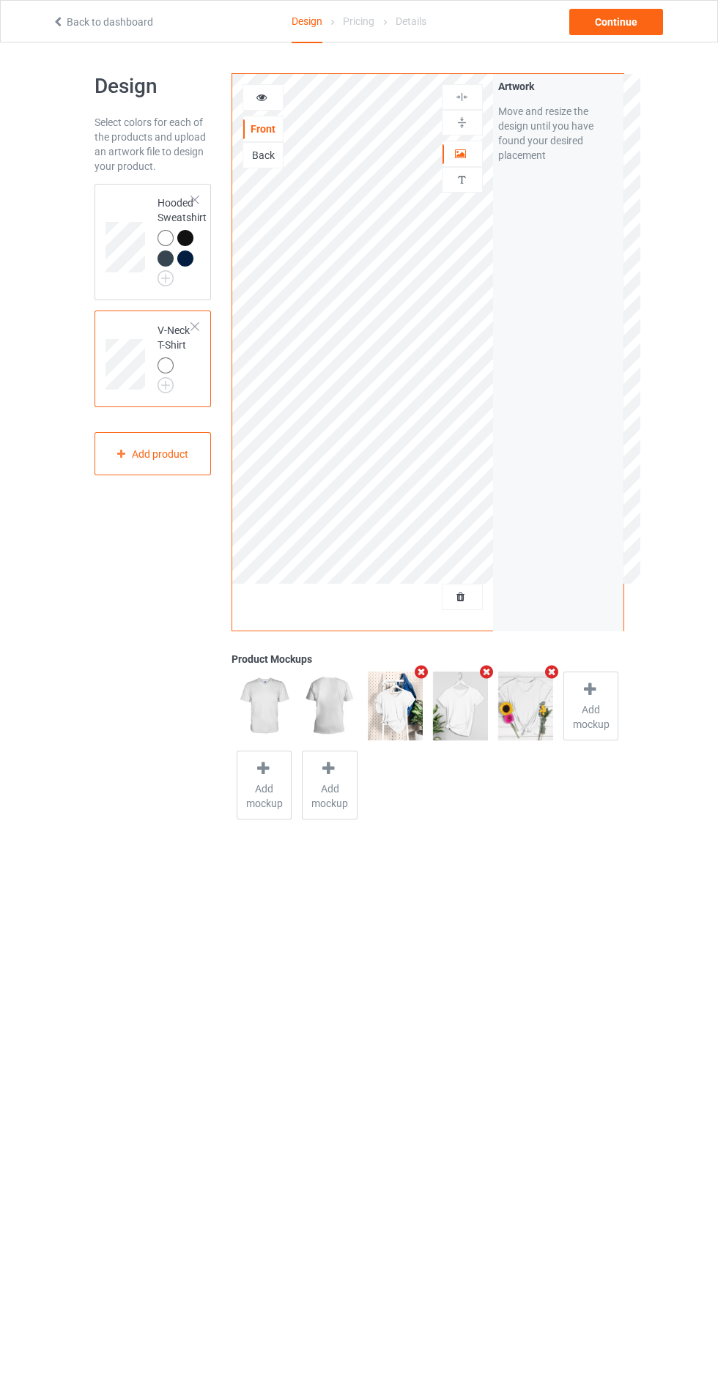
click at [171, 370] on div at bounding box center [167, 367] width 21 height 21
click at [0, 0] on img at bounding box center [0, 0] width 0 height 0
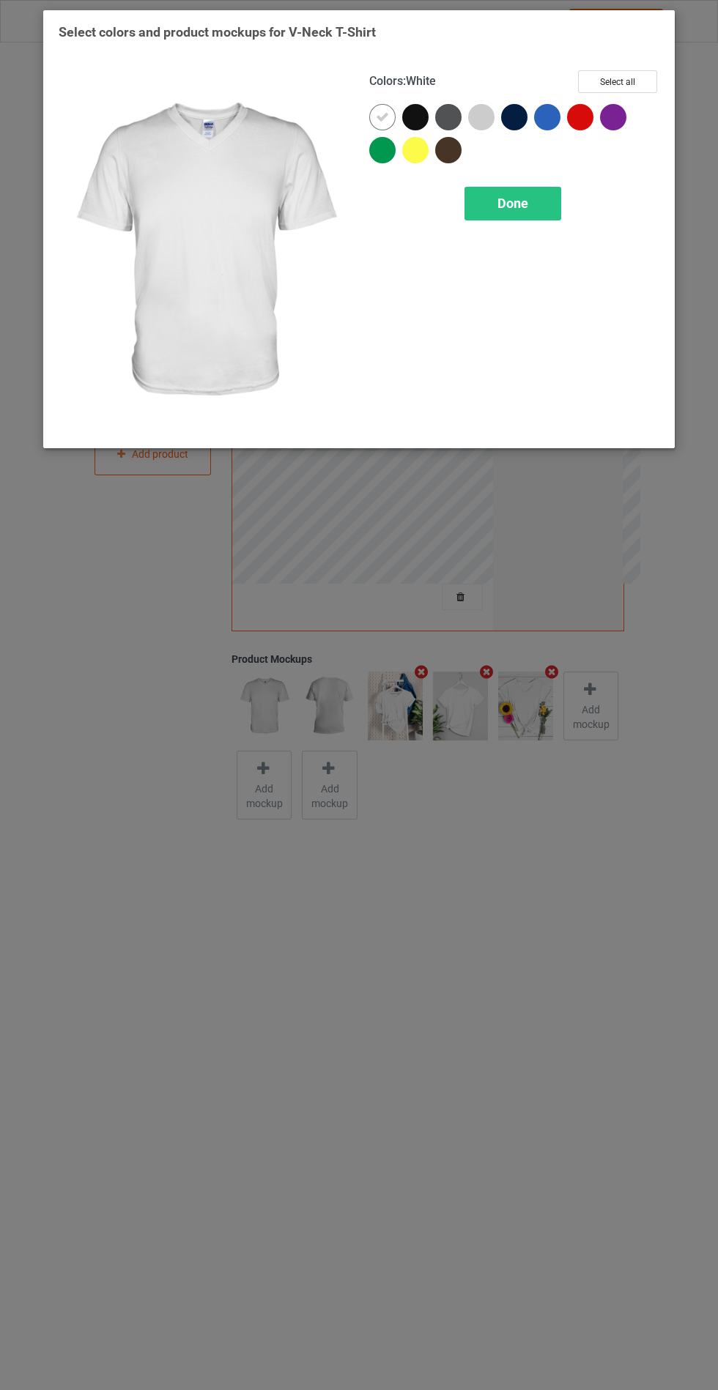
click at [408, 125] on div at bounding box center [415, 117] width 26 height 26
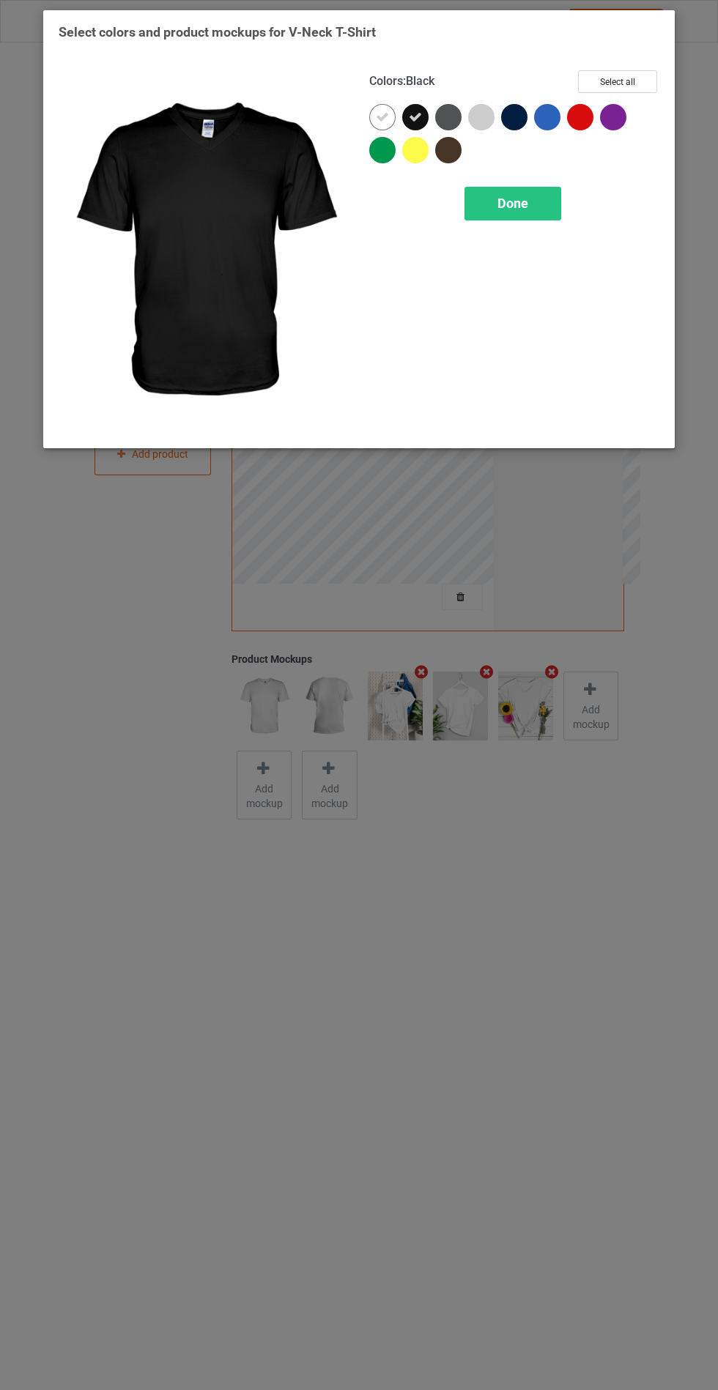
click at [444, 117] on div at bounding box center [448, 117] width 26 height 26
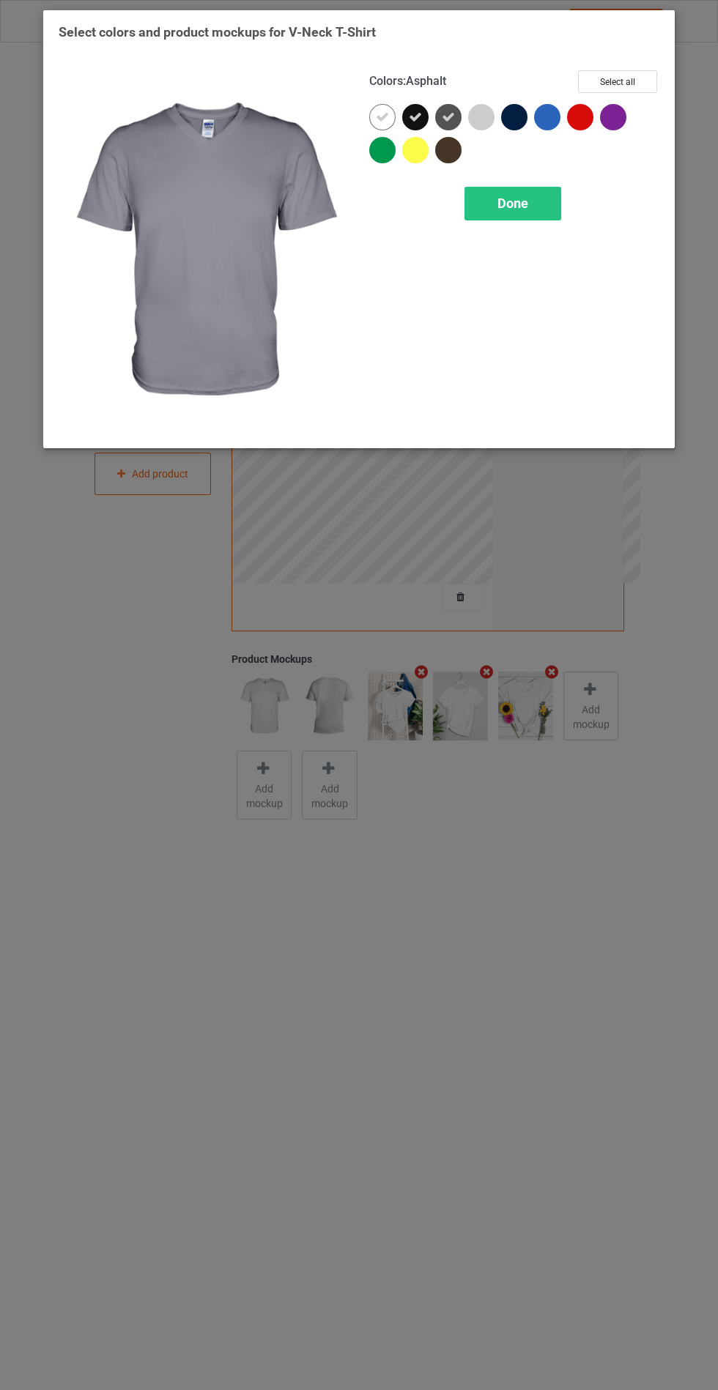
click at [515, 122] on div at bounding box center [514, 117] width 26 height 26
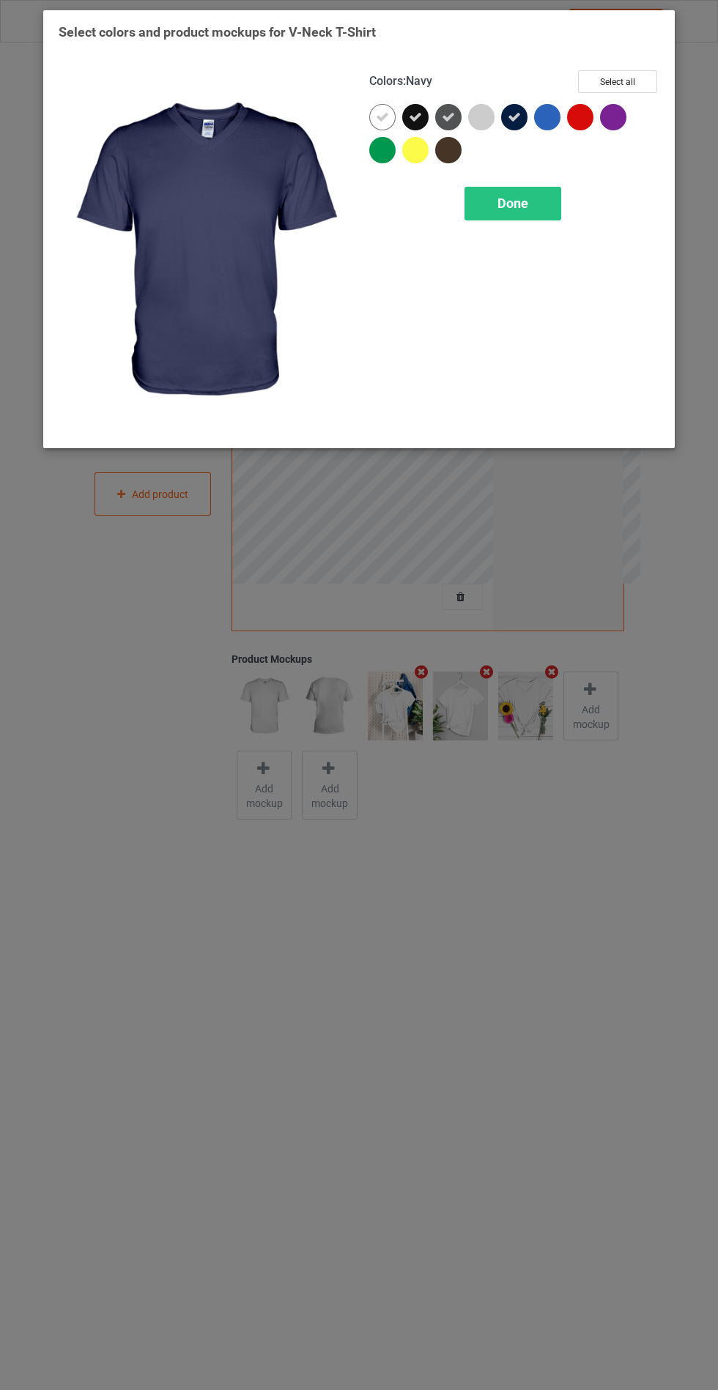
click at [504, 215] on div "Done" at bounding box center [512, 204] width 97 height 34
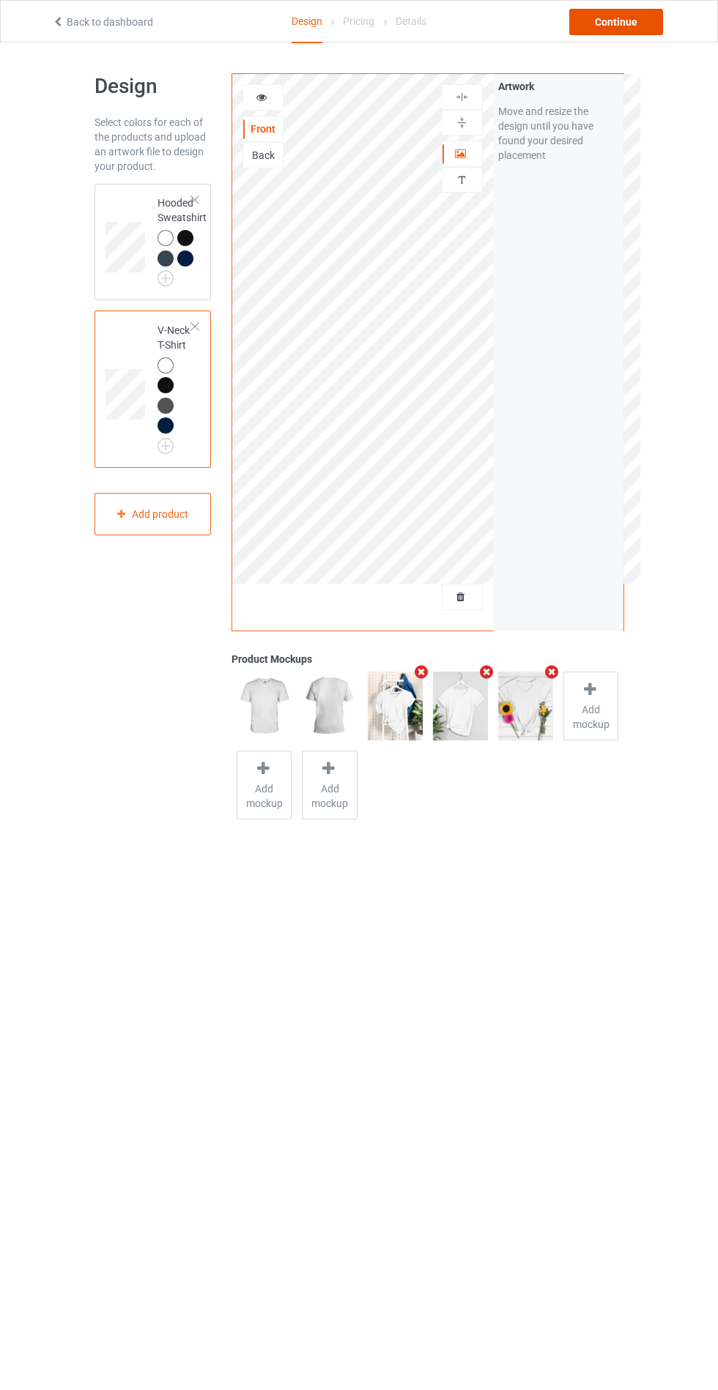
click at [614, 20] on div "Continue" at bounding box center [616, 22] width 94 height 26
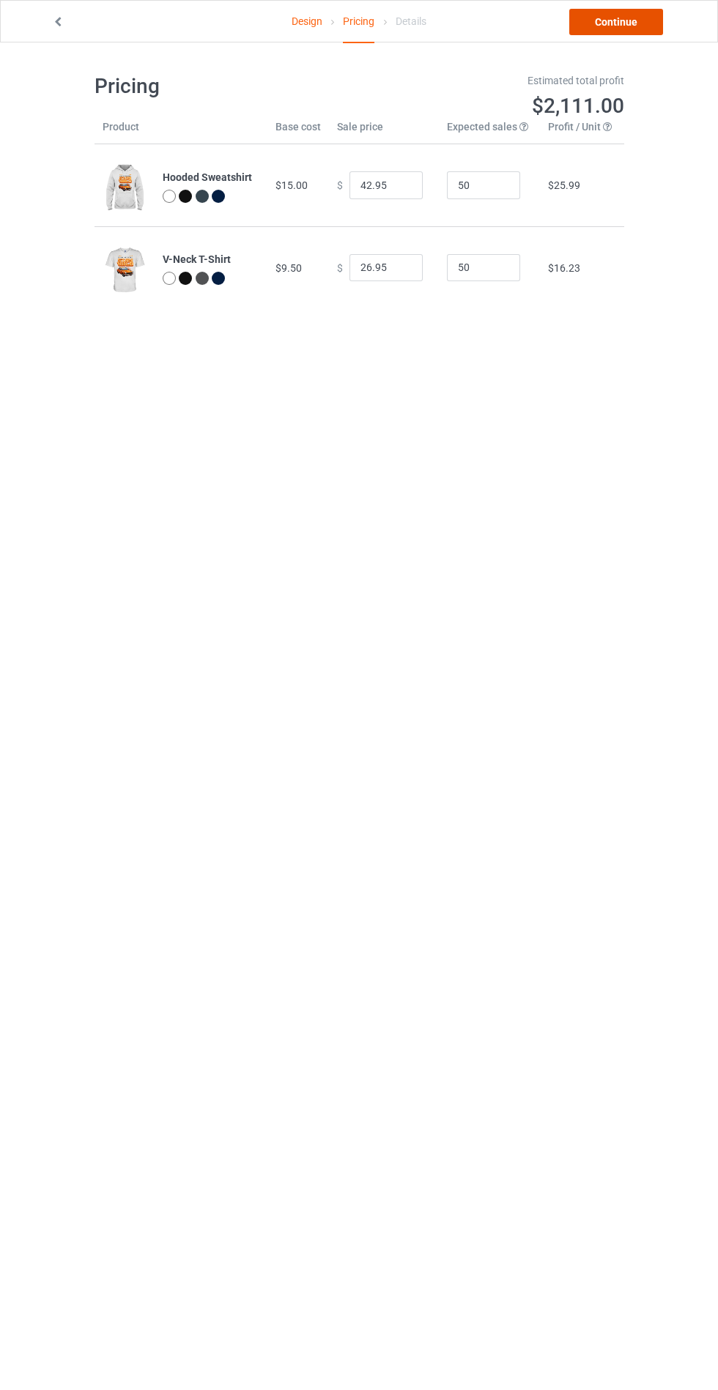
click at [637, 32] on link "Continue" at bounding box center [616, 22] width 94 height 26
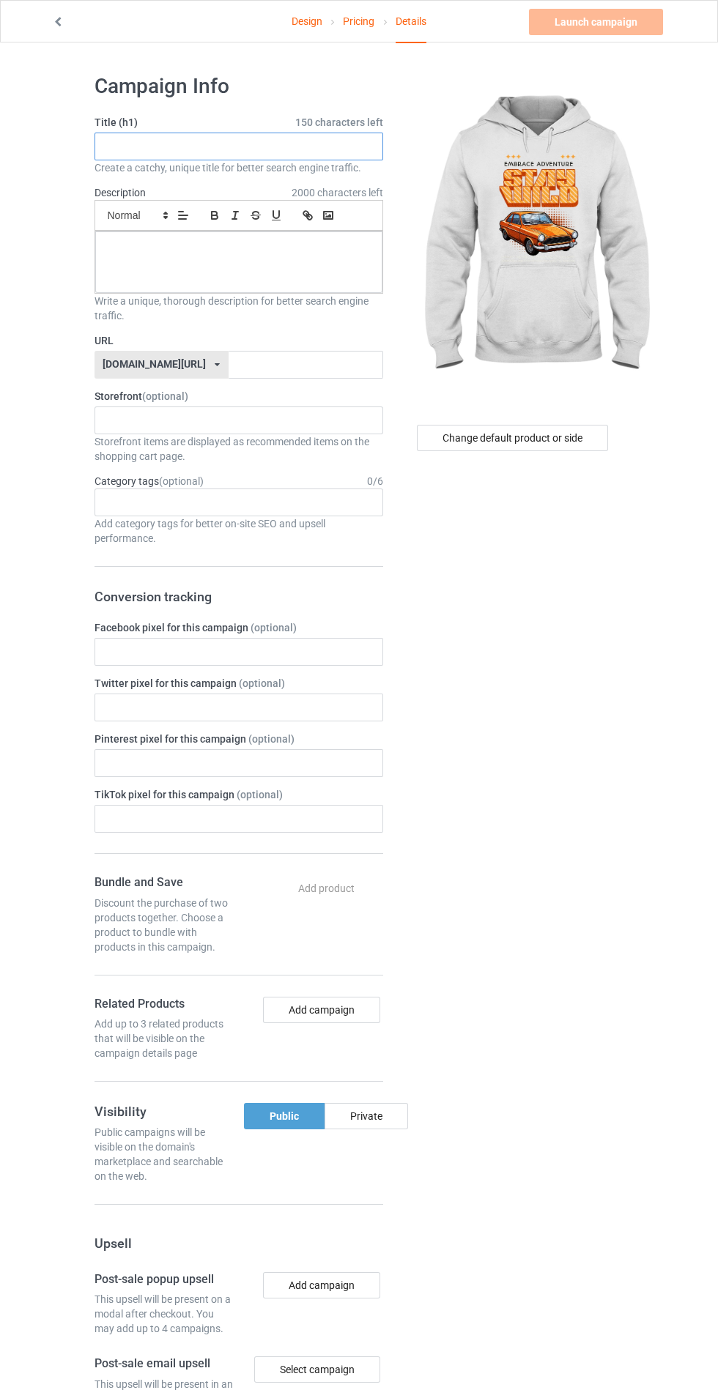
click at [295, 144] on input "text" at bounding box center [238, 147] width 289 height 28
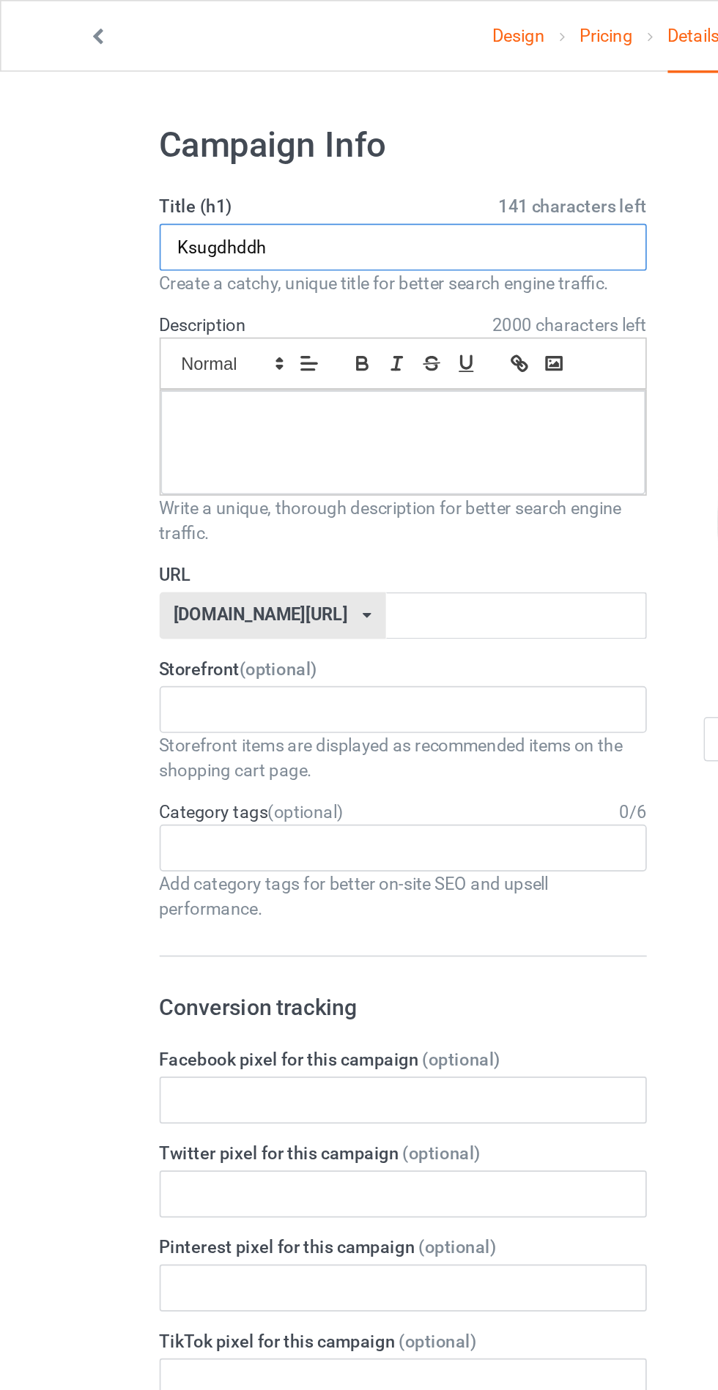
type input "Ksugdhddh"
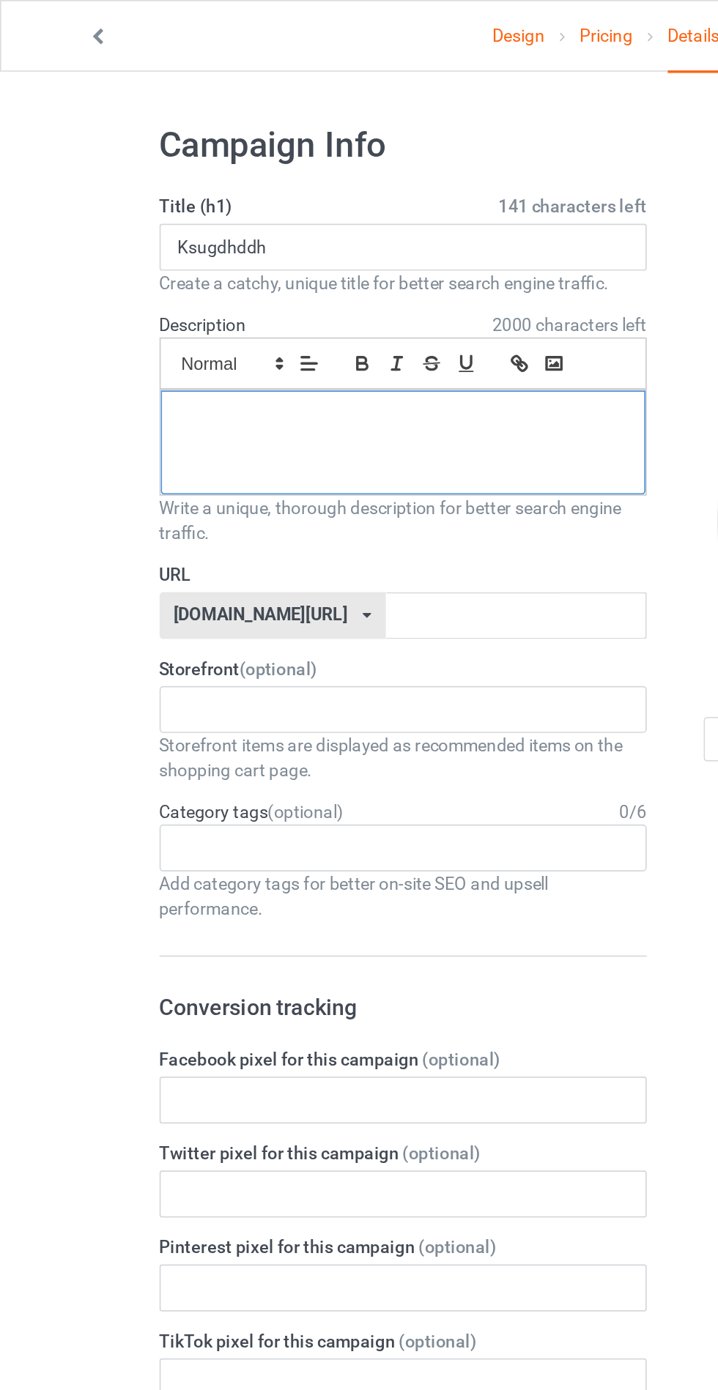
click at [131, 262] on div at bounding box center [238, 262] width 287 height 62
click at [316, 360] on input "text" at bounding box center [306, 365] width 155 height 28
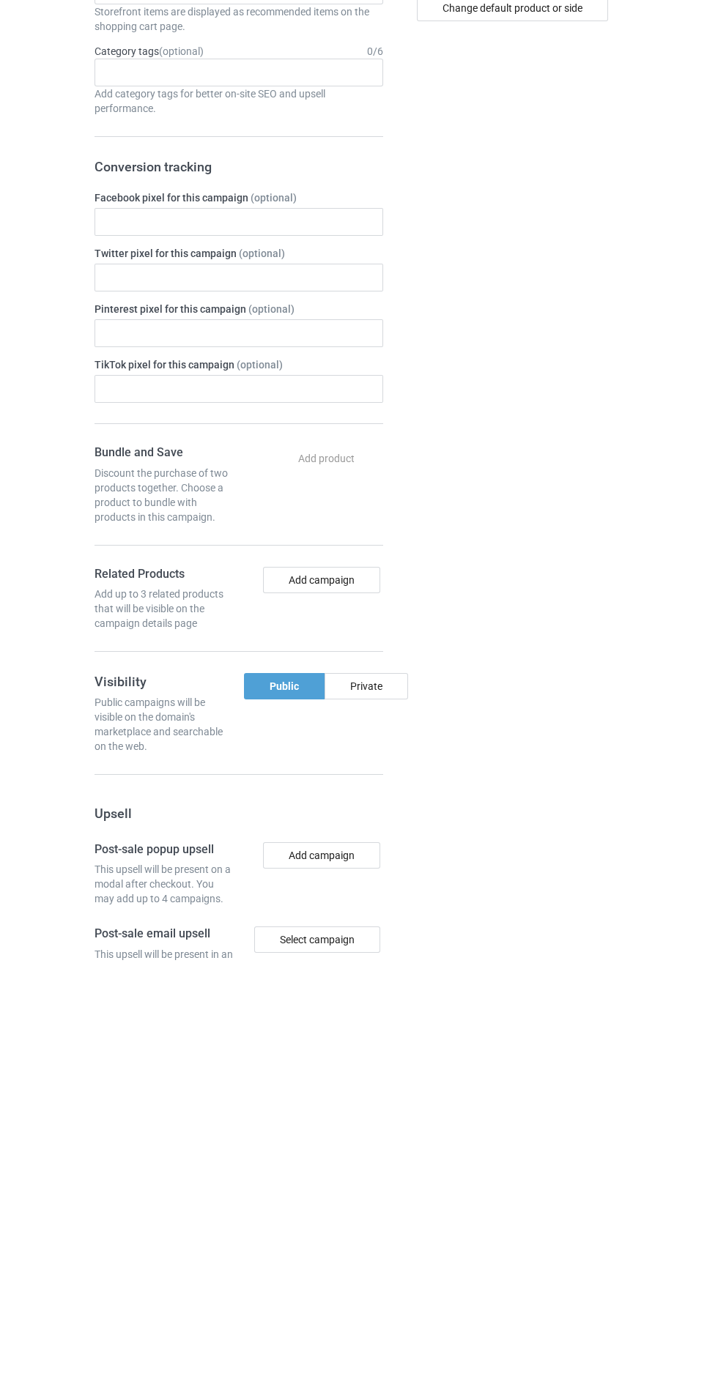
type input "Jdyhdhdydh"
click at [383, 1104] on div "Private" at bounding box center [367, 1116] width 84 height 26
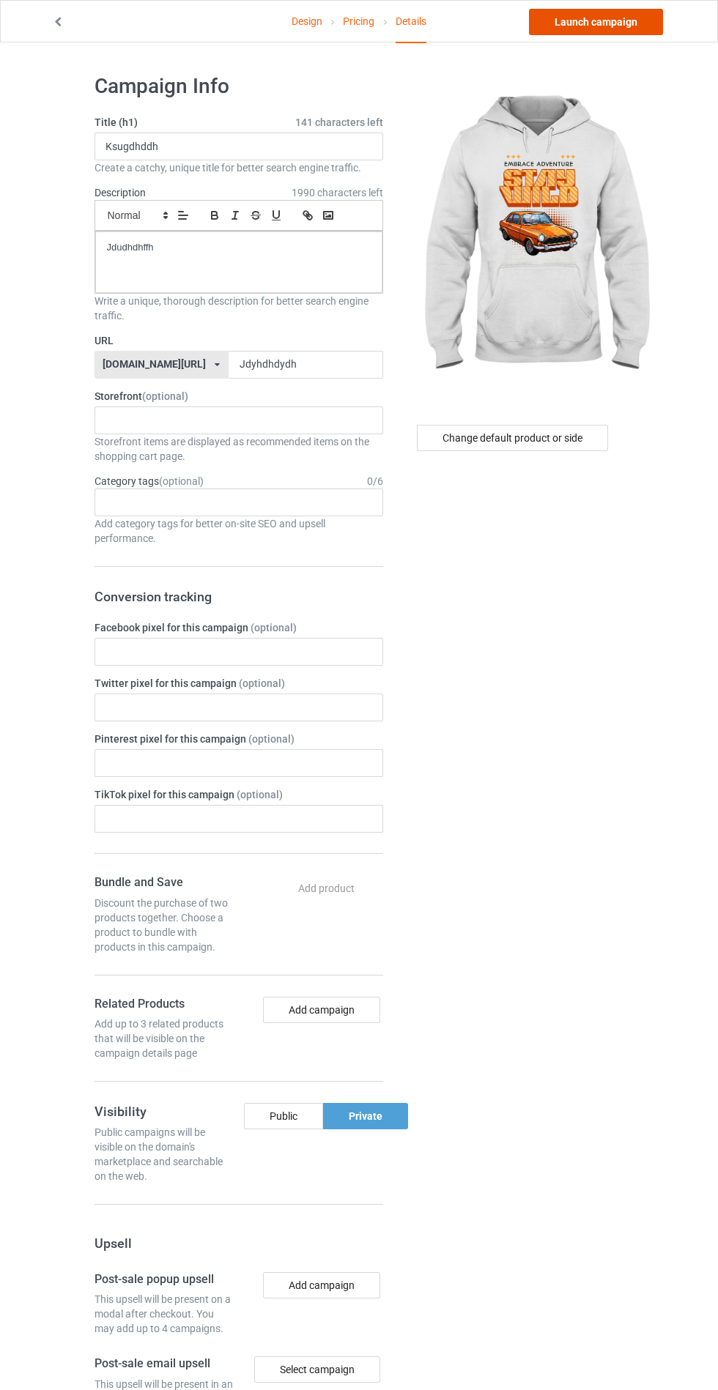
click at [628, 29] on link "Launch campaign" at bounding box center [596, 22] width 134 height 26
